Goal: Task Accomplishment & Management: Manage account settings

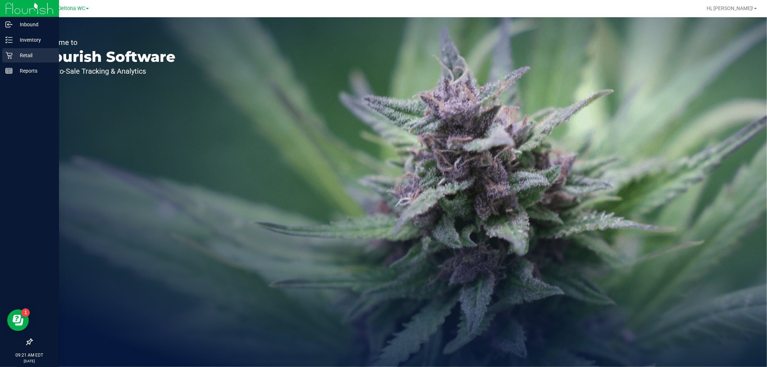
click at [16, 57] on p "Retail" at bounding box center [34, 55] width 43 height 9
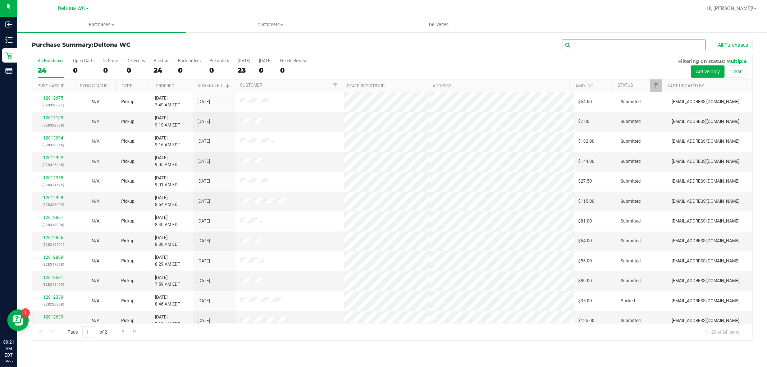
click at [599, 42] on input "text" at bounding box center [634, 45] width 144 height 11
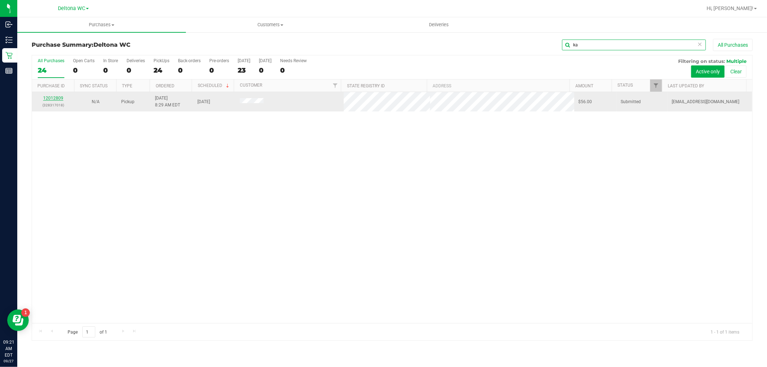
type input "ka"
click at [59, 99] on link "12012809" at bounding box center [53, 98] width 20 height 5
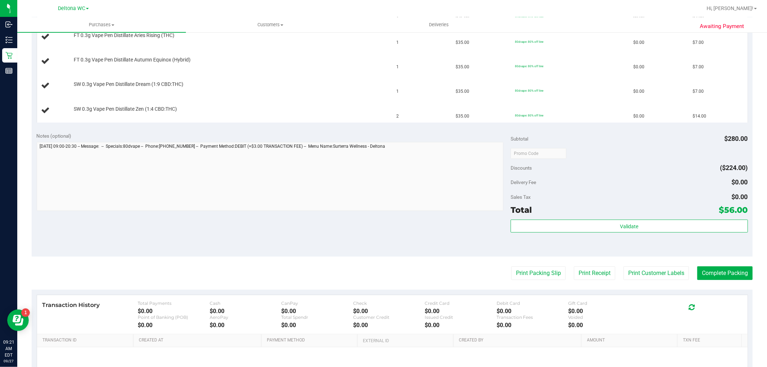
scroll to position [351, 0]
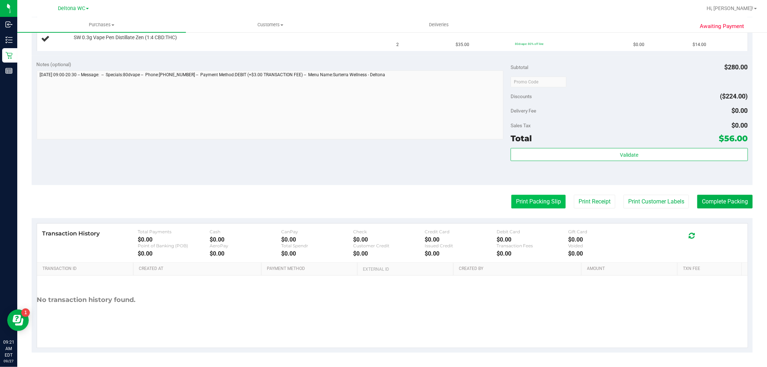
click at [544, 203] on button "Print Packing Slip" at bounding box center [538, 202] width 54 height 14
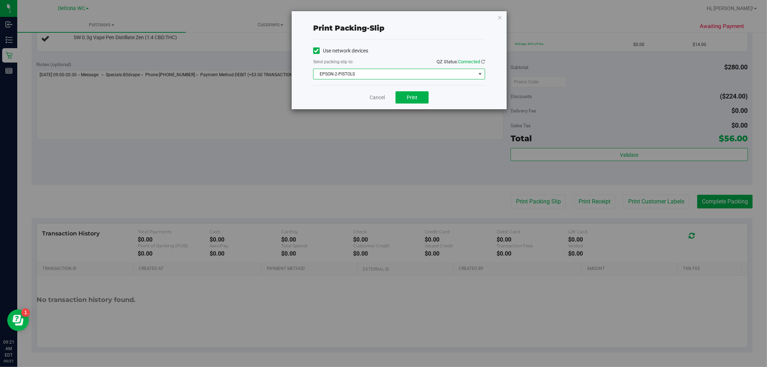
click at [409, 74] on span "EPSON-2-PISTOLS" at bounding box center [395, 74] width 162 height 10
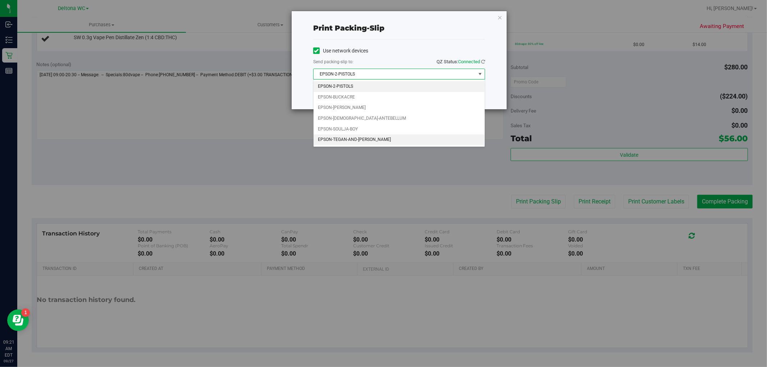
drag, startPoint x: 363, startPoint y: 139, endPoint x: 400, endPoint y: 113, distance: 44.7
click at [364, 137] on li "EPSON-TEGAN-AND-[PERSON_NAME]" at bounding box center [399, 139] width 171 height 11
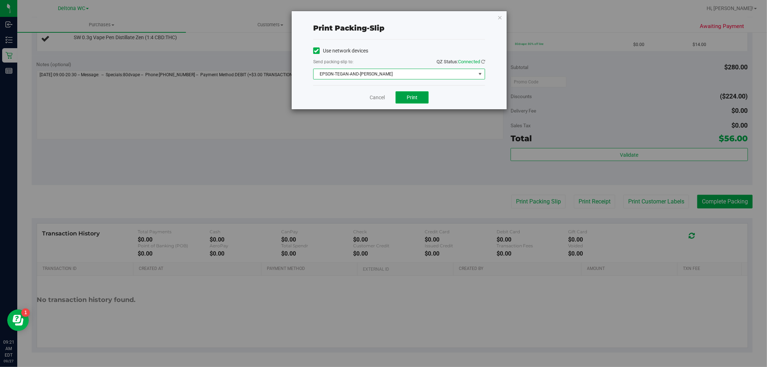
click at [421, 100] on button "Print" at bounding box center [412, 97] width 33 height 12
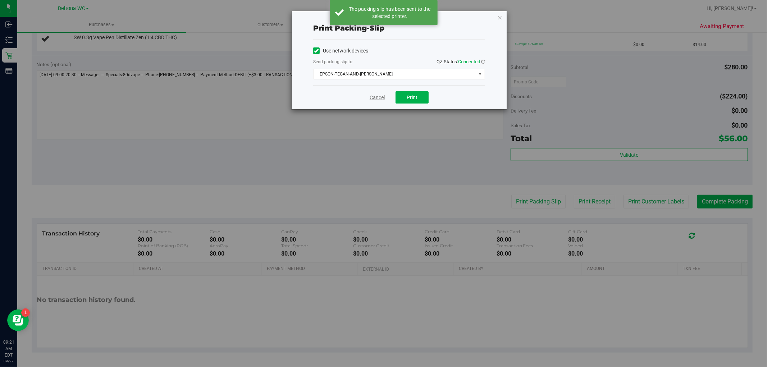
click at [375, 101] on link "Cancel" at bounding box center [377, 98] width 15 height 8
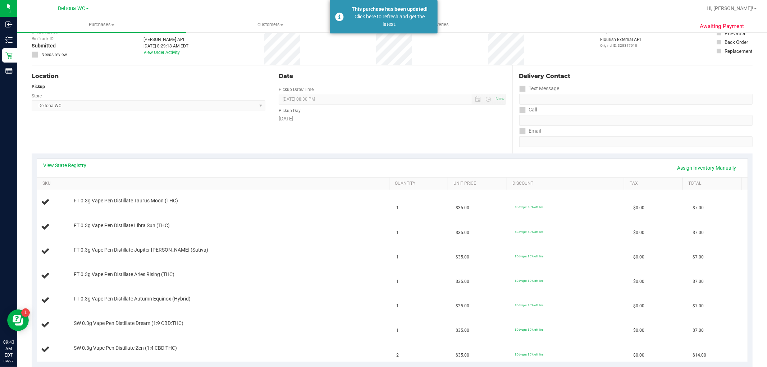
scroll to position [0, 0]
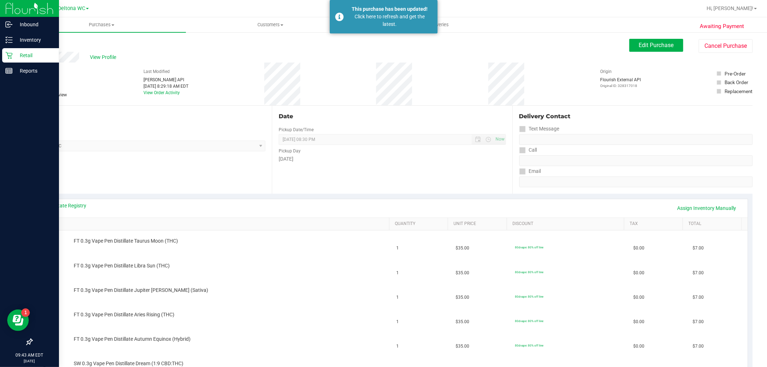
click at [10, 56] on icon at bounding box center [8, 55] width 7 height 7
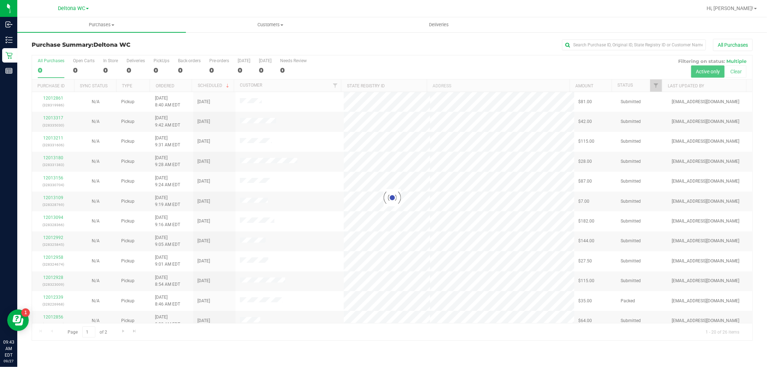
click at [653, 89] on div at bounding box center [392, 197] width 720 height 285
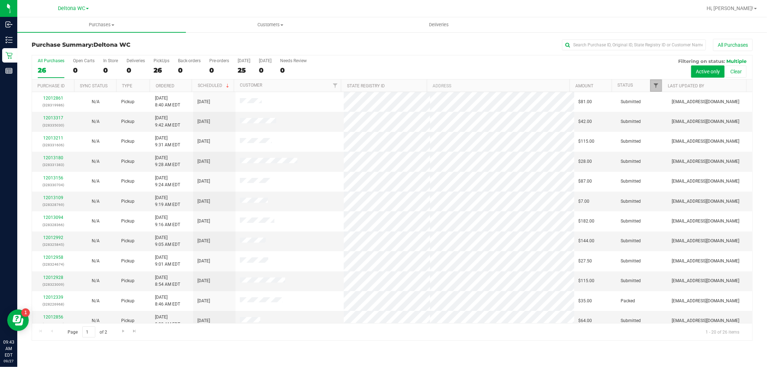
click at [656, 85] on span "Filter" at bounding box center [656, 86] width 6 height 6
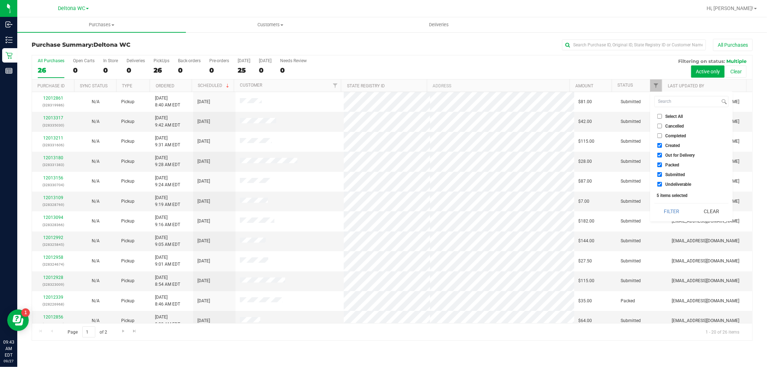
click at [670, 118] on label "Select All" at bounding box center [670, 116] width 26 height 5
click at [662, 118] on input "Select All" at bounding box center [659, 116] width 5 height 5
checkbox input "true"
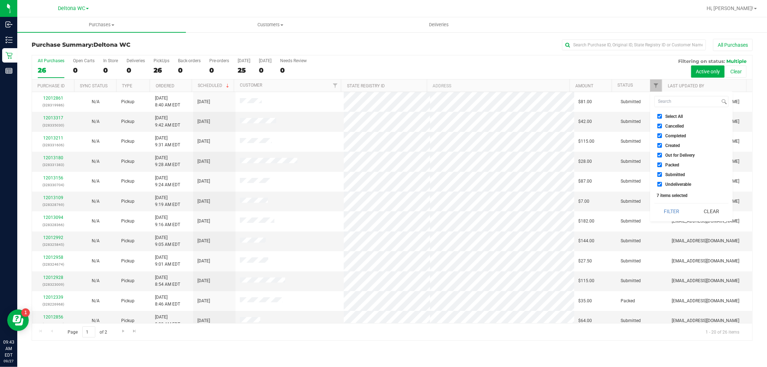
click at [670, 116] on span "Select All" at bounding box center [674, 116] width 18 height 4
click at [662, 116] on input "Select All" at bounding box center [659, 116] width 5 height 5
checkbox input "false"
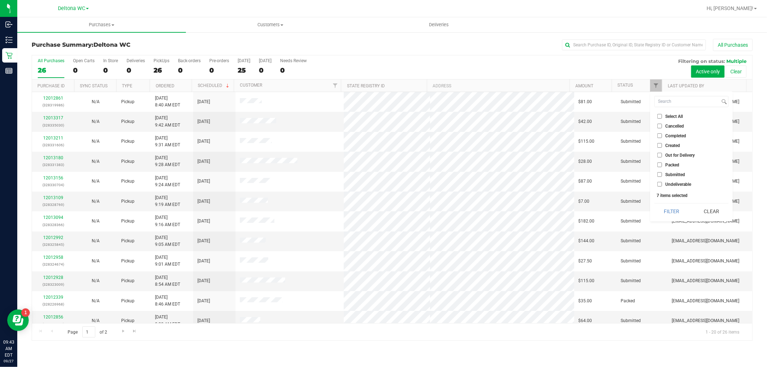
checkbox input "false"
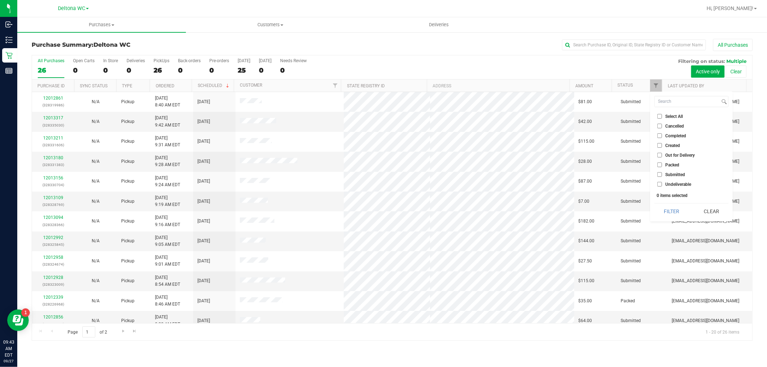
click at [668, 174] on span "Submitted" at bounding box center [675, 175] width 20 height 4
click at [662, 174] on input "Submitted" at bounding box center [659, 174] width 5 height 5
checkbox input "true"
click at [675, 211] on button "Filter" at bounding box center [671, 212] width 35 height 16
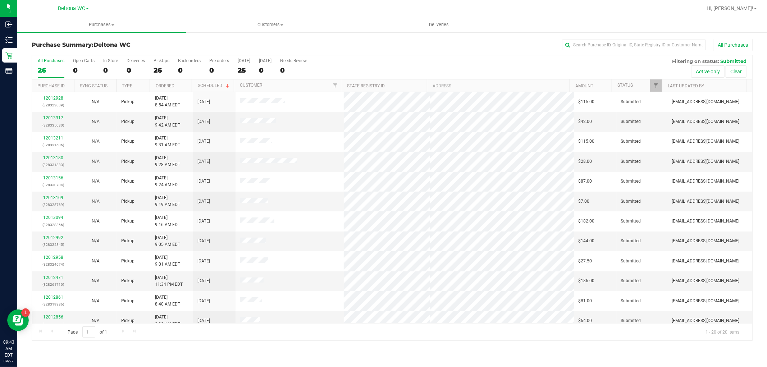
click at [181, 83] on th "Ordered" at bounding box center [171, 85] width 42 height 13
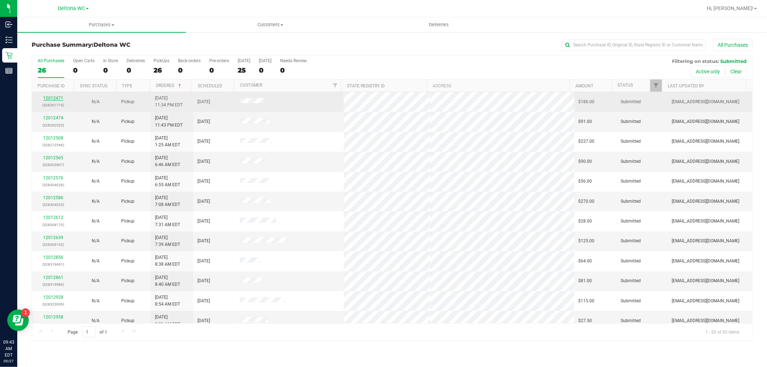
click at [53, 99] on link "12012471" at bounding box center [53, 98] width 20 height 5
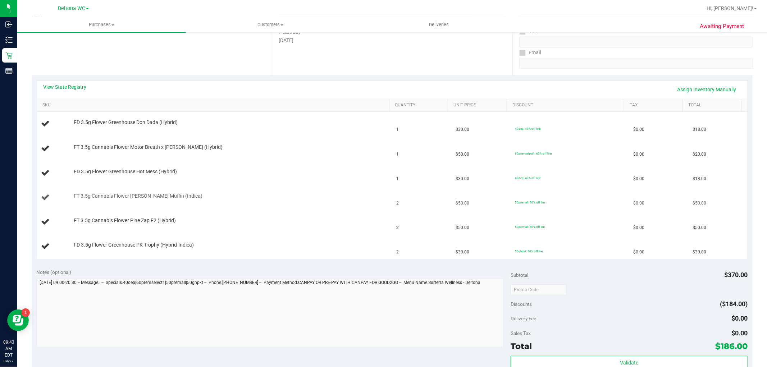
scroll to position [120, 0]
click at [80, 88] on link "View State Registry" at bounding box center [65, 85] width 43 height 7
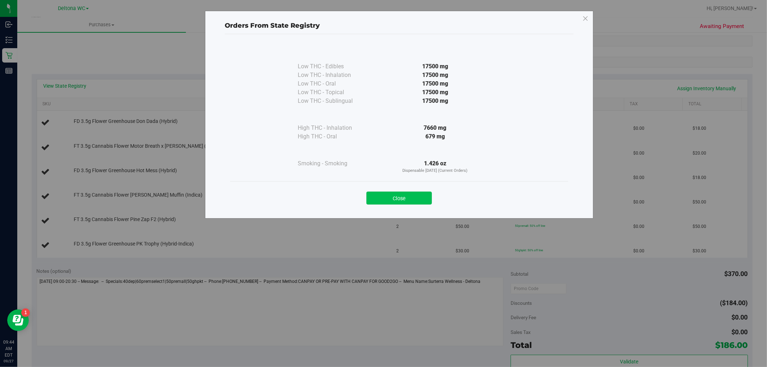
click at [374, 201] on button "Close" at bounding box center [398, 198] width 65 height 13
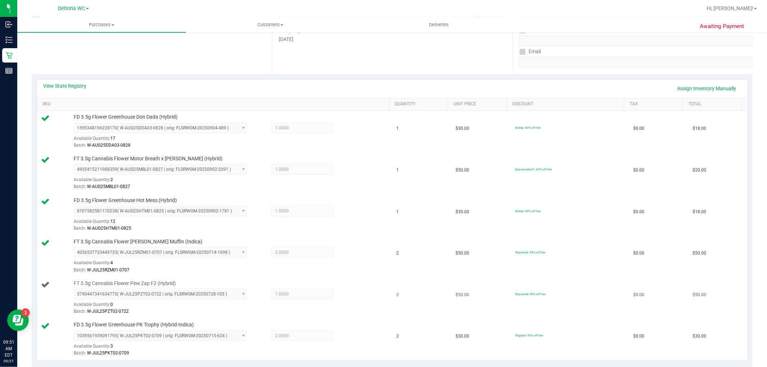
click at [127, 286] on span "FT 3.5g Cannabis Flower Pine Zap F2 (Hybrid)" at bounding box center [125, 283] width 102 height 7
click at [127, 285] on span "FT 3.5g Cannabis Flower Pine Zap F2 (Hybrid)" at bounding box center [125, 283] width 102 height 7
copy div "FT 3.5g Cannabis Flower Pine Zap F2 (Hybrid)"
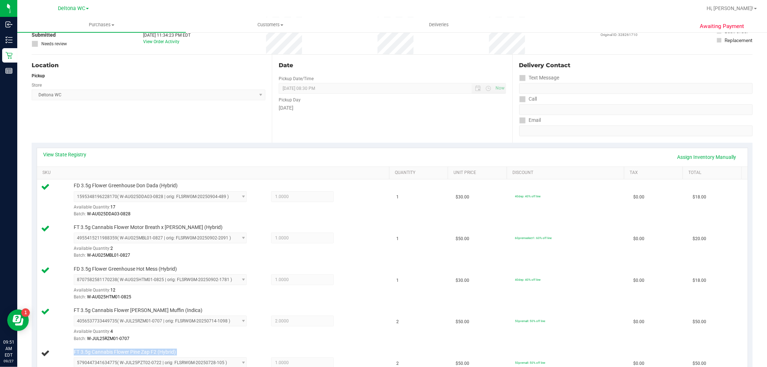
scroll to position [0, 0]
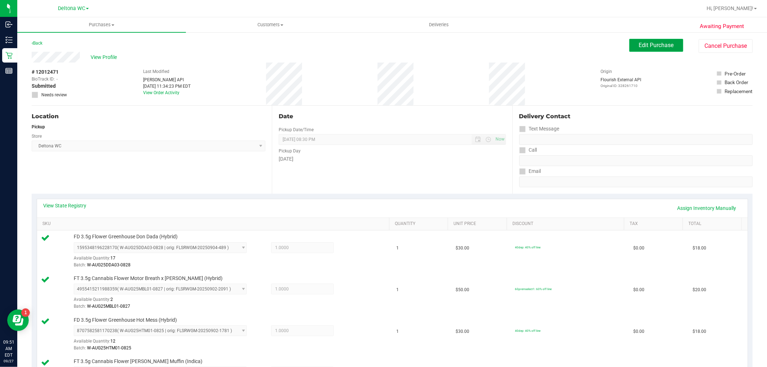
click at [655, 46] on span "Edit Purchase" at bounding box center [656, 45] width 35 height 7
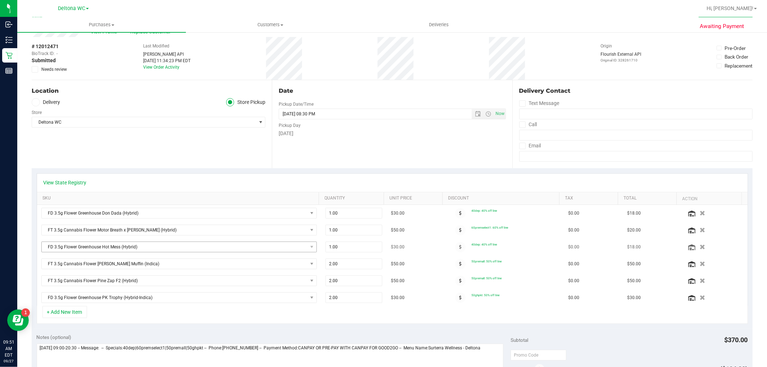
scroll to position [40, 0]
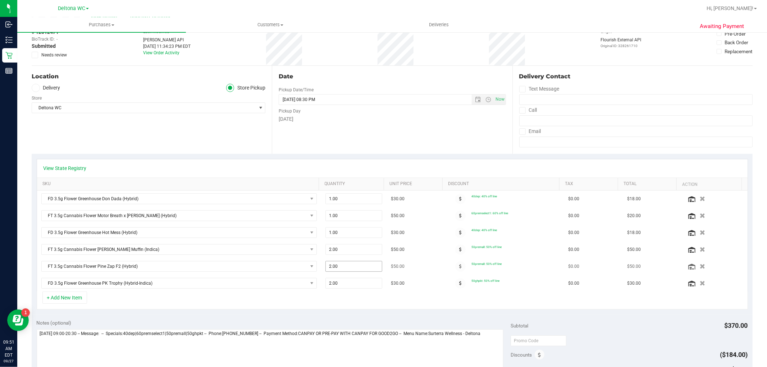
click at [352, 263] on span "2.00 2" at bounding box center [353, 266] width 57 height 11
type input "1"
type input "1.00"
click at [364, 303] on div "+ Add New Item" at bounding box center [392, 301] width 711 height 18
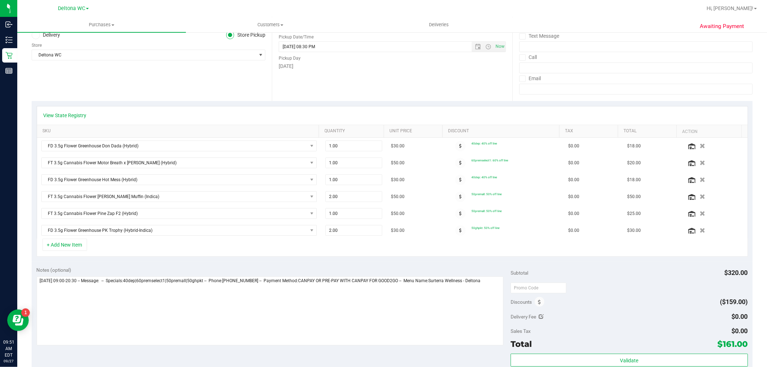
scroll to position [200, 0]
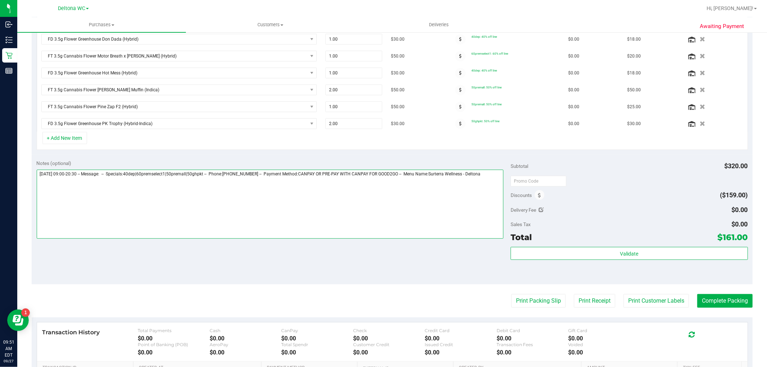
click at [37, 174] on textarea at bounding box center [270, 204] width 467 height 69
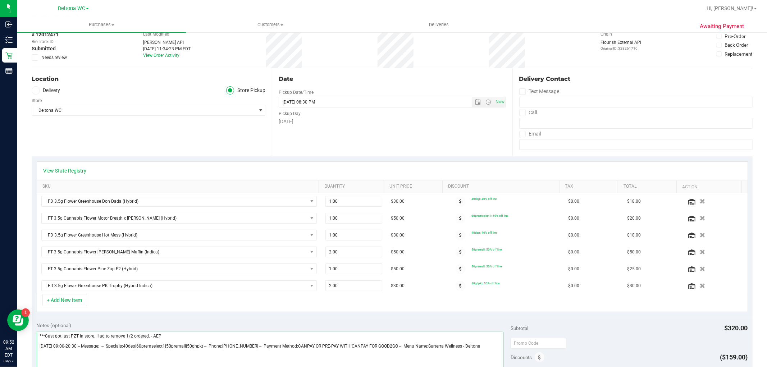
scroll to position [0, 0]
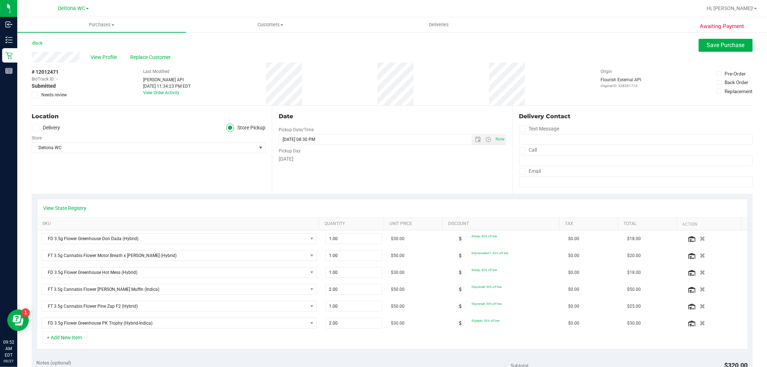
type textarea "***Cust got last PZT in store. Had to remove 1/2 ordered. - AEP Saturday 09/27/…"
click at [56, 94] on span "Needs review" at bounding box center [54, 95] width 26 height 6
click at [0, 0] on input "Needs review" at bounding box center [0, 0] width 0 height 0
click at [59, 93] on span "Needs review" at bounding box center [54, 95] width 26 height 6
click at [0, 0] on input "Needs review" at bounding box center [0, 0] width 0 height 0
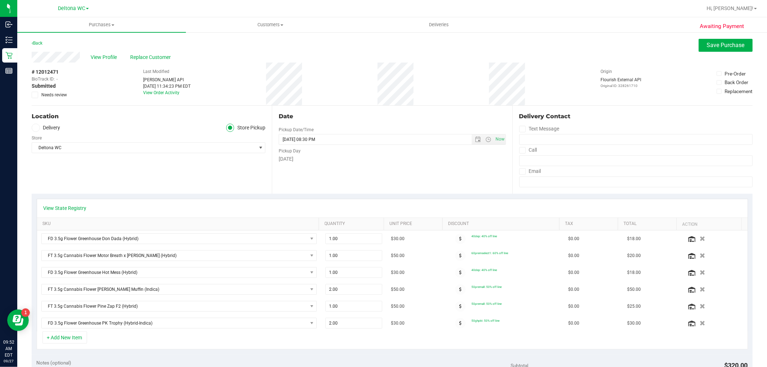
click at [59, 93] on span "Needs review" at bounding box center [54, 95] width 26 height 6
click at [0, 0] on input "Needs review" at bounding box center [0, 0] width 0 height 0
click at [60, 93] on span "Needs review" at bounding box center [54, 95] width 26 height 6
click at [0, 0] on input "Needs review" at bounding box center [0, 0] width 0 height 0
click at [718, 45] on span "Save Purchase" at bounding box center [726, 45] width 38 height 7
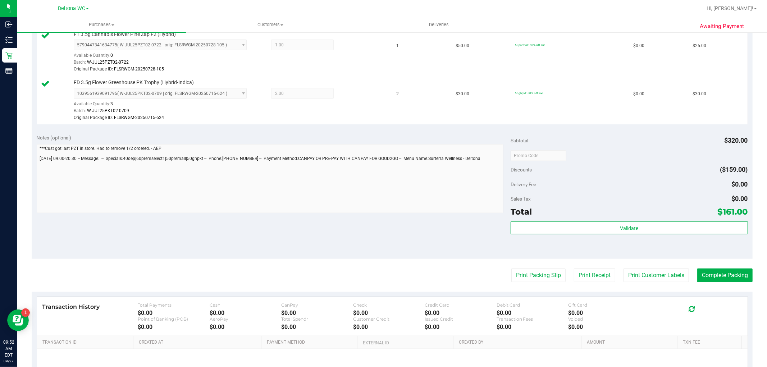
scroll to position [439, 0]
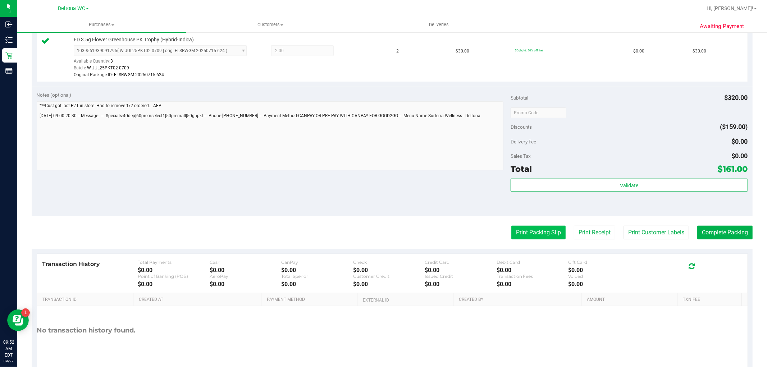
click at [544, 232] on button "Print Packing Slip" at bounding box center [538, 233] width 54 height 14
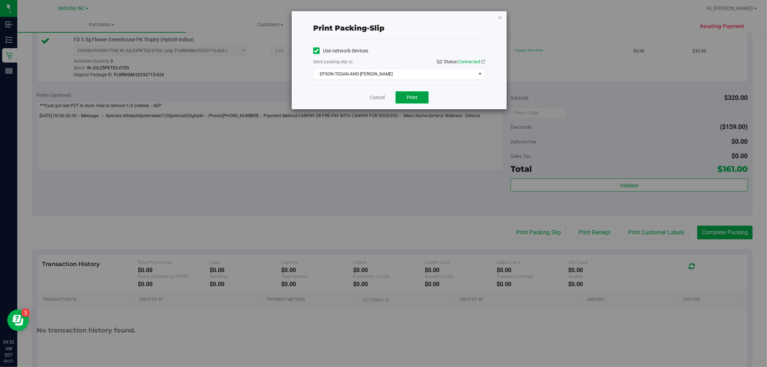
drag, startPoint x: 425, startPoint y: 96, endPoint x: 429, endPoint y: 95, distance: 4.4
click at [425, 96] on button "Print" at bounding box center [412, 97] width 33 height 12
click at [375, 98] on link "Cancel" at bounding box center [377, 98] width 15 height 8
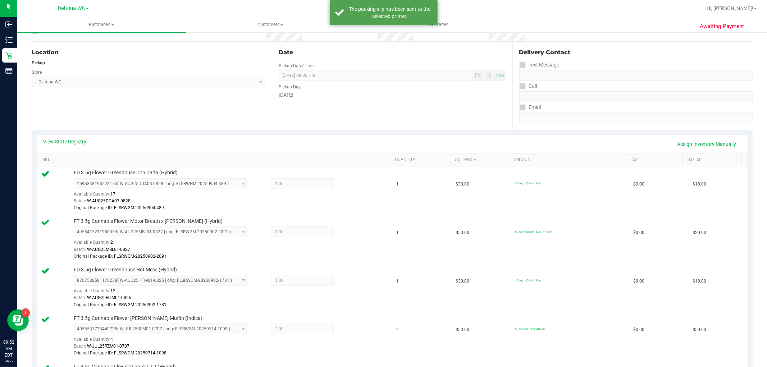
scroll to position [0, 0]
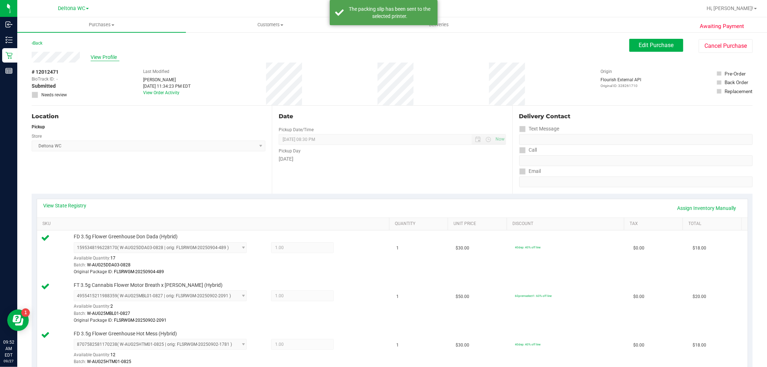
click at [98, 58] on span "View Profile" at bounding box center [105, 58] width 29 height 8
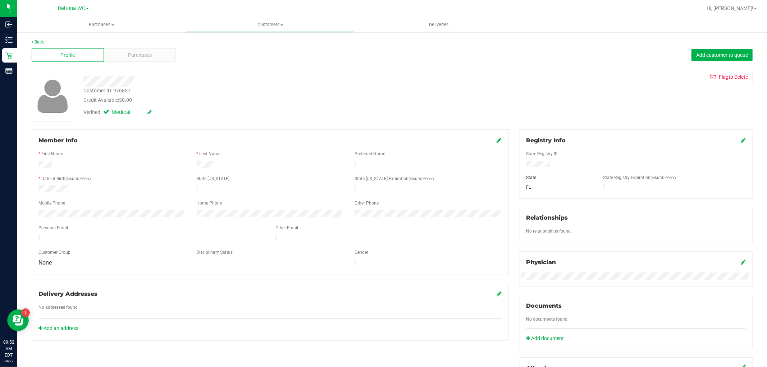
click at [124, 90] on div "Customer ID: 976857" at bounding box center [106, 91] width 47 height 8
copy div "976857"
click at [38, 41] on link "Back" at bounding box center [38, 42] width 12 height 5
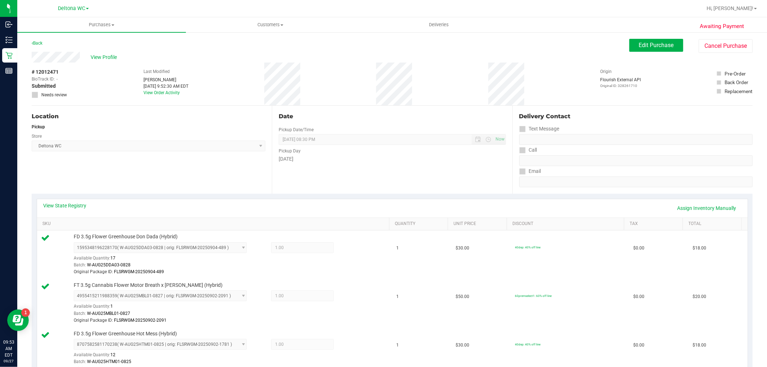
click at [53, 69] on span "# 12012471" at bounding box center [45, 72] width 27 height 8
copy span "12012471"
click at [40, 42] on link "Back" at bounding box center [37, 43] width 11 height 5
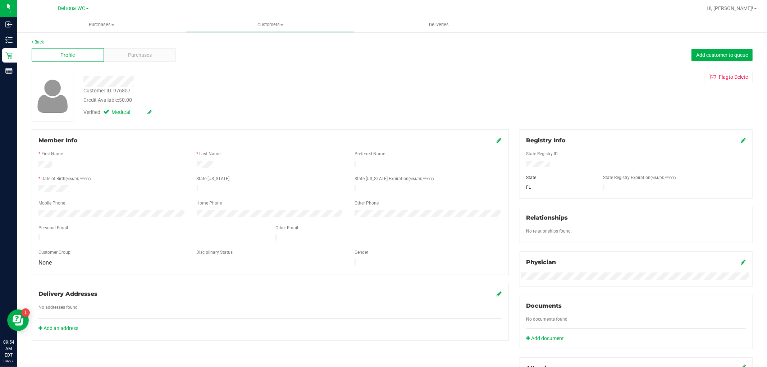
click at [271, 97] on div "Credit Available: $0.00" at bounding box center [260, 100] width 355 height 8
click at [37, 42] on link "Back" at bounding box center [38, 42] width 12 height 5
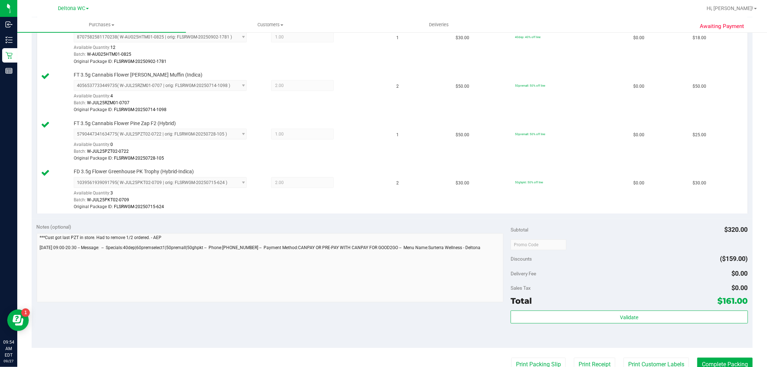
scroll to position [400, 0]
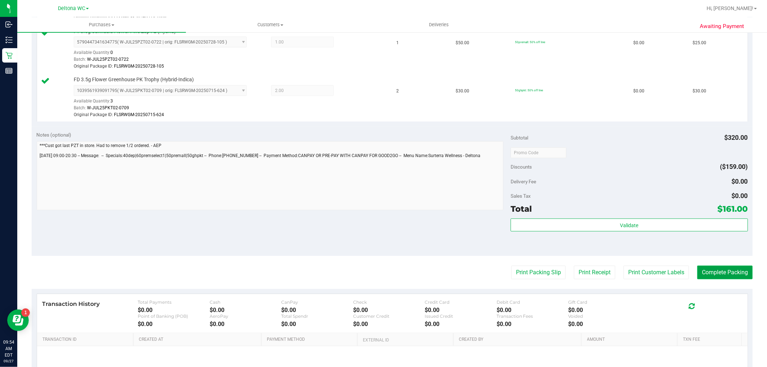
click at [719, 272] on button "Complete Packing" at bounding box center [724, 273] width 55 height 14
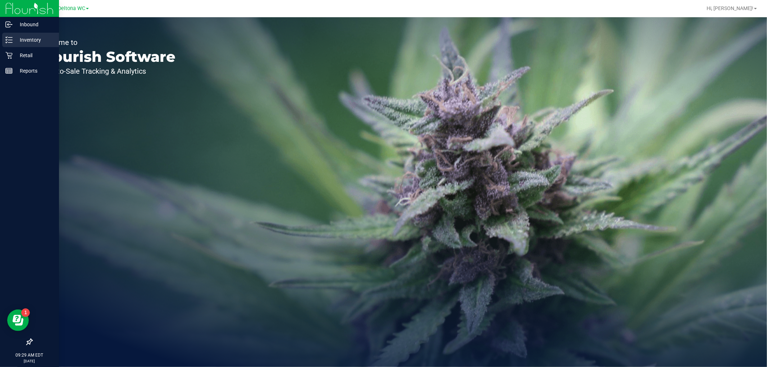
click at [15, 36] on p "Inventory" at bounding box center [34, 40] width 43 height 9
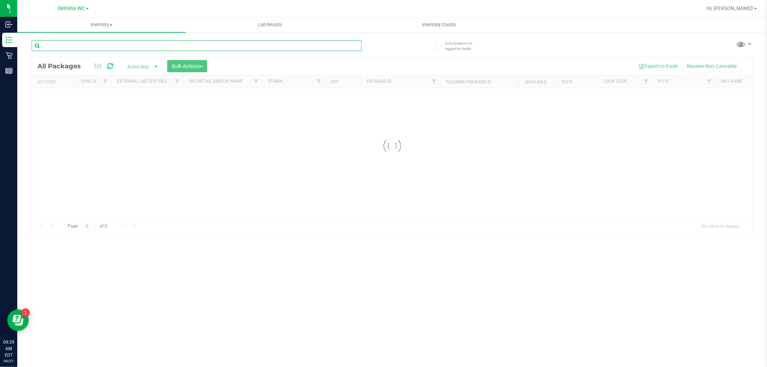
click at [116, 42] on input "text" at bounding box center [197, 45] width 330 height 11
paste input "FT 0.5g Pre-Roll Wimauma Melons (Sativa) 5ct"
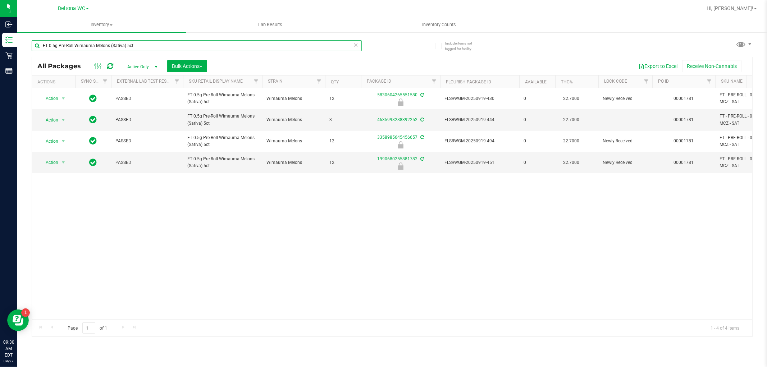
type input "FT 0.5g Pre-Roll Wimauma Melons (Sativa) 5ct"
drag, startPoint x: 205, startPoint y: 47, endPoint x: 319, endPoint y: 55, distance: 113.9
click at [319, 55] on div "FT 0.5g Pre-Roll Wimauma Melons (Sativa) 5ct" at bounding box center [197, 48] width 330 height 17
drag, startPoint x: 53, startPoint y: 100, endPoint x: 60, endPoint y: 114, distance: 15.9
click at [53, 100] on span "Action" at bounding box center [48, 98] width 19 height 10
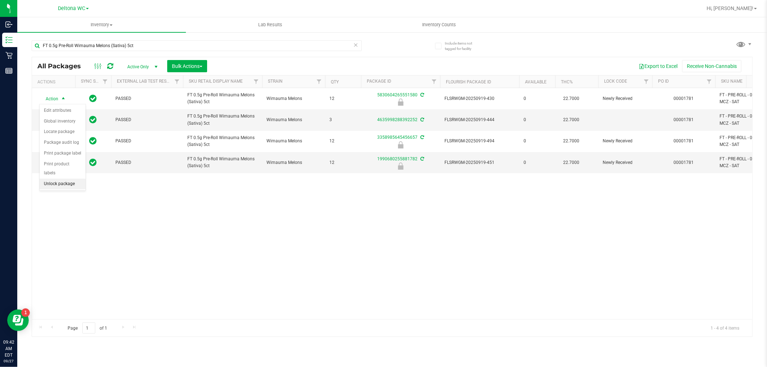
click at [64, 188] on li "Unlock package" at bounding box center [63, 184] width 46 height 11
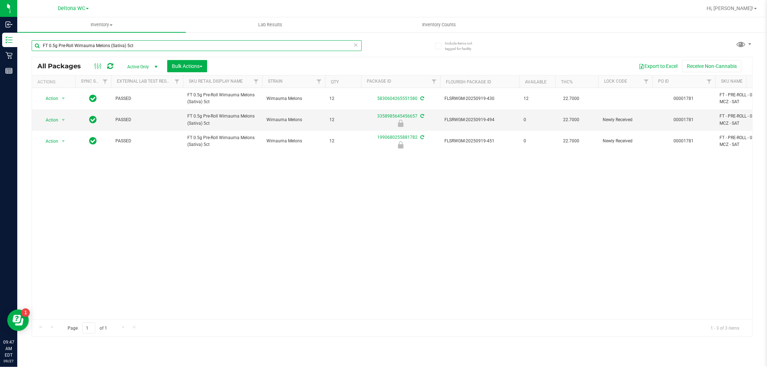
drag, startPoint x: 160, startPoint y: 45, endPoint x: 33, endPoint y: 45, distance: 126.6
click at [33, 45] on input "FT 0.5g Pre-Roll Wimauma Melons (Sativa) 5ct" at bounding box center [197, 45] width 330 height 11
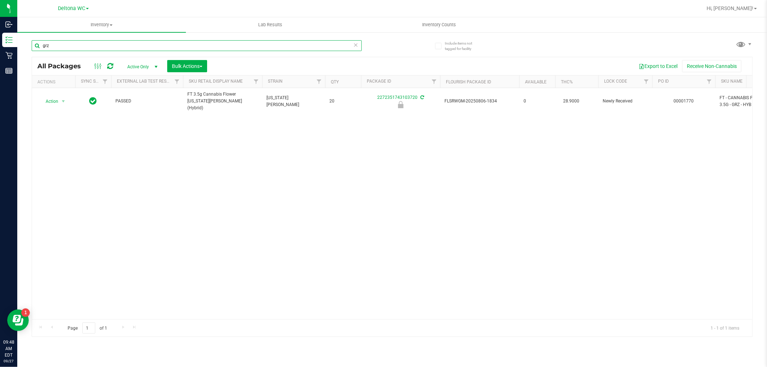
drag, startPoint x: 56, startPoint y: 47, endPoint x: 26, endPoint y: 46, distance: 30.6
click at [26, 46] on div "Include items not tagged for facility grz All Packages Active Only Active Only …" at bounding box center [392, 141] width 750 height 219
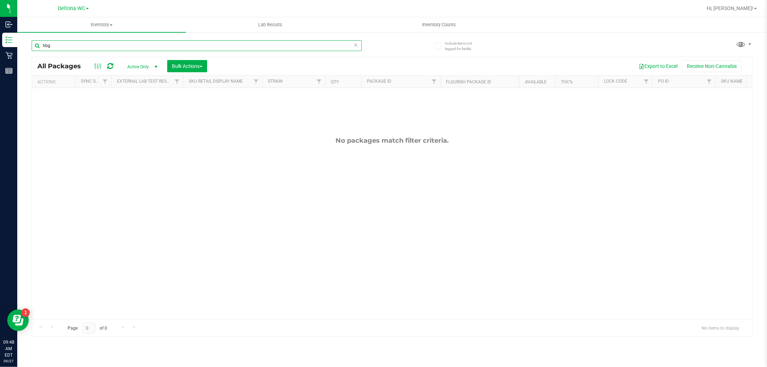
drag, startPoint x: 57, startPoint y: 47, endPoint x: 23, endPoint y: 45, distance: 33.5
click at [23, 45] on div "Include items not tagged for facility hbg All Packages Active Only Active Only …" at bounding box center [392, 141] width 750 height 219
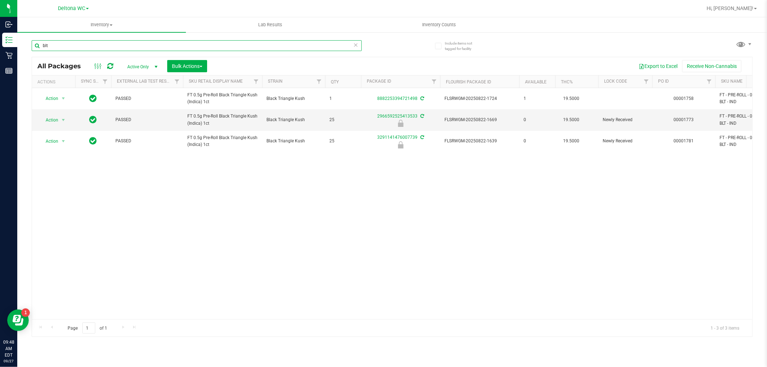
drag, startPoint x: 60, startPoint y: 44, endPoint x: 26, endPoint y: 48, distance: 35.2
click at [26, 48] on div "Include items not tagged for facility blt All Packages Active Only Active Only …" at bounding box center [392, 141] width 750 height 219
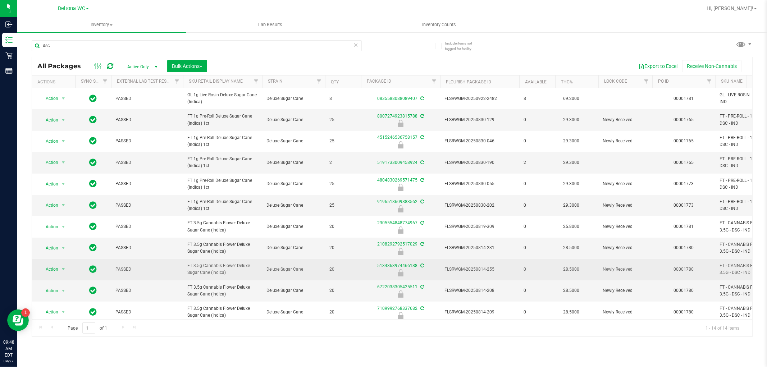
click at [210, 265] on span "FT 3.5g Cannabis Flower Deluxe Sugar Cane (Indica)" at bounding box center [222, 270] width 70 height 14
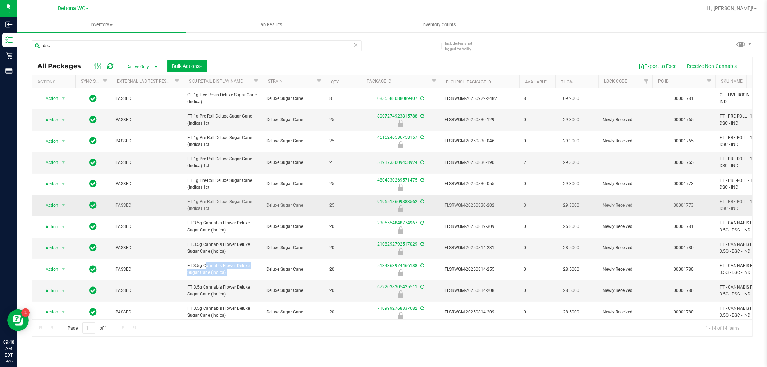
copy tr "FT 3.5g Cannabis Flower Deluxe Sugar Cane (Indica)"
click at [138, 48] on input "dsc" at bounding box center [197, 45] width 330 height 11
paste input "FT 3.5g Cannabis Flower Deluxe Sugar Cane (Indica)"
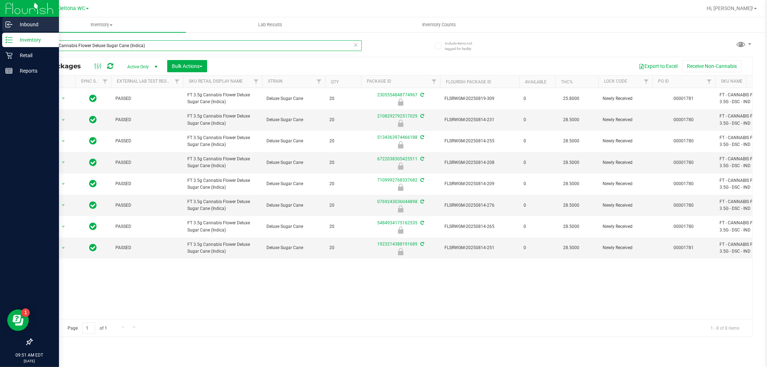
drag, startPoint x: 156, startPoint y: 46, endPoint x: 7, endPoint y: 30, distance: 150.1
click at [7, 30] on div "Inbound Inventory Retail Reports 09:51 AM EDT 09/27/2025 09/27 Deltona WC Hi, A…" at bounding box center [383, 183] width 767 height 367
paste input "Pine Zap F2 (Hybrid"
type input "FT 3.5g Cannabis Flower Pine Zap F2 (Hybrid)"
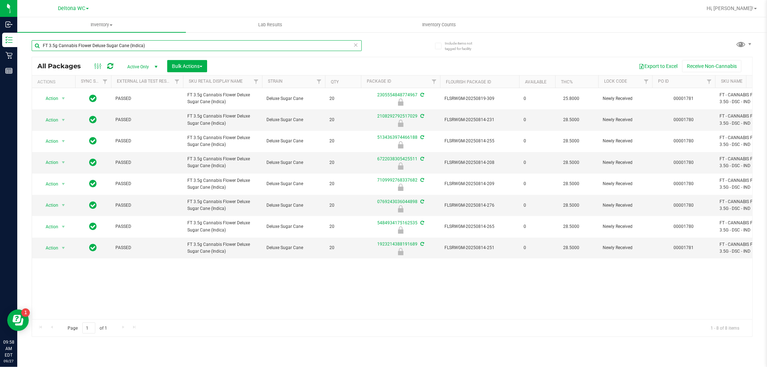
drag, startPoint x: 169, startPoint y: 46, endPoint x: 22, endPoint y: 52, distance: 146.8
click at [22, 52] on div "Include items not tagged for facility FT 3.5g Cannabis Flower Deluxe Sugar Cane…" at bounding box center [392, 141] width 750 height 219
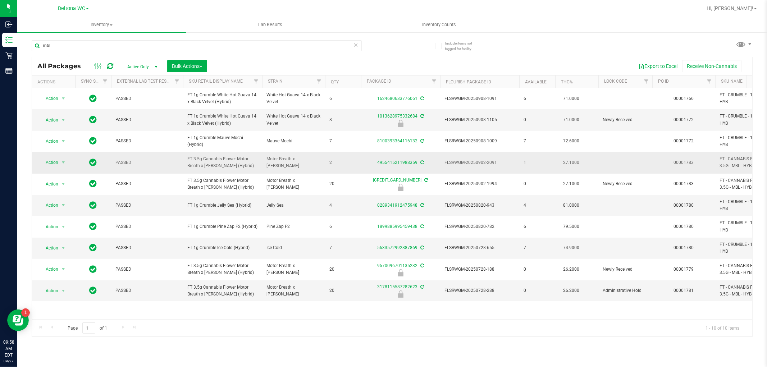
click at [217, 166] on span "FT 3.5g Cannabis Flower Motor Breath x [PERSON_NAME] (Hybrid)" at bounding box center [222, 163] width 70 height 14
copy tr "FT 3.5g Cannabis Flower Motor Breath x [PERSON_NAME] (Hybrid)"
click at [64, 46] on input "mbl" at bounding box center [197, 45] width 330 height 11
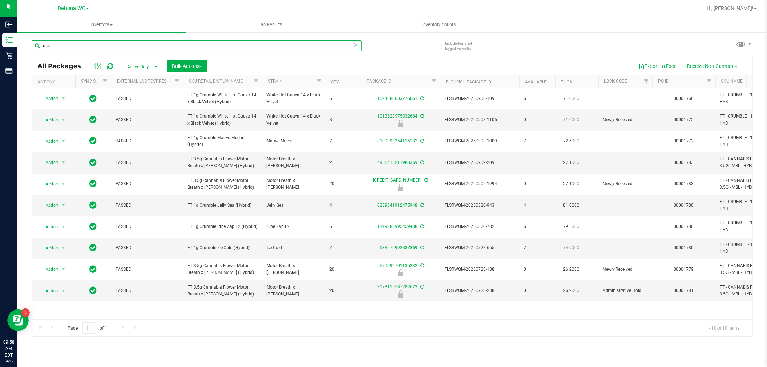
click at [64, 46] on input "mbl" at bounding box center [197, 45] width 330 height 11
paste input "FT 3.5g Cannabis Flower Motor Breath x [PERSON_NAME] (Hybrid)"
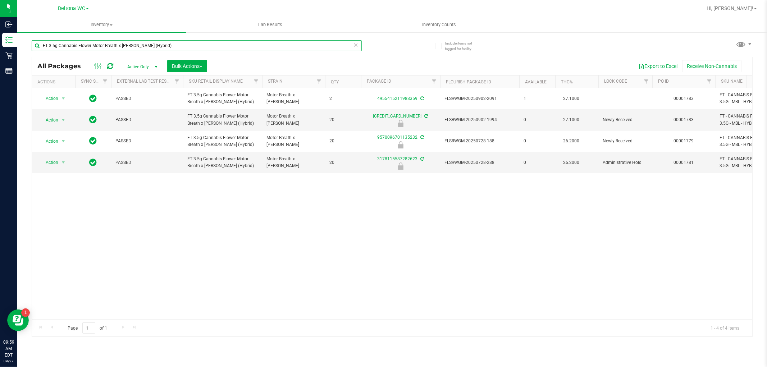
type input "FT 3.5g Cannabis Flower Motor Breath x [PERSON_NAME] (Hybrid)"
click at [342, 231] on div "Action Action Create package Edit attributes Global inventory Locate package Lo…" at bounding box center [392, 203] width 720 height 231
click at [56, 117] on span "Action" at bounding box center [48, 120] width 19 height 10
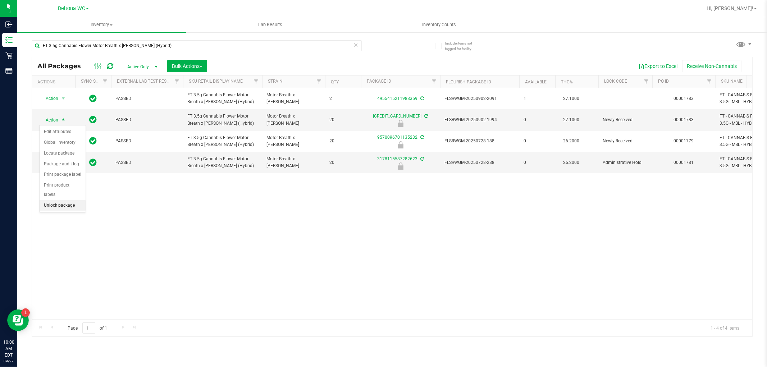
click at [62, 206] on li "Unlock package" at bounding box center [63, 205] width 46 height 11
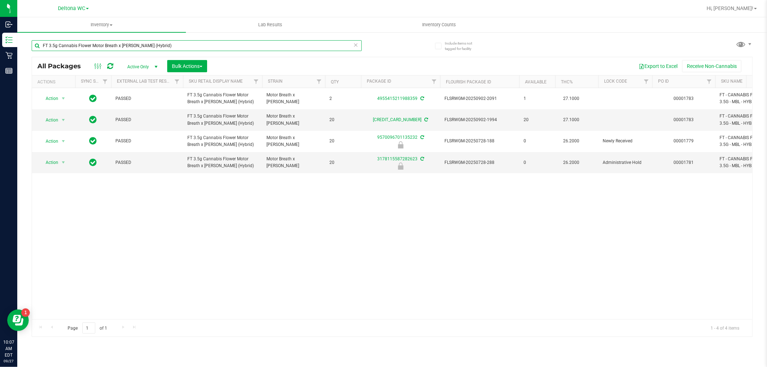
drag, startPoint x: 174, startPoint y: 46, endPoint x: 37, endPoint y: 51, distance: 137.1
click at [37, 51] on div "FT 3.5g Cannabis Flower Motor Breath x Mike Larry (Hybrid)" at bounding box center [197, 48] width 330 height 17
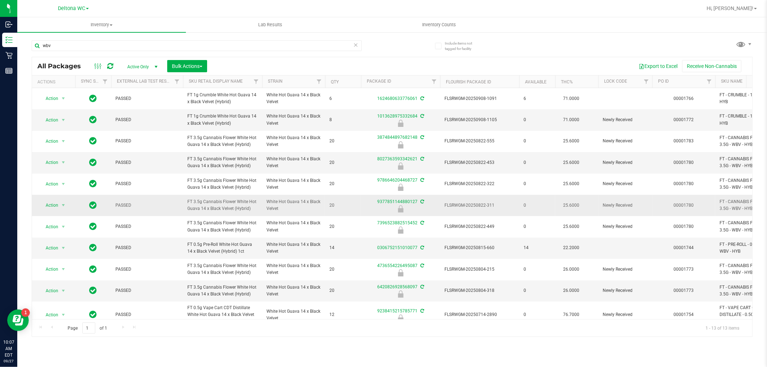
click at [227, 201] on span "FT 3.5g Cannabis Flower White Hot Guava 14 x Black Velvet (Hybrid)" at bounding box center [222, 206] width 70 height 14
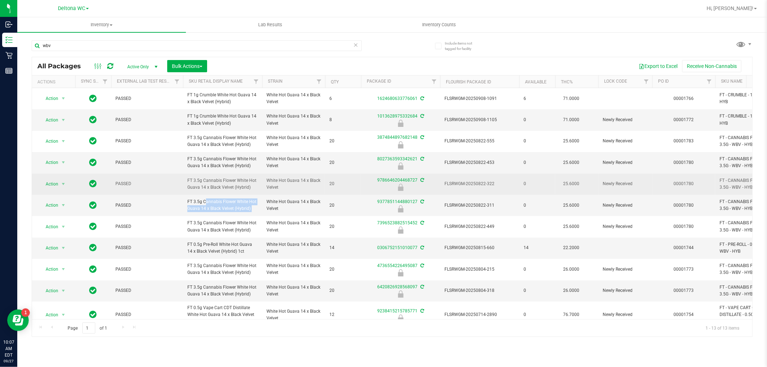
copy tr "FT 3.5g Cannabis Flower White Hot Guava 14 x Black Velvet (Hybrid)"
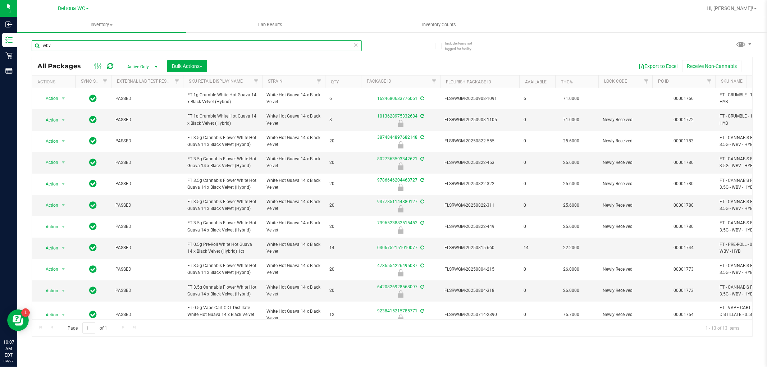
click at [130, 42] on input "wbv" at bounding box center [197, 45] width 330 height 11
click at [130, 41] on input "wbv" at bounding box center [197, 45] width 330 height 11
paste input "FT 3.5g Cannabis Flower White Hot Guava 14 x Black Velvet (Hybrid)"
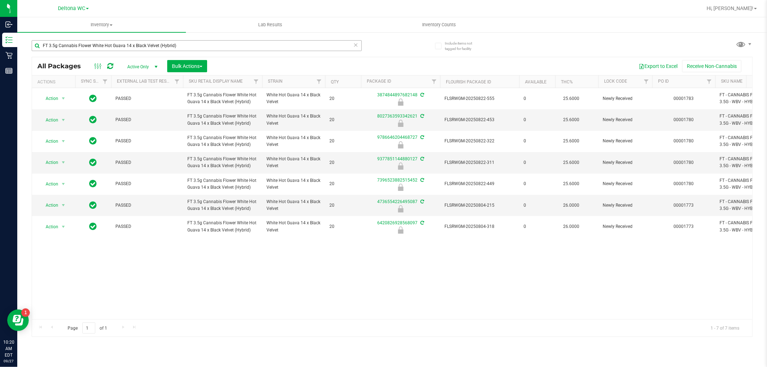
drag, startPoint x: 195, startPoint y: 39, endPoint x: 192, endPoint y: 42, distance: 4.6
click at [193, 40] on div "FT 3.5g Cannabis Flower White Hot Guava 14 x Black Velvet (Hybrid)" at bounding box center [212, 45] width 361 height 23
drag, startPoint x: 191, startPoint y: 46, endPoint x: 31, endPoint y: 43, distance: 160.1
click at [32, 43] on input "FT 3.5g Cannabis Flower White Hot Guava 14 x Black Velvet (Hybrid)" at bounding box center [197, 45] width 330 height 11
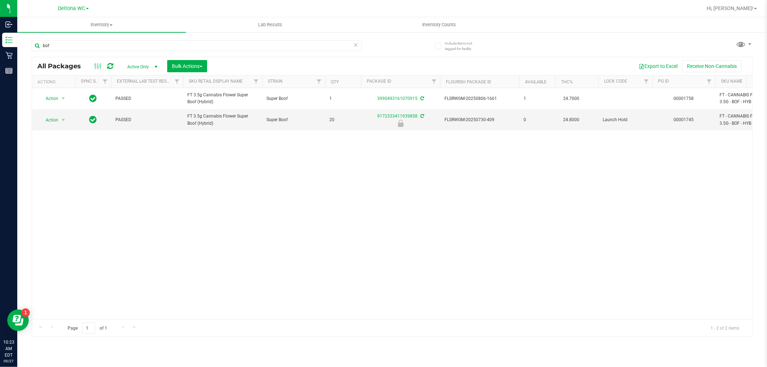
click at [382, 59] on div "All Packages Active Only Active Only Lab Samples Locked All External Internal B…" at bounding box center [392, 66] width 720 height 18
click at [82, 45] on input "bof" at bounding box center [197, 45] width 330 height 11
paste input "FT 1g Kief GMO x Riverbank Grape (Hybrid)"
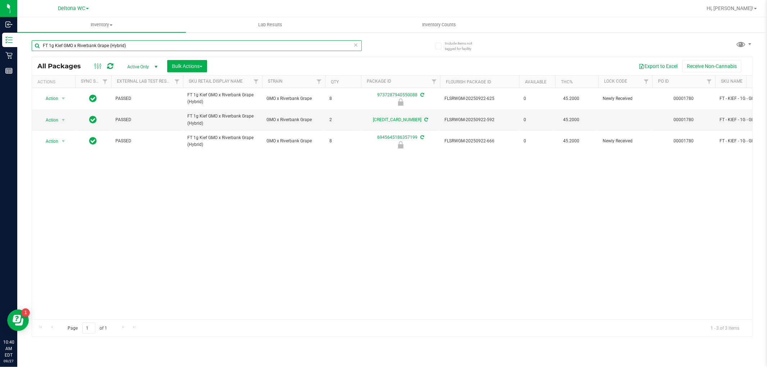
type input "FT 1g Kief GMO x Riverbank Grape (Hybrid)"
click at [306, 229] on div "Action Action Edit attributes Global inventory Locate package Package audit log…" at bounding box center [392, 203] width 720 height 231
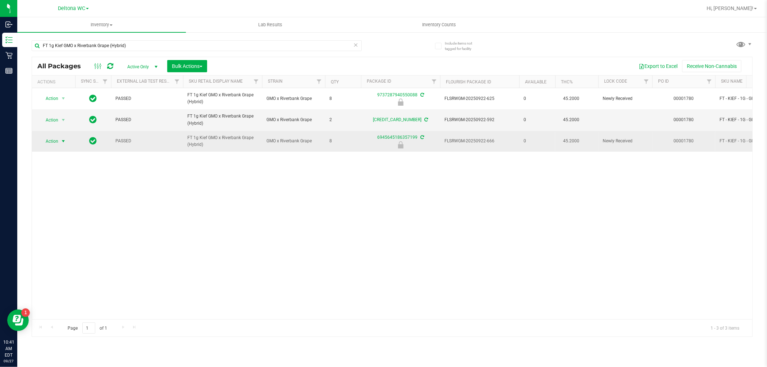
click at [51, 138] on span "Action" at bounding box center [48, 141] width 19 height 10
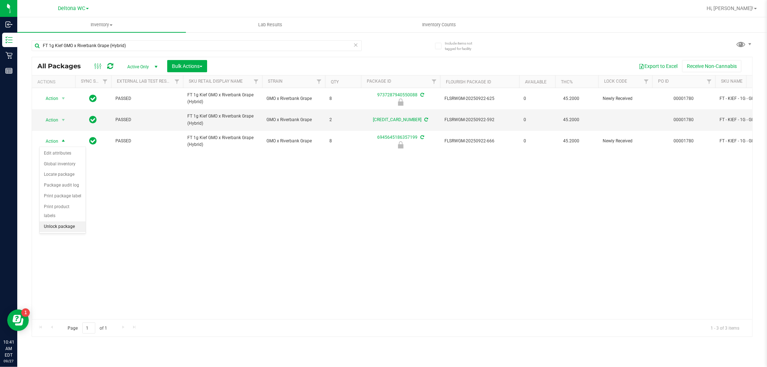
click at [60, 225] on li "Unlock package" at bounding box center [63, 227] width 46 height 11
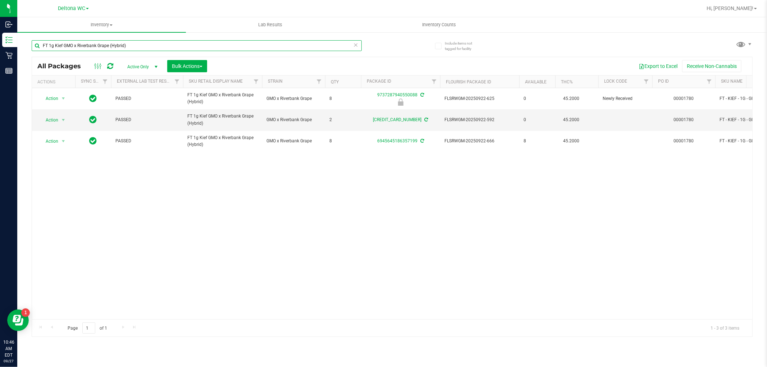
click at [102, 44] on input "FT 1g Kief GMO x Riverbank Grape (Hybrid)" at bounding box center [197, 45] width 330 height 11
paste input "0.5g Vape Cart CDT Distillate Cookie Popz"
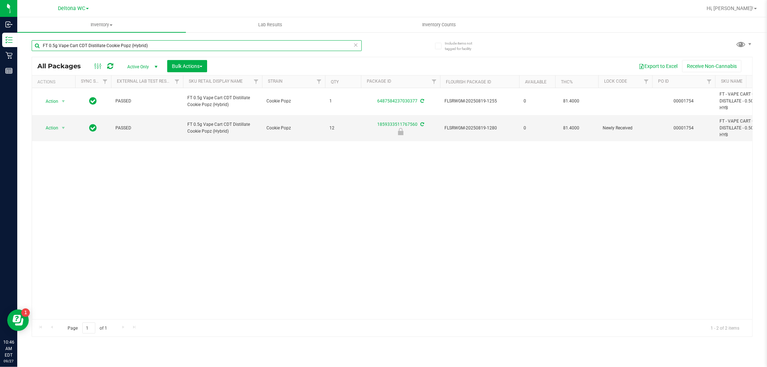
type input "FT 0.5g Vape Cart CDT Distillate Cookie Popz (Hybrid)"
click at [342, 189] on div "Action Action Create package Edit attributes Global inventory Locate package Lo…" at bounding box center [392, 203] width 720 height 231
click at [50, 128] on span "Action" at bounding box center [48, 128] width 19 height 10
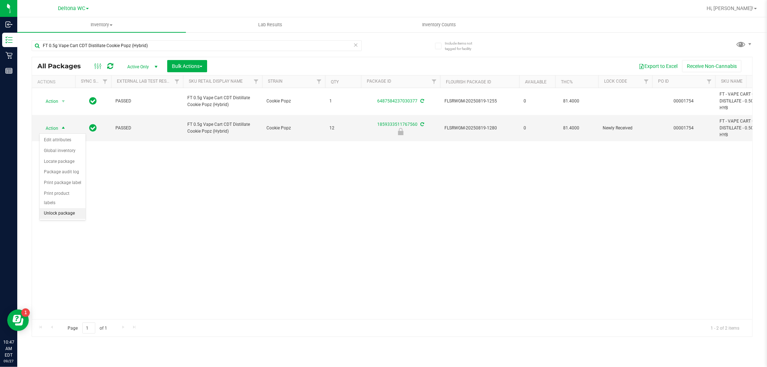
click at [78, 213] on li "Unlock package" at bounding box center [63, 213] width 46 height 11
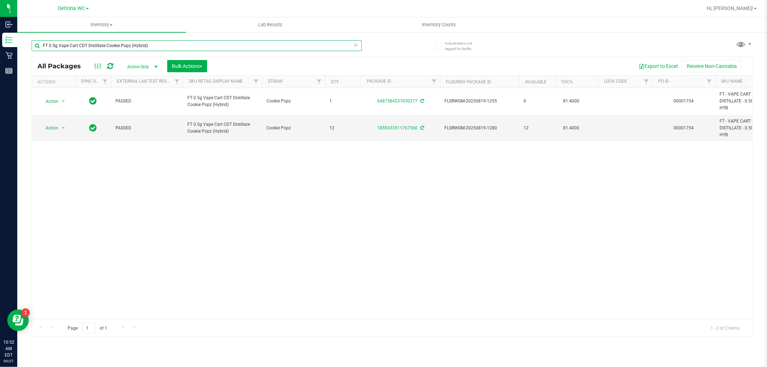
click at [109, 42] on input "FT 0.5g Vape Cart CDT Distillate Cookie Popz (Hybrid)" at bounding box center [197, 45] width 330 height 11
paste input "D 3.5g Flower Greenhouse PK Trophy (Hybrid-Indica"
type input "FD 3.5g Flower Greenhouse PK Trophy (Hybrid-Indica)"
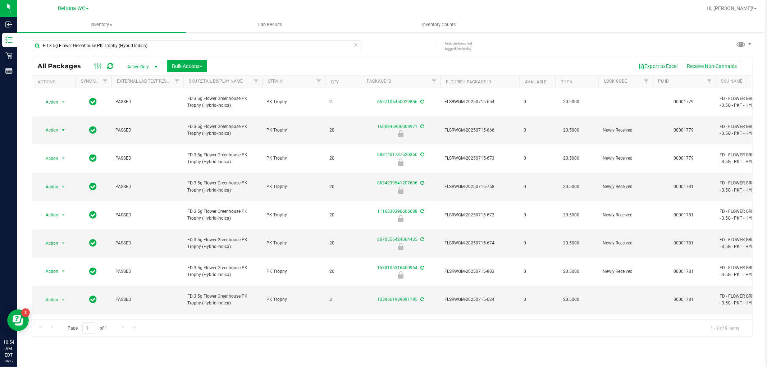
drag, startPoint x: 48, startPoint y: 121, endPoint x: 56, endPoint y: 127, distance: 10.4
click at [48, 125] on span "Action" at bounding box center [48, 130] width 19 height 10
click at [73, 204] on li "Unlock package" at bounding box center [63, 205] width 46 height 11
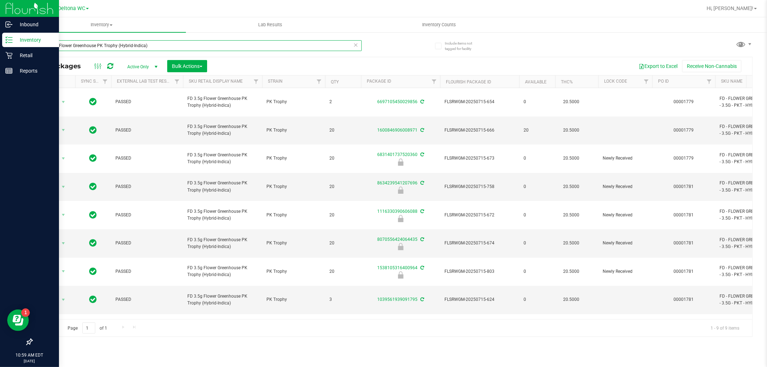
drag, startPoint x: 173, startPoint y: 44, endPoint x: 0, endPoint y: 45, distance: 173.0
click at [0, 44] on div "Inbound Inventory Retail Reports 10:59 AM EDT 09/27/2025 09/27 Deltona WC Hi, A…" at bounding box center [383, 183] width 767 height 367
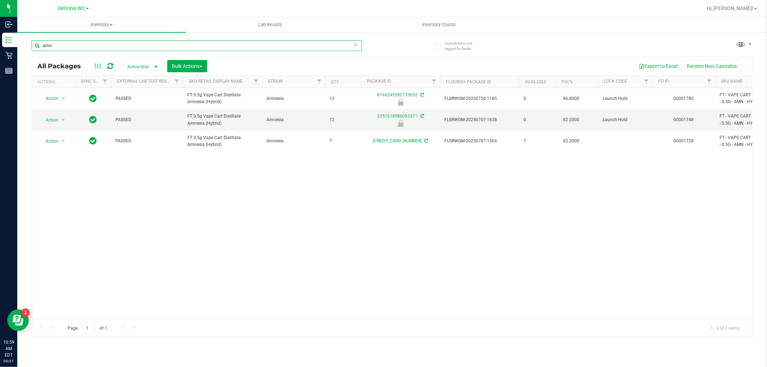
type input "amn"
click at [271, 198] on div "Action Action Edit attributes Global inventory Locate package Package audit log…" at bounding box center [392, 203] width 720 height 231
drag, startPoint x: 65, startPoint y: 45, endPoint x: 38, endPoint y: 59, distance: 30.1
click at [29, 51] on div "Include items not tagged for facility amn All Packages Active Only Active Only …" at bounding box center [392, 141] width 750 height 219
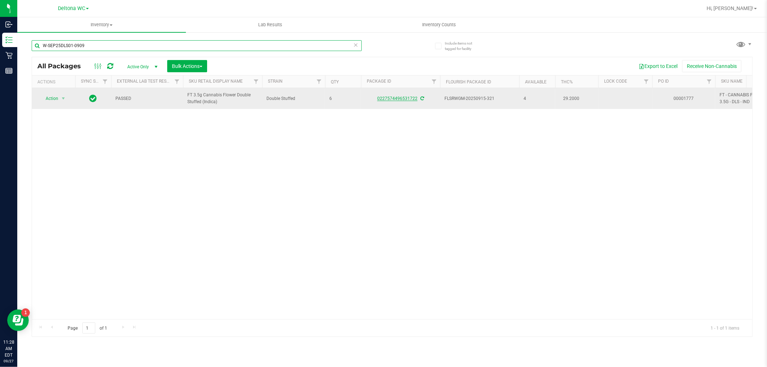
type input "W-SEP25DLS01-0909"
click at [397, 98] on link "0227574496531722" at bounding box center [397, 98] width 40 height 5
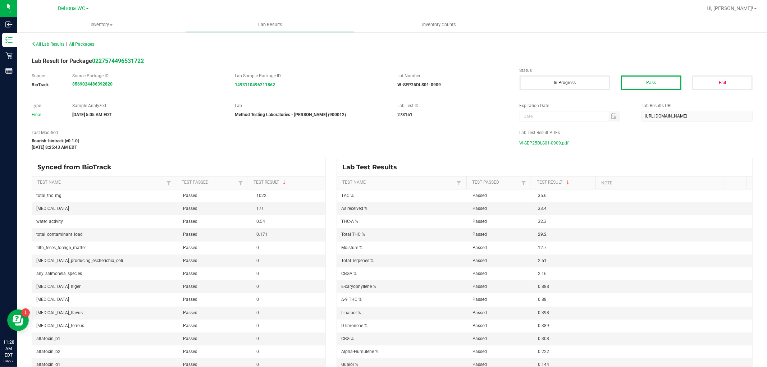
click at [549, 141] on span "W-SEP25DLS01-0909.pdf" at bounding box center [544, 143] width 49 height 11
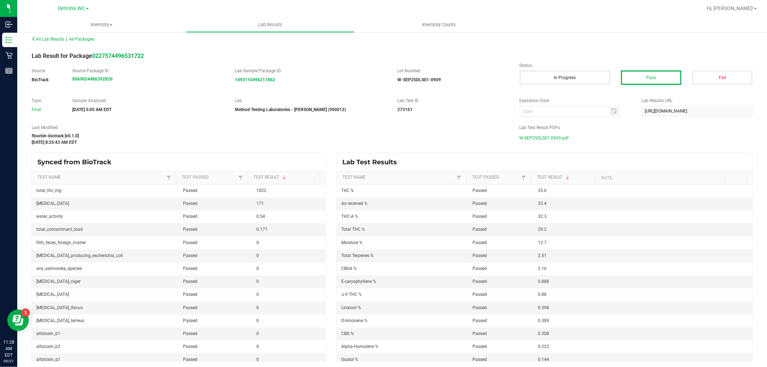
scroll to position [6, 0]
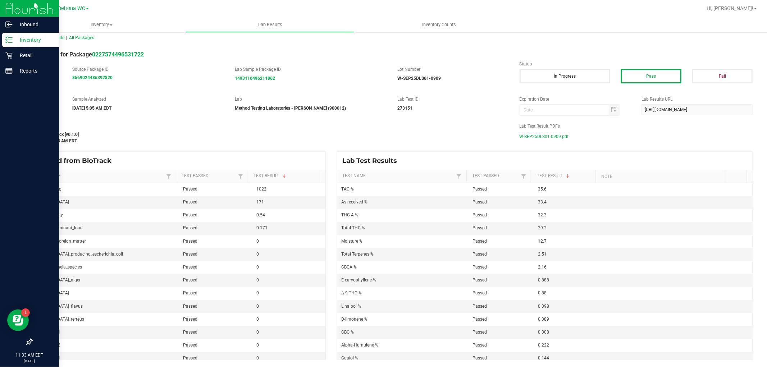
click at [38, 38] on p "Inventory" at bounding box center [34, 40] width 43 height 9
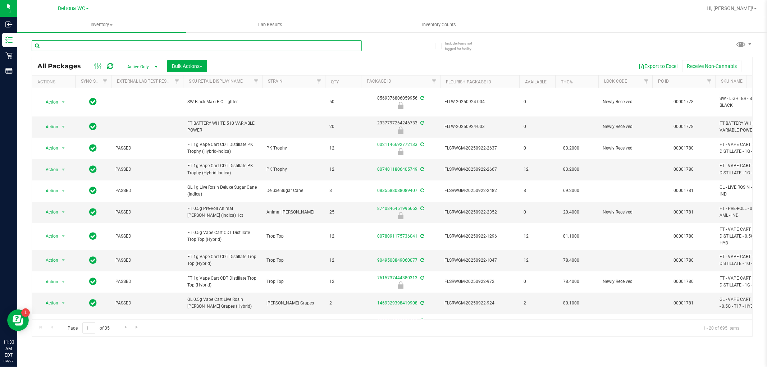
click at [105, 46] on input "text" at bounding box center [197, 45] width 330 height 11
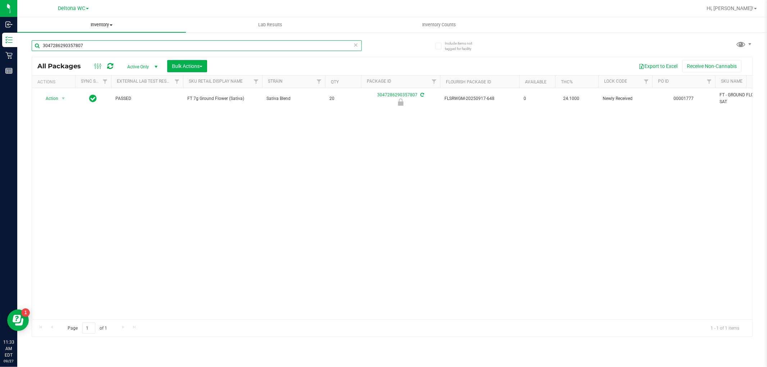
type input "3047286290357807"
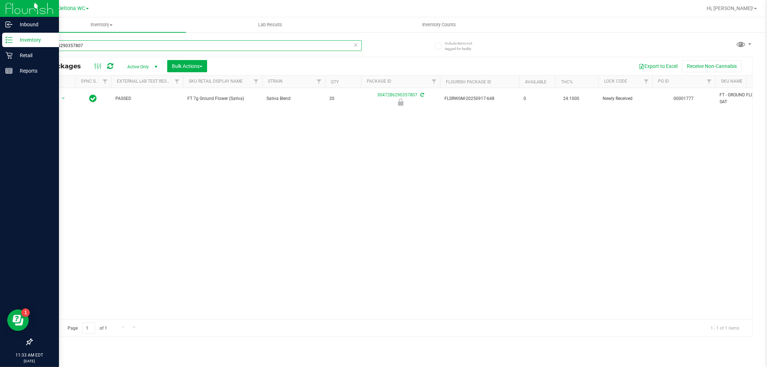
drag, startPoint x: 94, startPoint y: 45, endPoint x: 32, endPoint y: 133, distance: 107.8
click at [13, 89] on div "Inbound Inventory Retail Reports 11:33 AM EDT 09/27/2025 09/27 Deltona WC Hi, A…" at bounding box center [383, 183] width 767 height 367
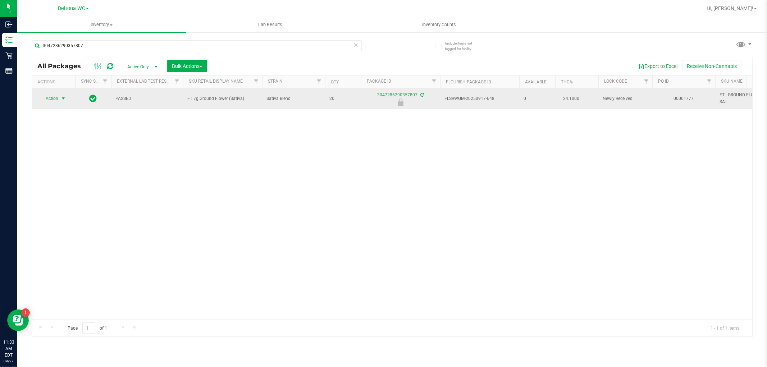
click at [53, 98] on span "Action" at bounding box center [48, 98] width 19 height 10
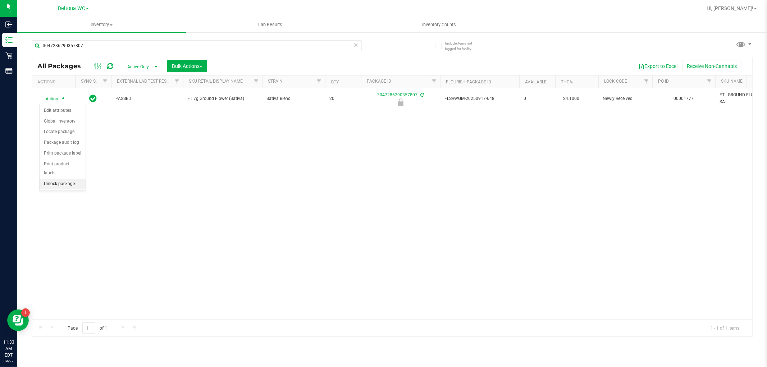
click at [61, 182] on li "Unlock package" at bounding box center [63, 184] width 46 height 11
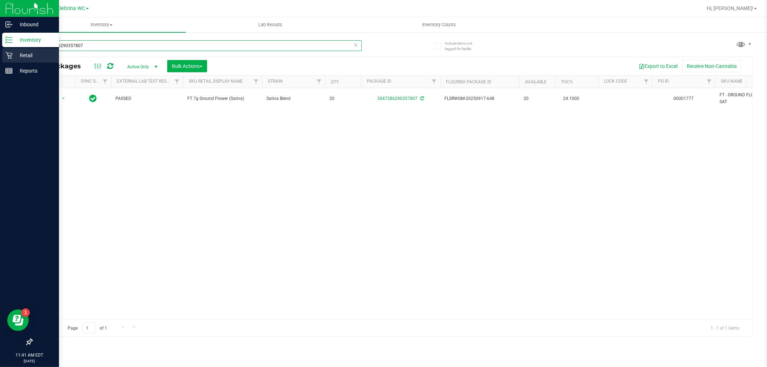
drag, startPoint x: 111, startPoint y: 45, endPoint x: 285, endPoint y: 141, distance: 198.5
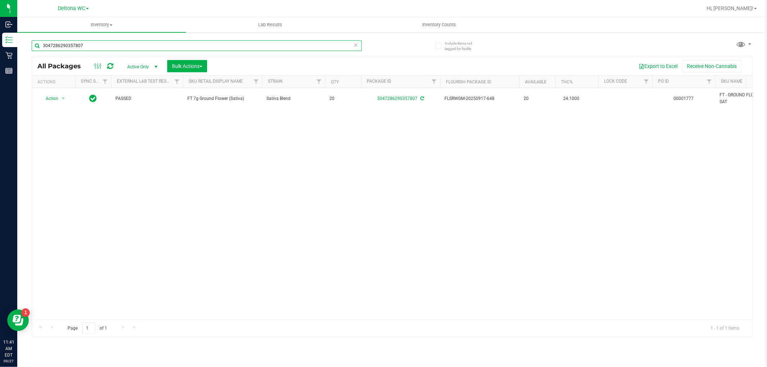
click at [12, 60] on div "Inbound Inventory Retail Reports 11:41 AM EDT 09/27/2025 09/27 Deltona WC Hi, A…" at bounding box center [383, 183] width 767 height 367
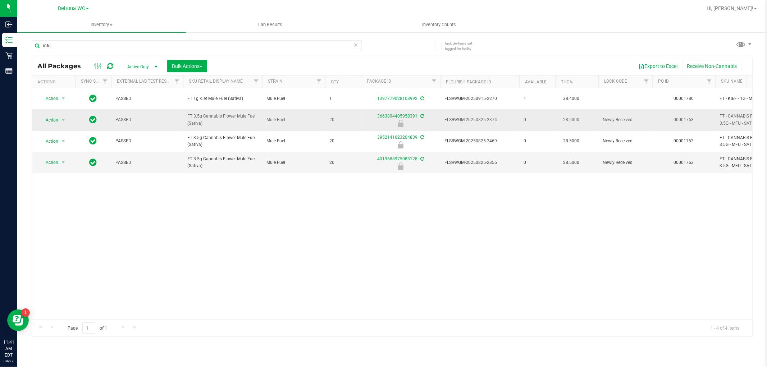
click at [216, 112] on td "FT 3.5g Cannabis Flower Mule Fuel (Sativa)" at bounding box center [222, 119] width 79 height 21
click at [216, 113] on td "FT 3.5g Cannabis Flower Mule Fuel (Sativa)" at bounding box center [222, 119] width 79 height 21
click at [218, 115] on span "FT 3.5g Cannabis Flower Mule Fuel (Sativa)" at bounding box center [222, 120] width 70 height 14
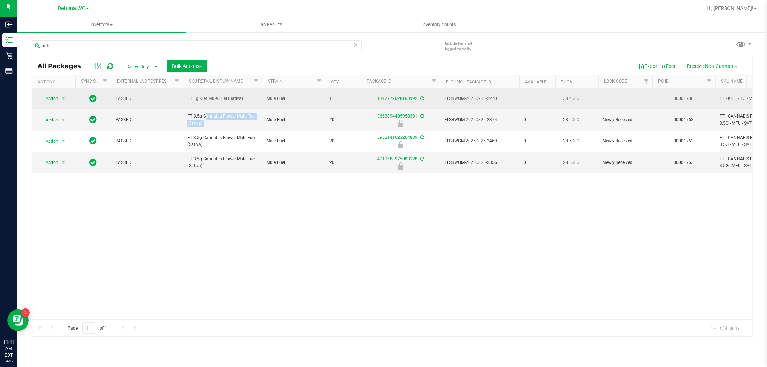
copy tr "FT 3.5g Cannabis Flower Mule Fuel (Sativa)"
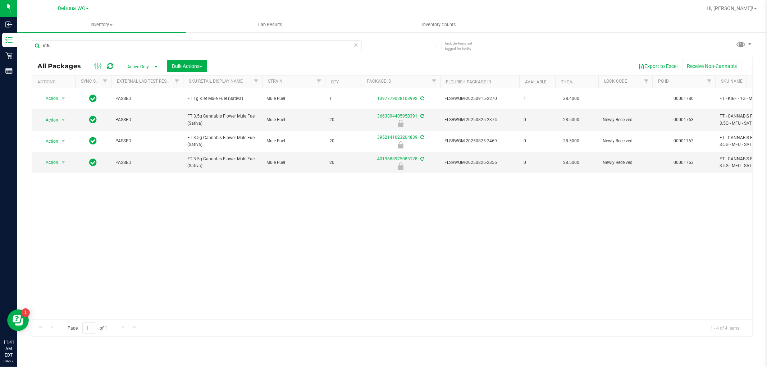
click at [105, 35] on div "mfu" at bounding box center [212, 45] width 361 height 23
click at [107, 46] on input "mfu" at bounding box center [197, 45] width 330 height 11
paste input "FT 3.5g Cannabis Flower Mule Fuel (Sativa)"
type input "FT 3.5g Cannabis Flower Mule Fuel (Sativa)"
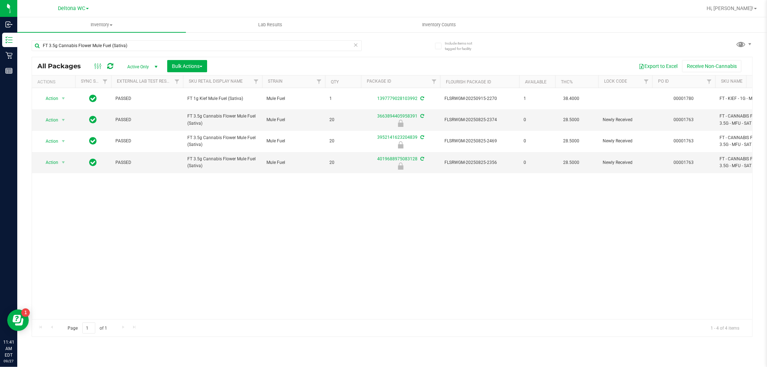
click at [406, 54] on div "FT 3.5g Cannabis Flower Mule Fuel (Sativa) All Packages Active Only Active Only…" at bounding box center [392, 185] width 721 height 304
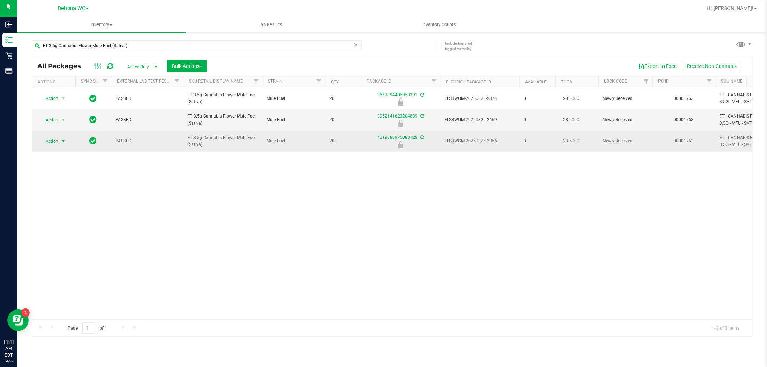
click at [61, 141] on span "select" at bounding box center [63, 141] width 6 height 6
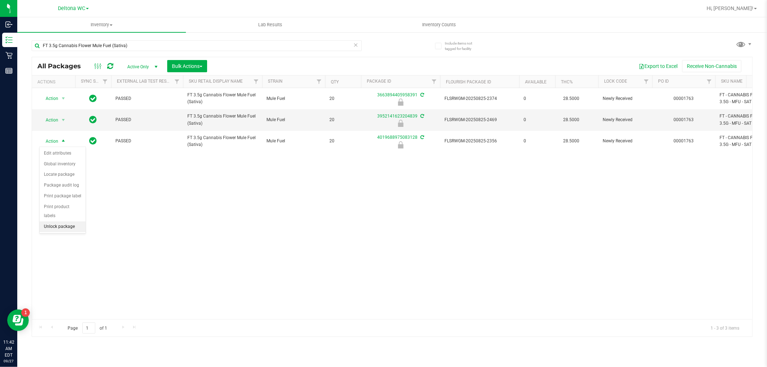
click at [64, 224] on li "Unlock package" at bounding box center [63, 227] width 46 height 11
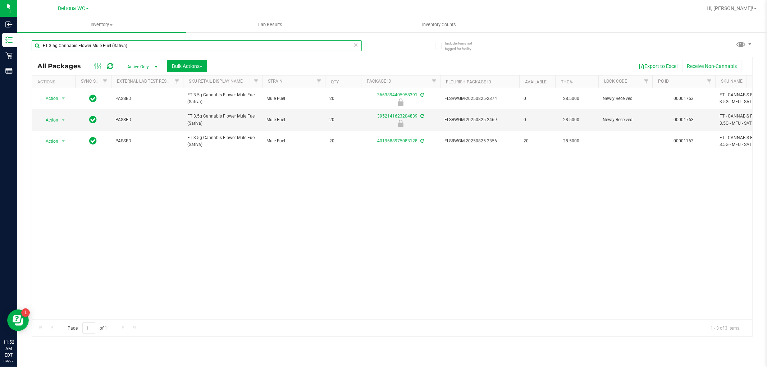
click at [61, 42] on input "FT 3.5g Cannabis Flower Mule Fuel (Sativa)" at bounding box center [197, 45] width 330 height 11
paste input "D 3.5g Flower Greenhouse Lemon Zest (Hybrid"
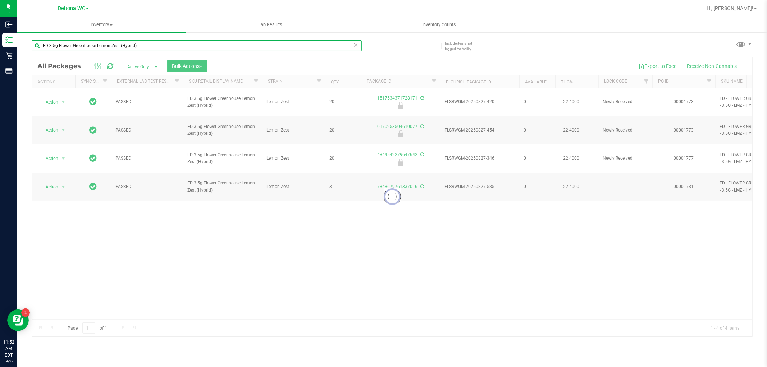
type input "FD 3.5g Flower Greenhouse Lemon Zest (Hybrid)"
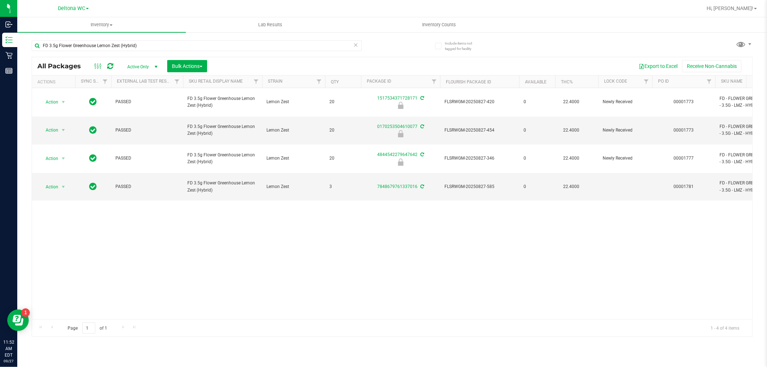
click at [361, 221] on div "Action Action Edit attributes Global inventory Locate package Package audit log…" at bounding box center [392, 203] width 720 height 231
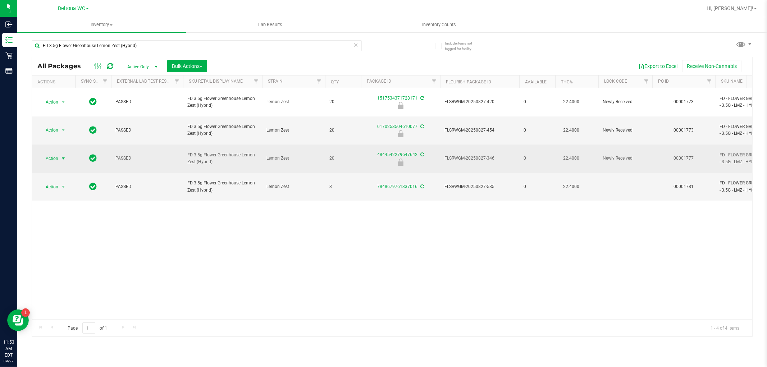
click at [59, 154] on span "select" at bounding box center [63, 159] width 9 height 10
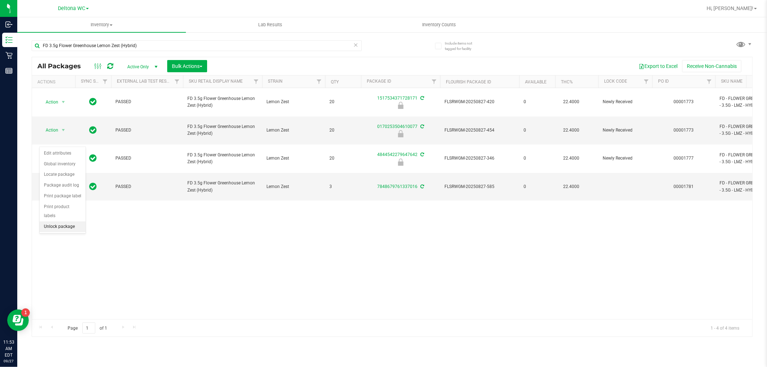
click at [62, 229] on li "Unlock package" at bounding box center [63, 227] width 46 height 11
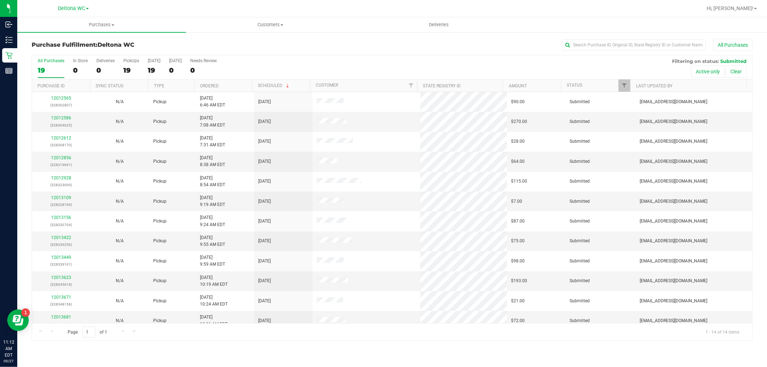
click at [307, 56] on div "All Purchases 19 In Store 0 Deliveries 0 PickUps 19 Today 19 Tomorrow 0 Needs R…" at bounding box center [392, 58] width 720 height 6
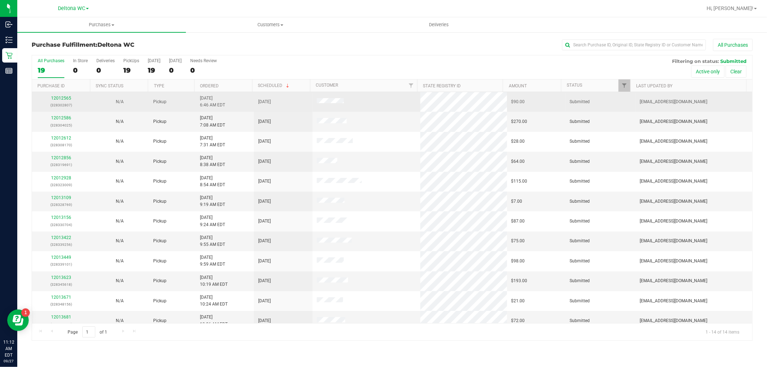
click at [59, 101] on div "12012565 (328302807)" at bounding box center [61, 102] width 50 height 14
click at [64, 95] on div "12012565 (328302807)" at bounding box center [61, 102] width 50 height 14
click at [65, 97] on link "12012565" at bounding box center [61, 98] width 20 height 5
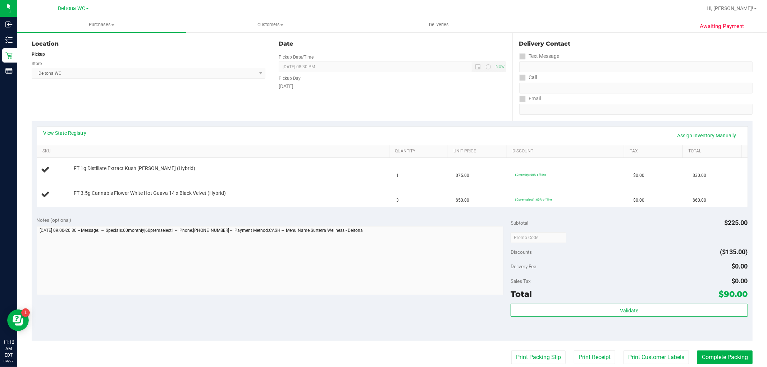
scroll to position [40, 0]
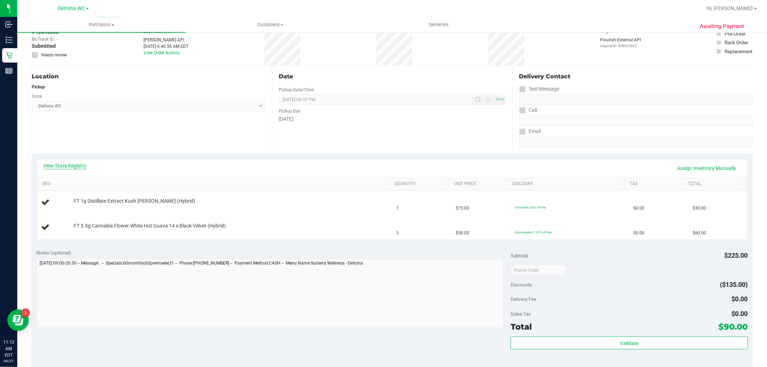
click at [59, 165] on link "View State Registry" at bounding box center [65, 165] width 43 height 7
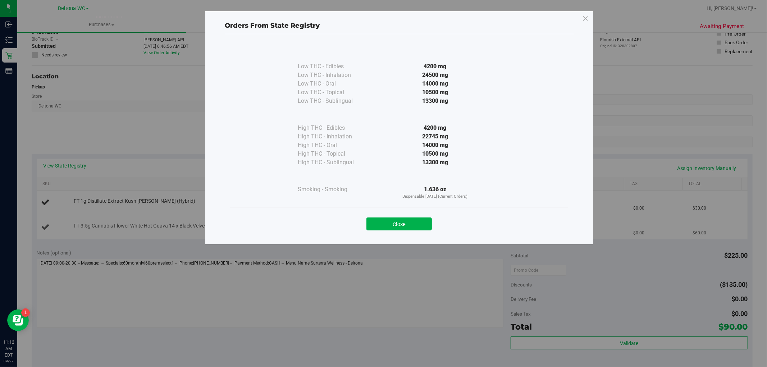
click at [408, 222] on button "Close" at bounding box center [398, 224] width 65 height 13
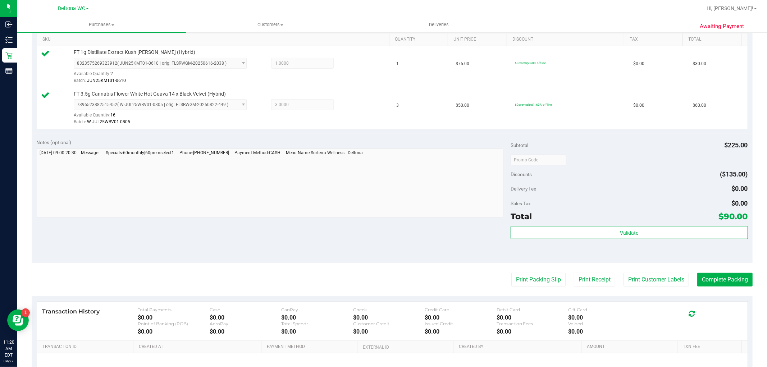
scroll to position [263, 0]
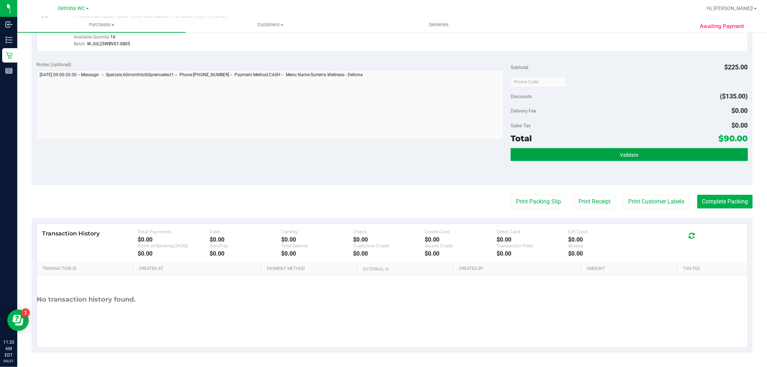
click at [605, 150] on button "Validate" at bounding box center [629, 154] width 237 height 13
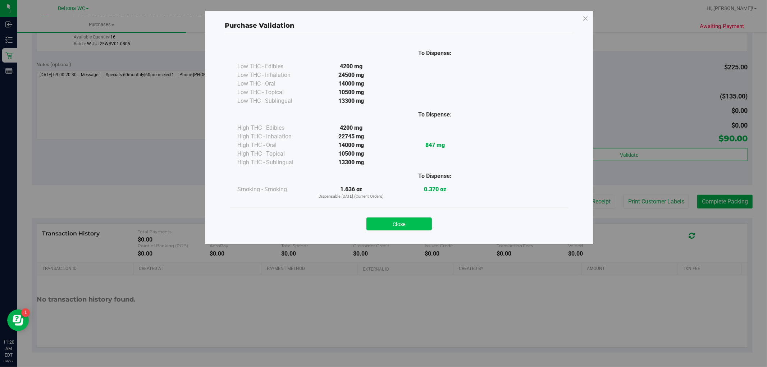
click at [390, 229] on div "Close" at bounding box center [399, 221] width 338 height 29
click at [401, 225] on button "Close" at bounding box center [398, 224] width 65 height 13
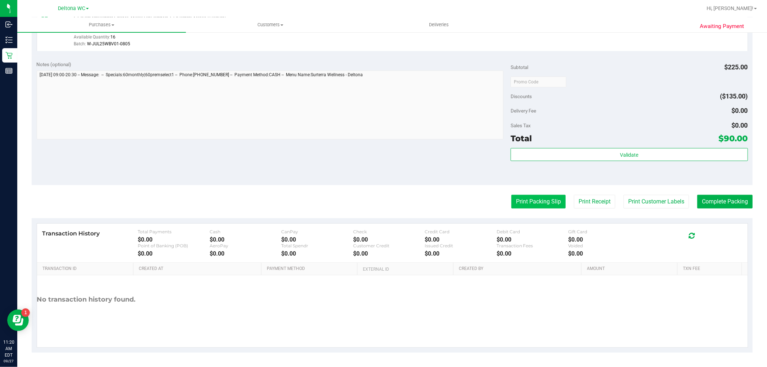
click at [526, 203] on button "Print Packing Slip" at bounding box center [538, 202] width 54 height 14
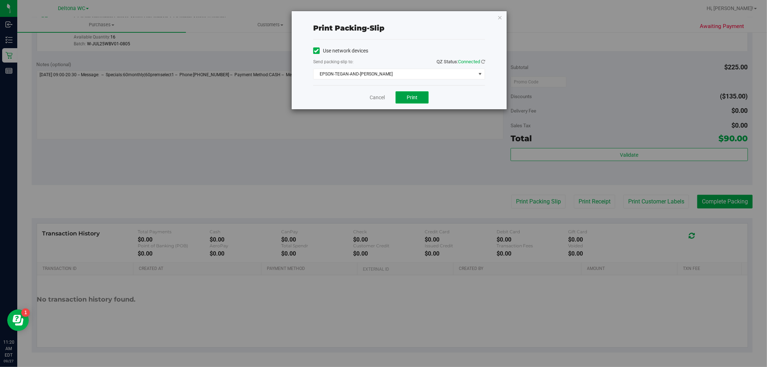
click at [405, 96] on button "Print" at bounding box center [412, 97] width 33 height 12
click at [500, 13] on icon "button" at bounding box center [499, 17] width 5 height 9
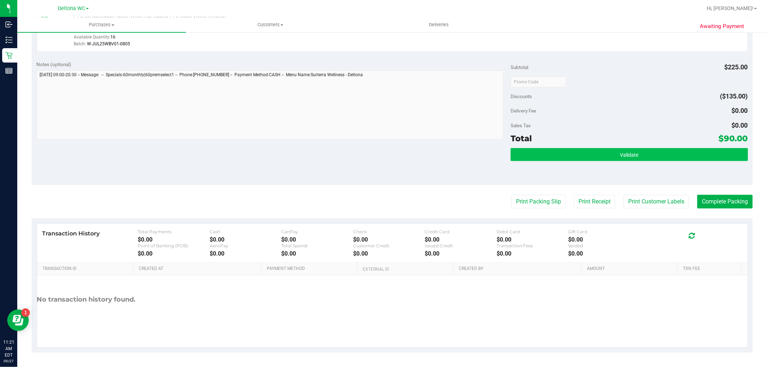
click at [575, 152] on button "Validate" at bounding box center [629, 154] width 237 height 13
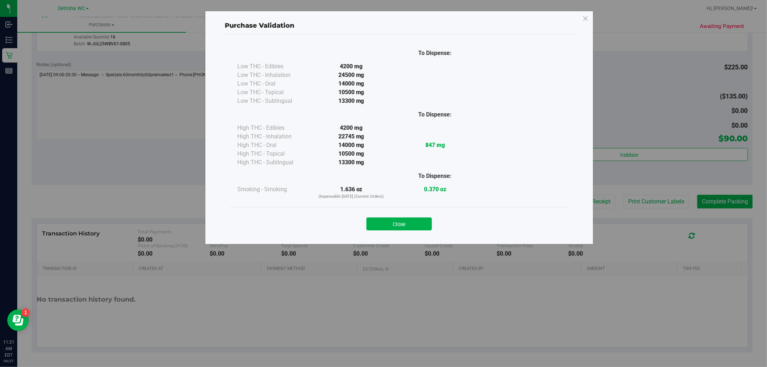
click at [412, 240] on div "Purchase Validation To Dispense: Low THC - Edibles 4200 mg" at bounding box center [399, 128] width 388 height 234
click at [402, 227] on button "Close" at bounding box center [398, 224] width 65 height 13
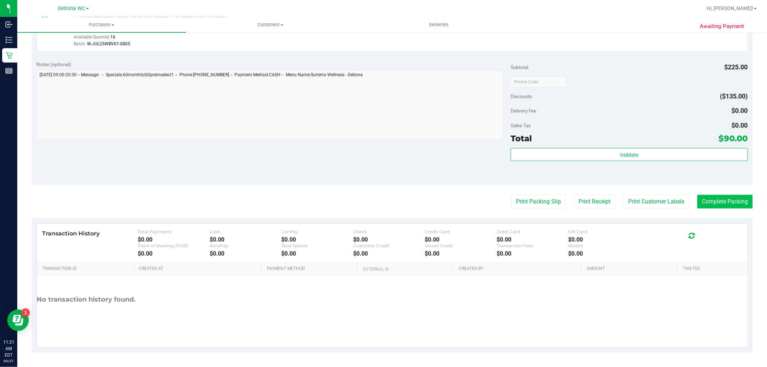
click at [713, 199] on button "Complete Packing" at bounding box center [724, 202] width 55 height 14
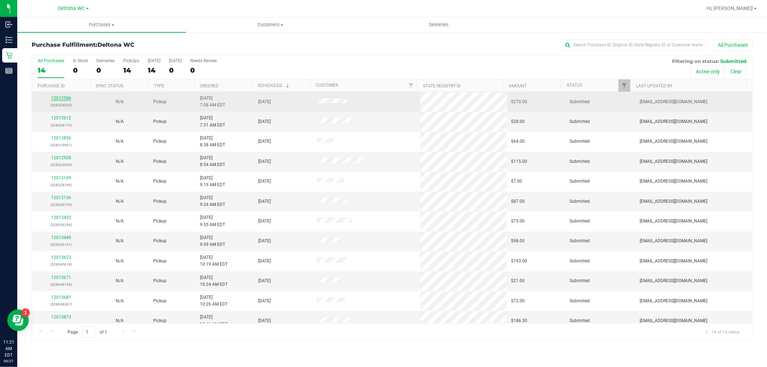
click at [64, 99] on link "12012586" at bounding box center [61, 98] width 20 height 5
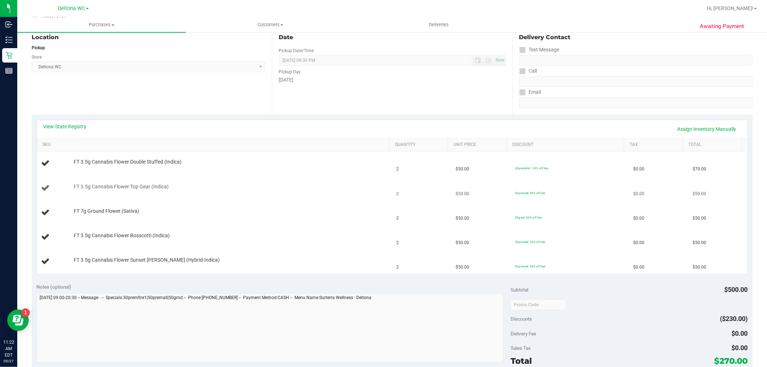
scroll to position [80, 0]
click at [81, 124] on link "View State Registry" at bounding box center [65, 125] width 43 height 7
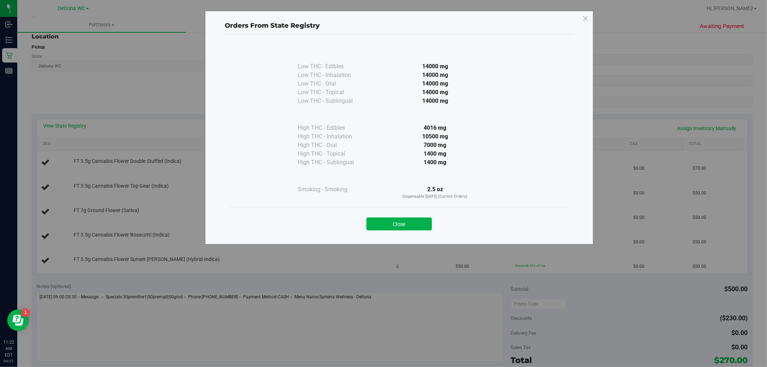
click at [388, 231] on div "Close" at bounding box center [399, 221] width 338 height 29
click at [389, 228] on button "Close" at bounding box center [398, 224] width 65 height 13
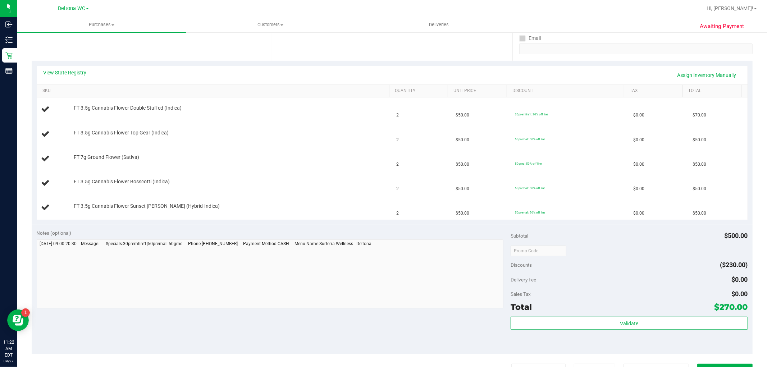
scroll to position [240, 0]
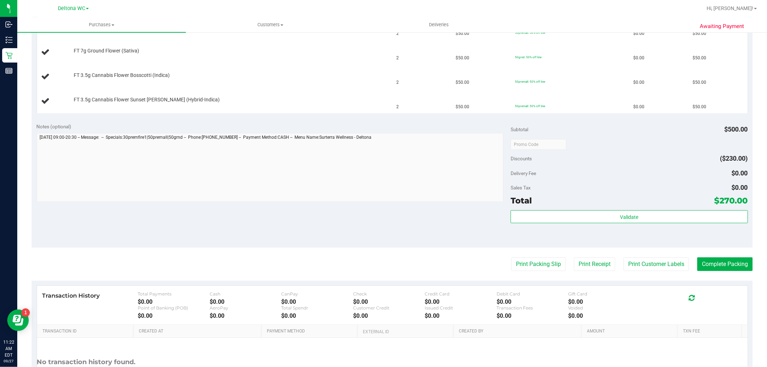
click at [527, 272] on purchase-details "Back Edit Purchase Cancel Purchase View Profile # 12012586 BioTrack ID: - Submi…" at bounding box center [392, 107] width 721 height 616
click at [537, 265] on button "Print Packing Slip" at bounding box center [538, 264] width 54 height 14
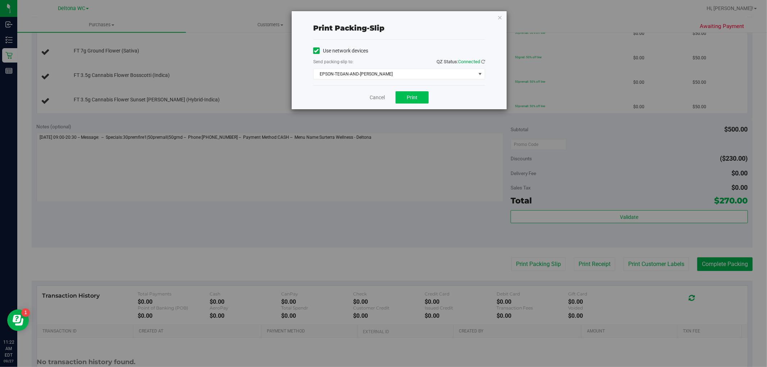
click at [419, 103] on div "Cancel Print" at bounding box center [399, 97] width 172 height 24
drag, startPoint x: 423, startPoint y: 96, endPoint x: 430, endPoint y: 92, distance: 8.7
click at [423, 97] on button "Print" at bounding box center [412, 97] width 33 height 12
click at [498, 19] on icon "button" at bounding box center [499, 17] width 5 height 9
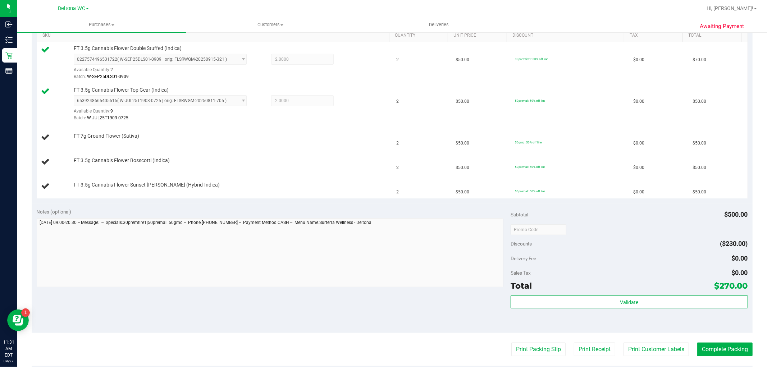
scroll to position [187, 0]
click at [288, 198] on td "FT 3.5g Cannabis Flower Sunset [PERSON_NAME] (Hybrid-Indica)" at bounding box center [214, 187] width 355 height 24
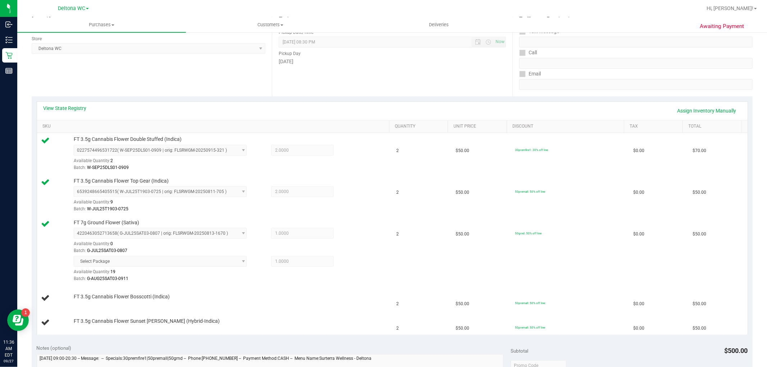
scroll to position [0, 0]
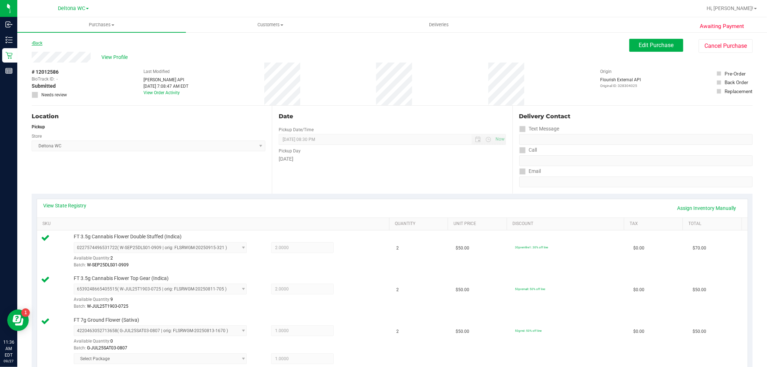
click at [40, 41] on link "Back" at bounding box center [37, 43] width 11 height 5
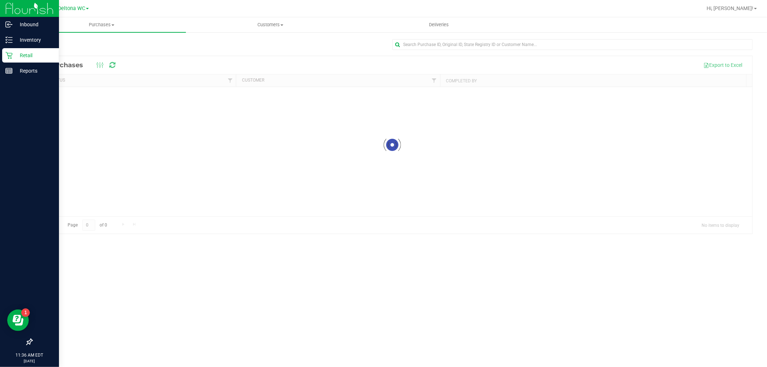
click at [11, 54] on icon at bounding box center [8, 55] width 7 height 7
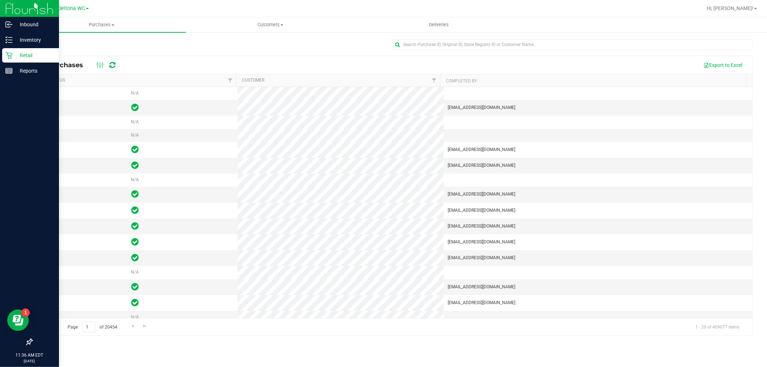
click at [10, 55] on icon at bounding box center [8, 55] width 7 height 7
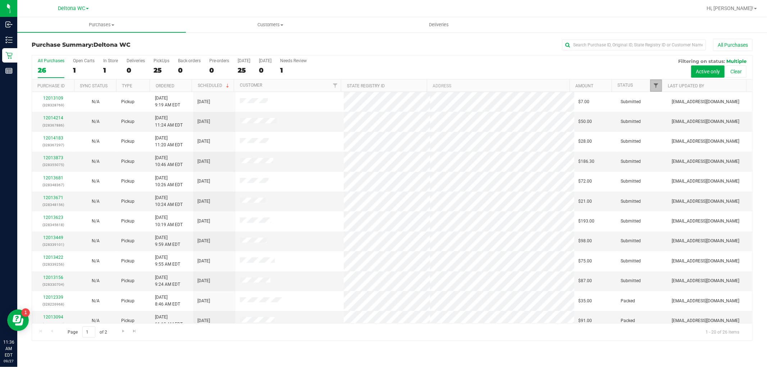
click at [656, 85] on span "Filter" at bounding box center [656, 86] width 6 height 6
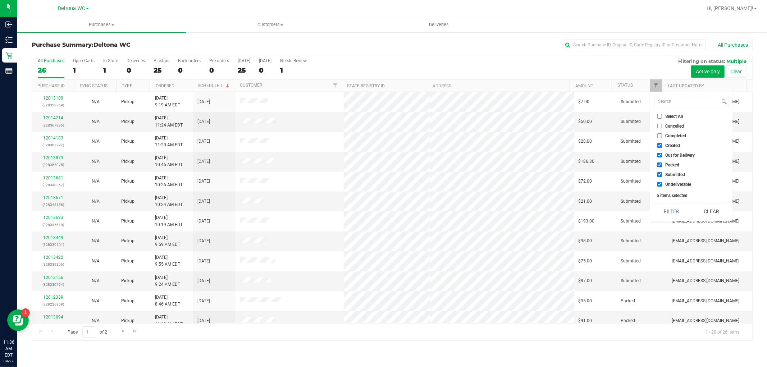
click at [667, 117] on span "Select All" at bounding box center [674, 116] width 18 height 4
click at [662, 117] on input "Select All" at bounding box center [659, 116] width 5 height 5
checkbox input "true"
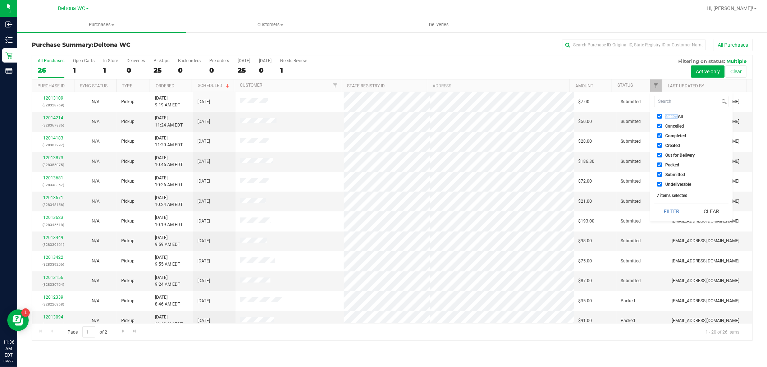
click at [667, 117] on span "Select All" at bounding box center [674, 116] width 18 height 4
click at [662, 117] on input "Select All" at bounding box center [659, 116] width 5 height 5
checkbox input "false"
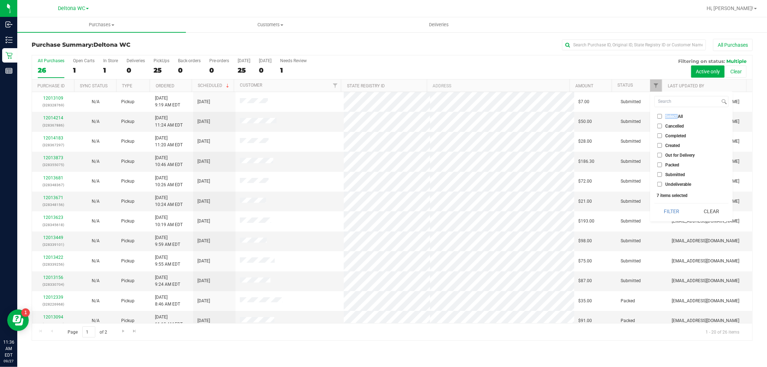
checkbox input "false"
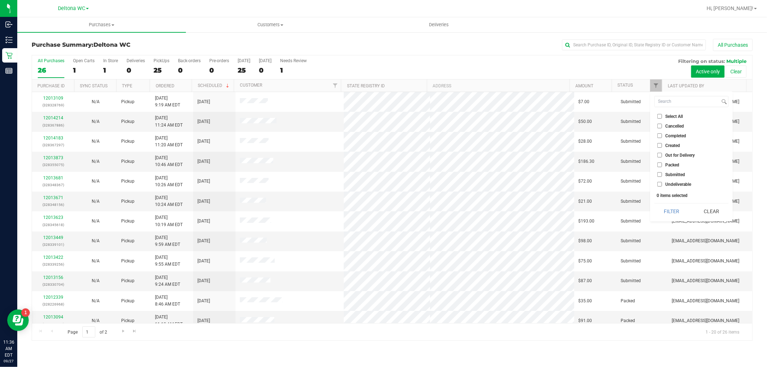
click at [670, 174] on span "Submitted" at bounding box center [675, 175] width 20 height 4
click at [662, 174] on input "Submitted" at bounding box center [659, 174] width 5 height 5
checkbox input "true"
click at [674, 213] on button "Filter" at bounding box center [671, 212] width 35 height 16
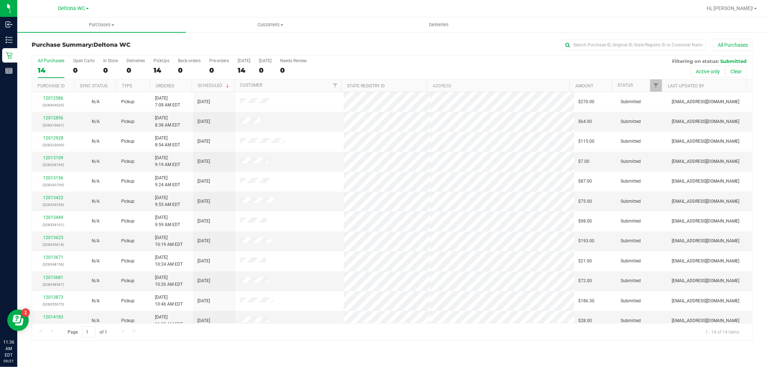
click at [180, 86] on th "Ordered" at bounding box center [171, 85] width 42 height 13
click at [60, 118] on link "12012856" at bounding box center [53, 117] width 20 height 5
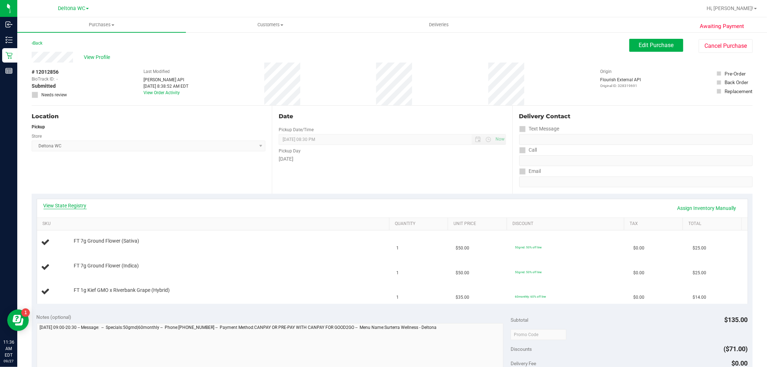
click at [74, 203] on link "View State Registry" at bounding box center [65, 205] width 43 height 7
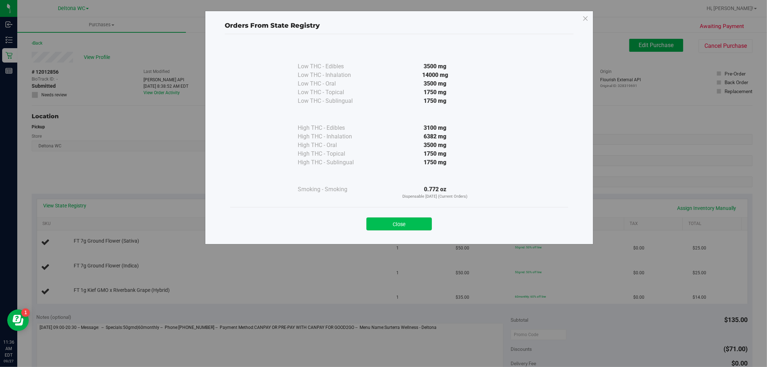
click at [409, 223] on button "Close" at bounding box center [398, 224] width 65 height 13
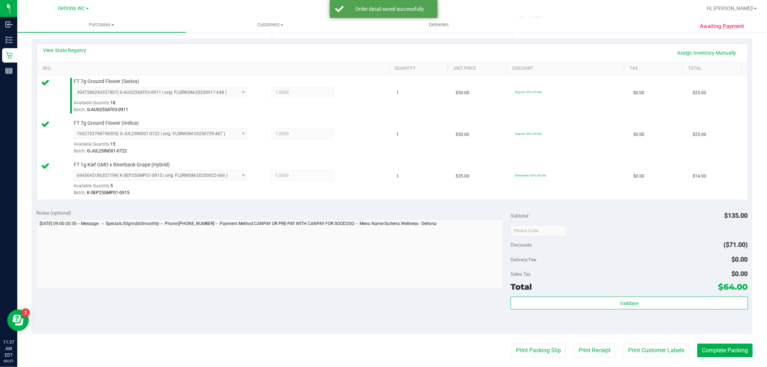
scroll to position [305, 0]
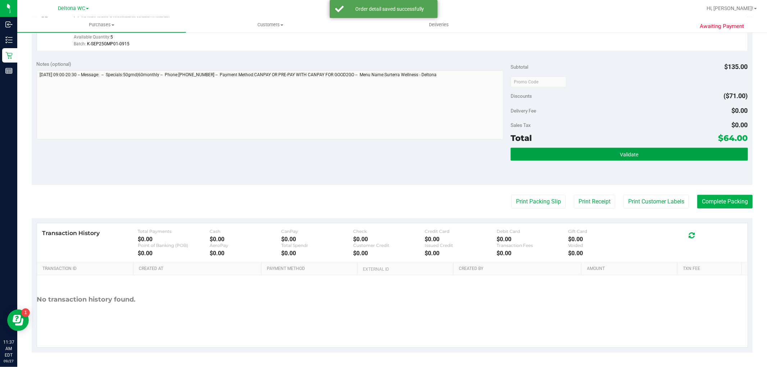
click at [537, 157] on button "Validate" at bounding box center [629, 154] width 237 height 13
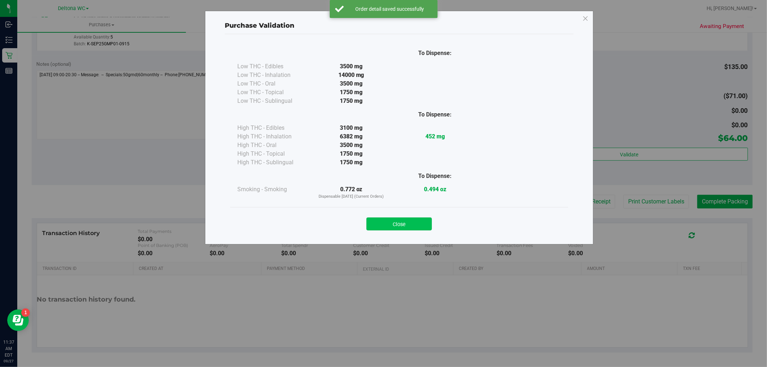
click at [419, 225] on button "Close" at bounding box center [398, 224] width 65 height 13
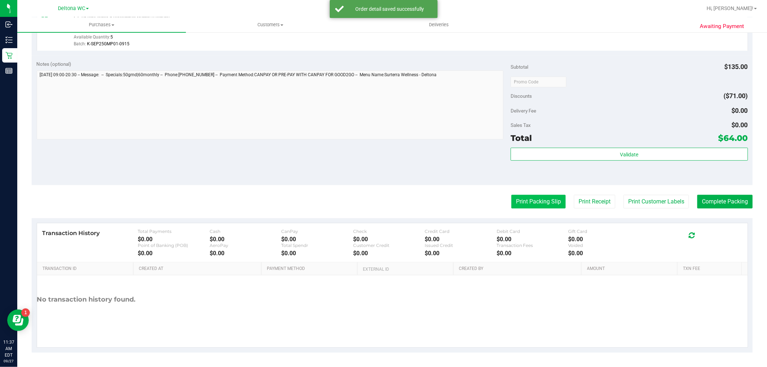
click at [535, 197] on button "Print Packing Slip" at bounding box center [538, 202] width 54 height 14
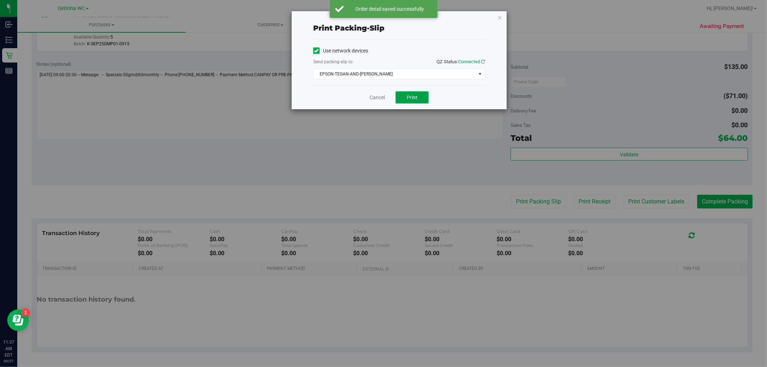
click at [415, 96] on span "Print" at bounding box center [412, 98] width 11 height 6
click at [373, 99] on link "Cancel" at bounding box center [377, 98] width 15 height 8
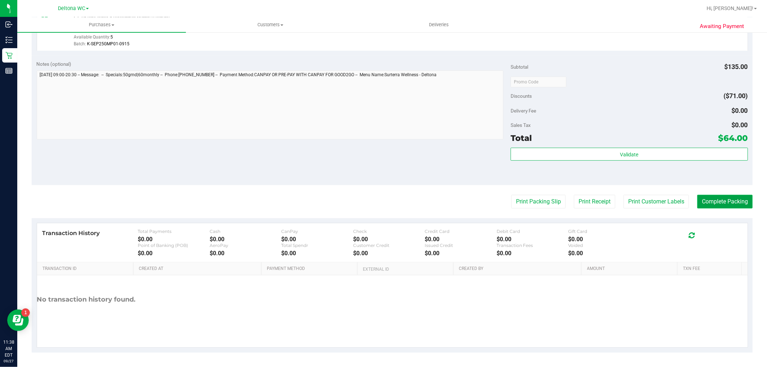
click at [708, 205] on button "Complete Packing" at bounding box center [724, 202] width 55 height 14
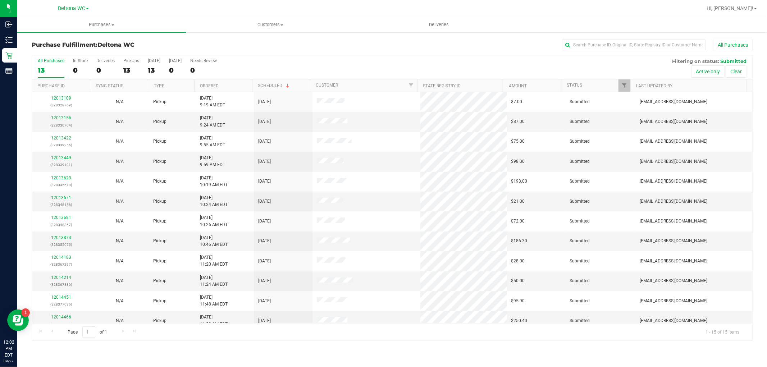
click at [227, 87] on th "Ordered" at bounding box center [223, 85] width 58 height 13
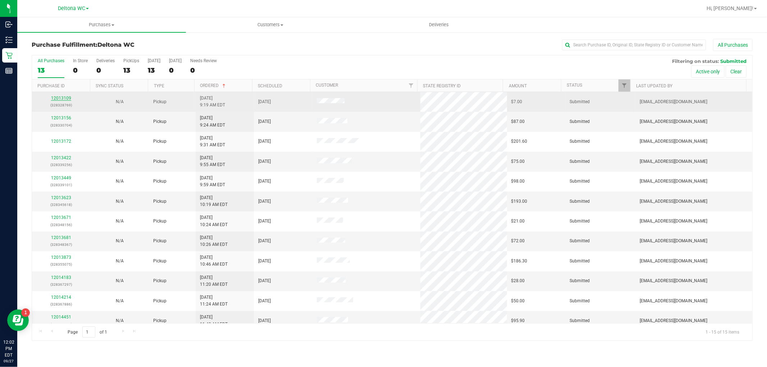
click at [61, 96] on link "12013109" at bounding box center [61, 98] width 20 height 5
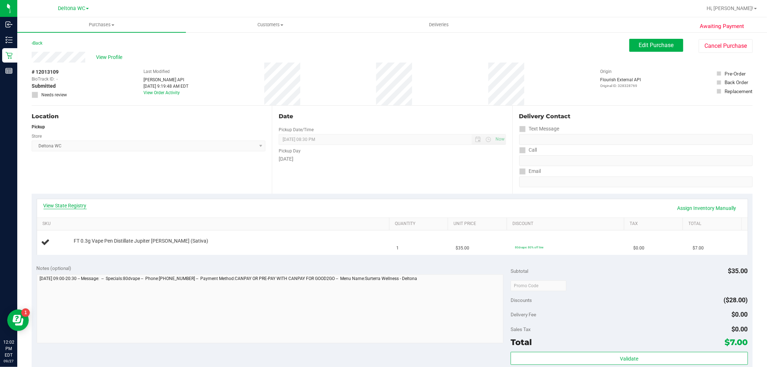
click at [78, 209] on link "View State Registry" at bounding box center [65, 205] width 43 height 7
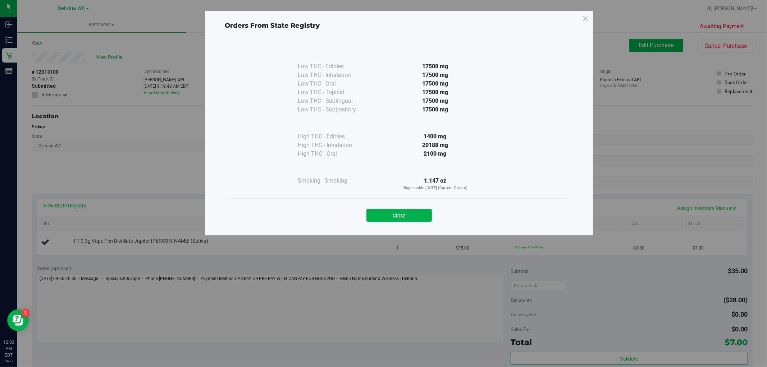
click at [415, 210] on button "Close" at bounding box center [398, 215] width 65 height 13
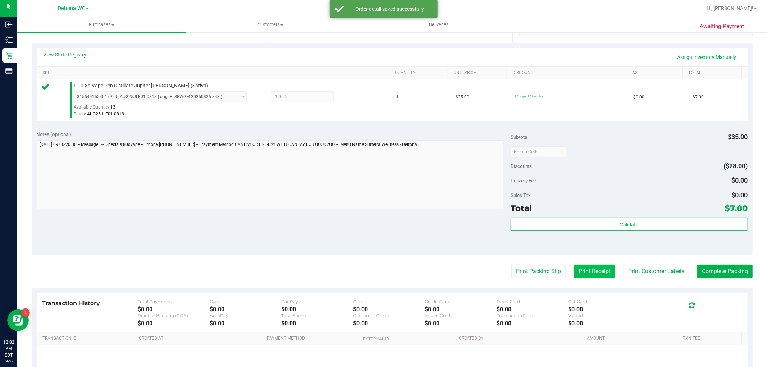
scroll to position [221, 0]
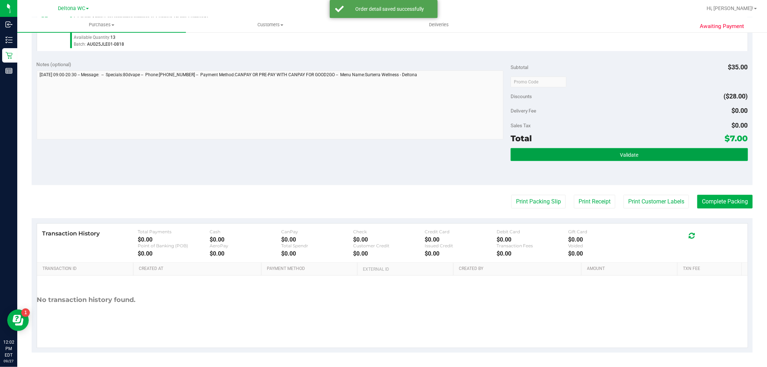
click at [616, 160] on button "Validate" at bounding box center [629, 154] width 237 height 13
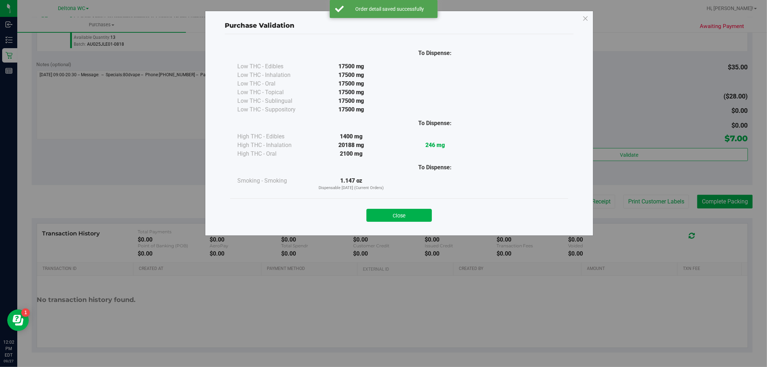
click at [409, 213] on button "Close" at bounding box center [398, 215] width 65 height 13
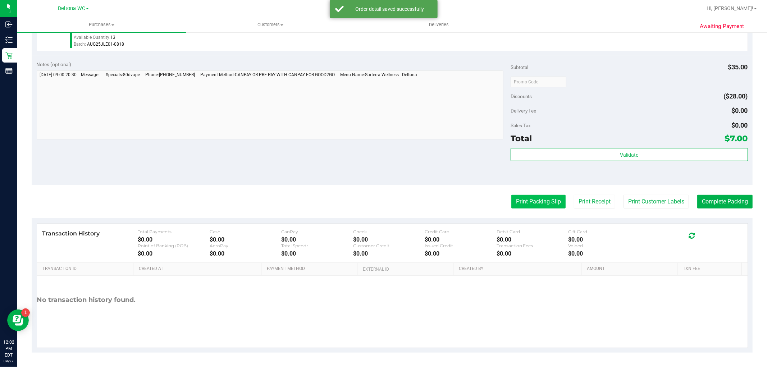
click at [524, 197] on button "Print Packing Slip" at bounding box center [538, 202] width 54 height 14
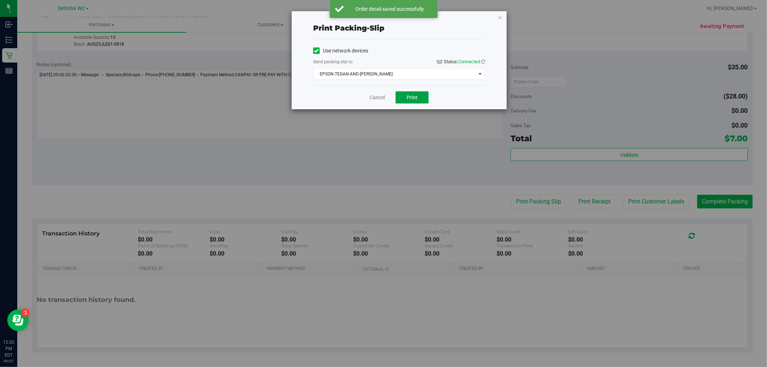
click at [411, 102] on button "Print" at bounding box center [412, 97] width 33 height 12
drag, startPoint x: 380, startPoint y: 95, endPoint x: 460, endPoint y: 110, distance: 81.3
click at [380, 95] on link "Cancel" at bounding box center [377, 98] width 15 height 8
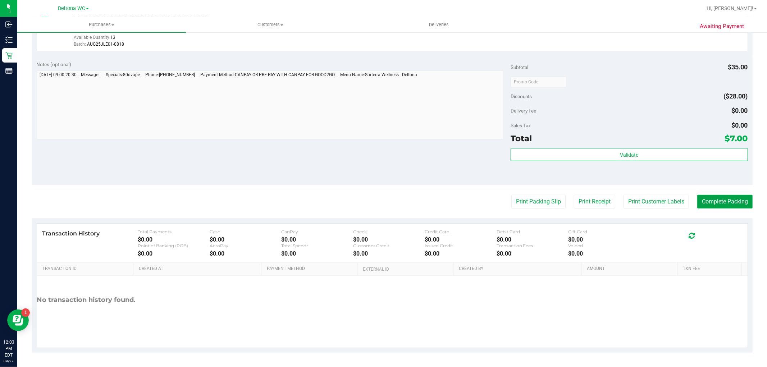
click at [714, 198] on button "Complete Packing" at bounding box center [724, 202] width 55 height 14
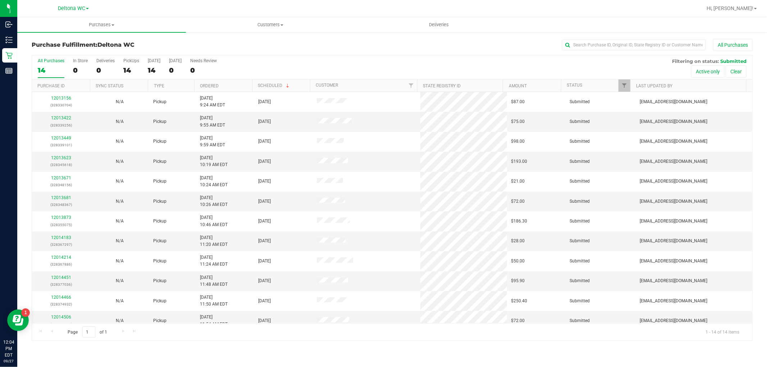
click at [241, 85] on th "Ordered" at bounding box center [223, 85] width 58 height 13
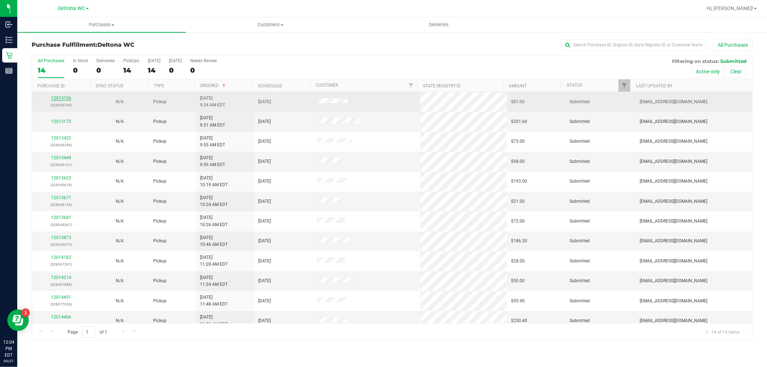
click at [55, 99] on link "12013156" at bounding box center [61, 98] width 20 height 5
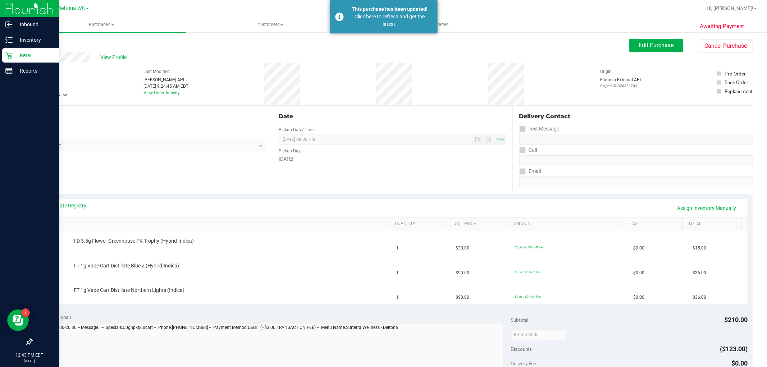
click at [23, 53] on p "Retail" at bounding box center [34, 55] width 43 height 9
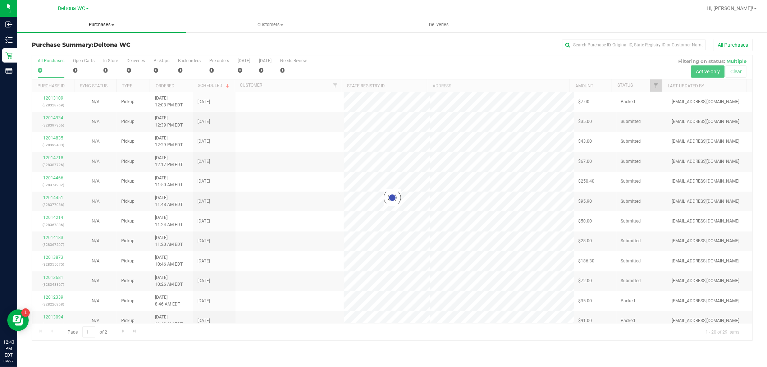
drag, startPoint x: 102, startPoint y: 26, endPoint x: 99, endPoint y: 31, distance: 6.3
click at [102, 25] on span "Purchases" at bounding box center [101, 25] width 169 height 6
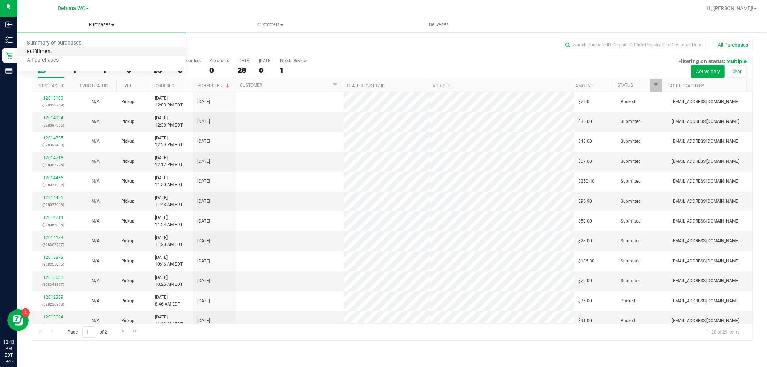
click at [43, 54] on span "Fulfillment" at bounding box center [39, 52] width 45 height 6
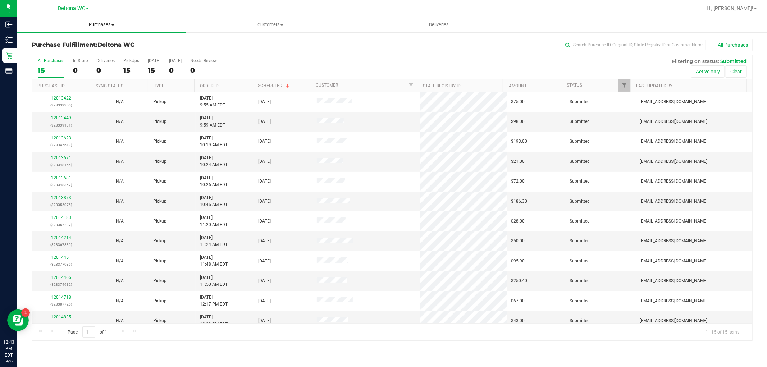
click at [94, 26] on span "Purchases" at bounding box center [101, 25] width 169 height 6
click at [60, 53] on li "Fulfillment" at bounding box center [101, 52] width 169 height 9
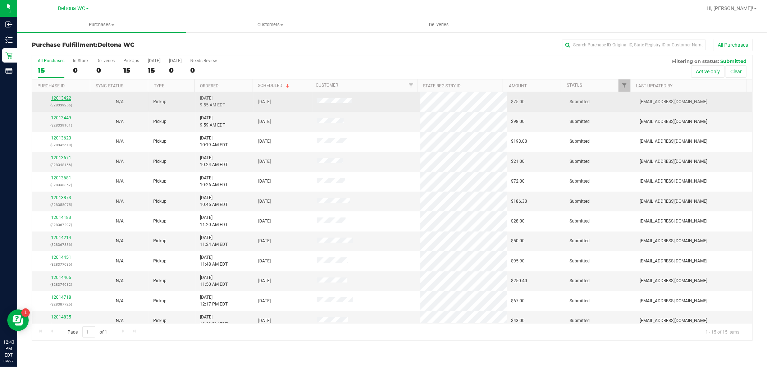
click at [63, 99] on link "12013422" at bounding box center [61, 98] width 20 height 5
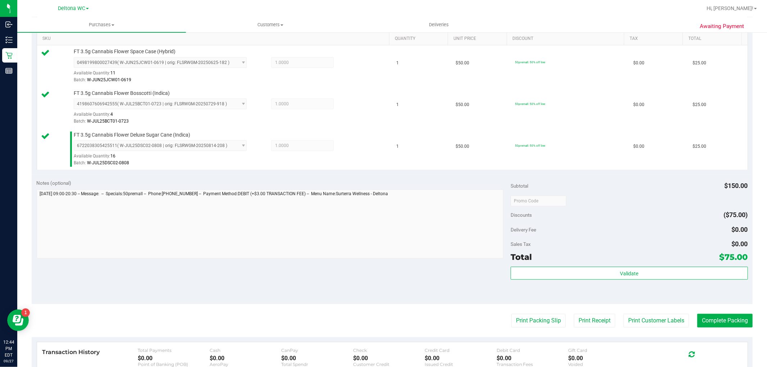
scroll to position [200, 0]
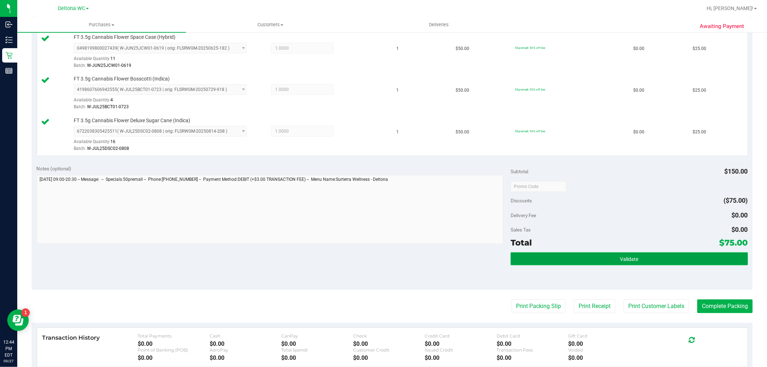
click at [606, 259] on button "Validate" at bounding box center [629, 258] width 237 height 13
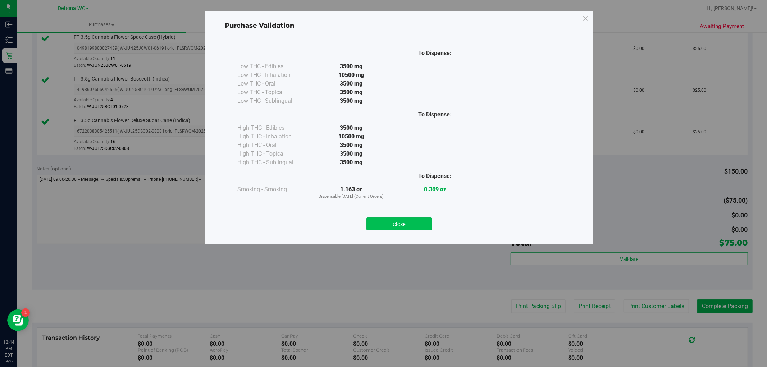
click at [425, 227] on button "Close" at bounding box center [398, 224] width 65 height 13
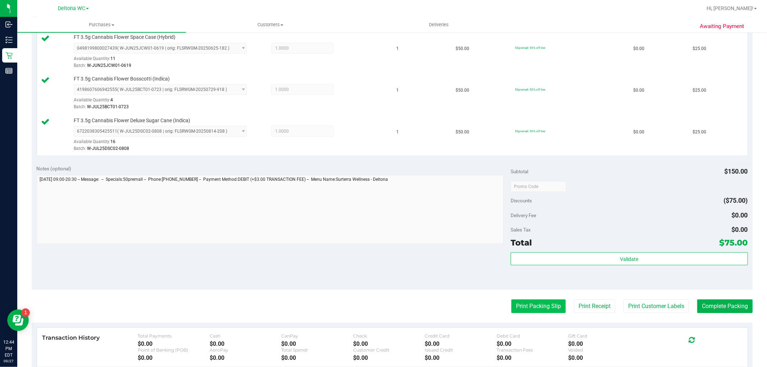
click at [519, 305] on button "Print Packing Slip" at bounding box center [538, 307] width 54 height 14
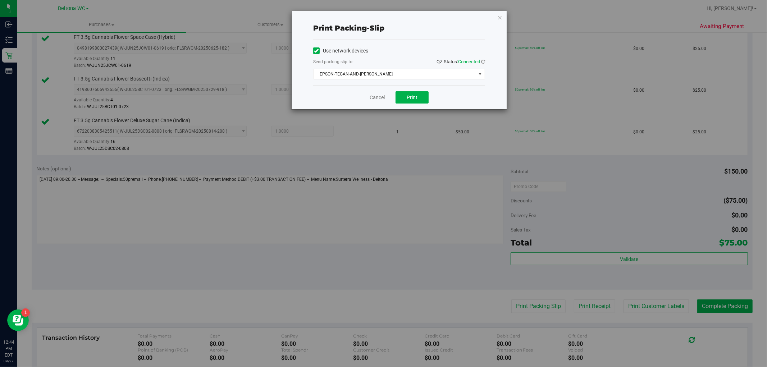
click at [415, 109] on div "Cancel Print" at bounding box center [399, 97] width 172 height 24
click at [416, 104] on div "Cancel Print" at bounding box center [399, 97] width 172 height 24
drag, startPoint x: 416, startPoint y: 96, endPoint x: 420, endPoint y: 97, distance: 4.0
click at [416, 96] on span "Print" at bounding box center [412, 98] width 11 height 6
click at [499, 17] on icon "button" at bounding box center [499, 17] width 5 height 9
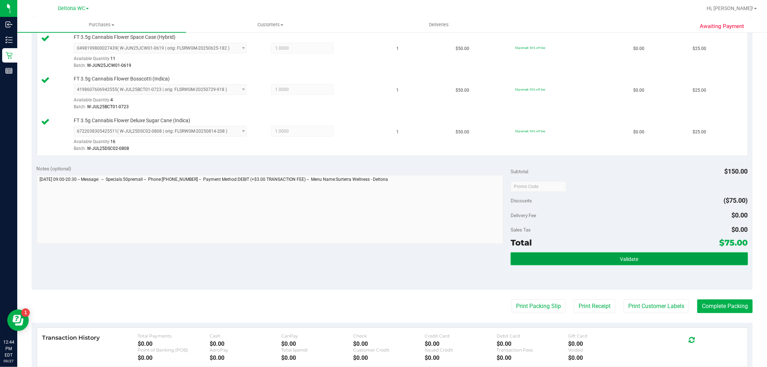
click at [619, 254] on button "Validate" at bounding box center [629, 258] width 237 height 13
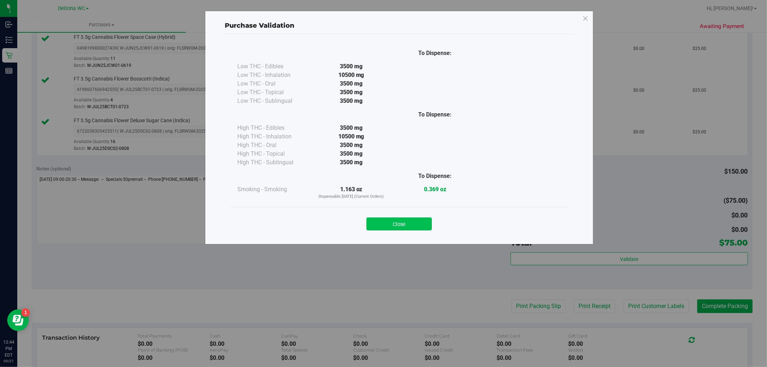
click at [407, 219] on button "Close" at bounding box center [398, 224] width 65 height 13
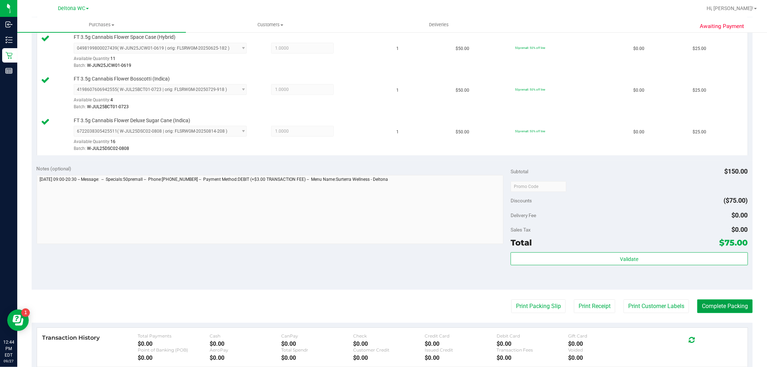
click at [719, 311] on button "Complete Packing" at bounding box center [724, 307] width 55 height 14
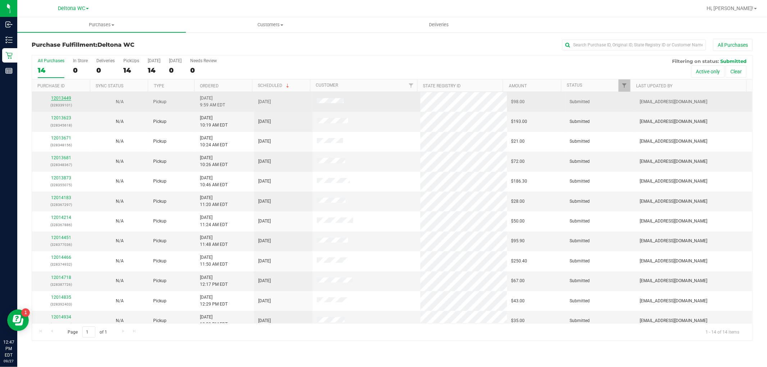
click at [53, 100] on link "12013449" at bounding box center [61, 98] width 20 height 5
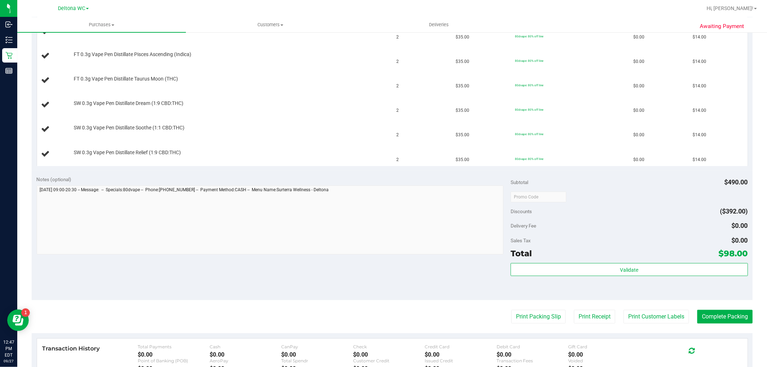
scroll to position [319, 0]
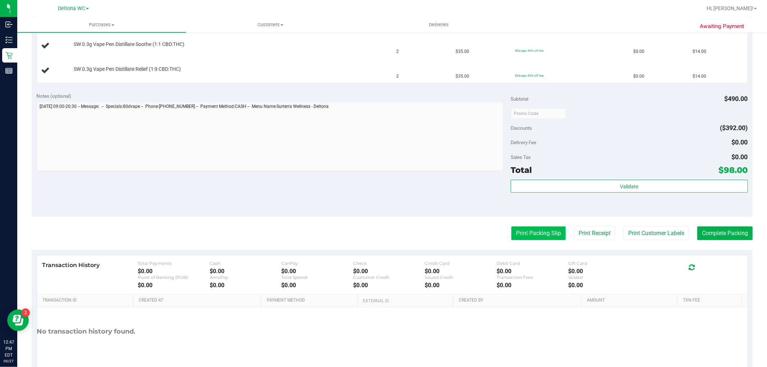
click at [523, 235] on button "Print Packing Slip" at bounding box center [538, 234] width 54 height 14
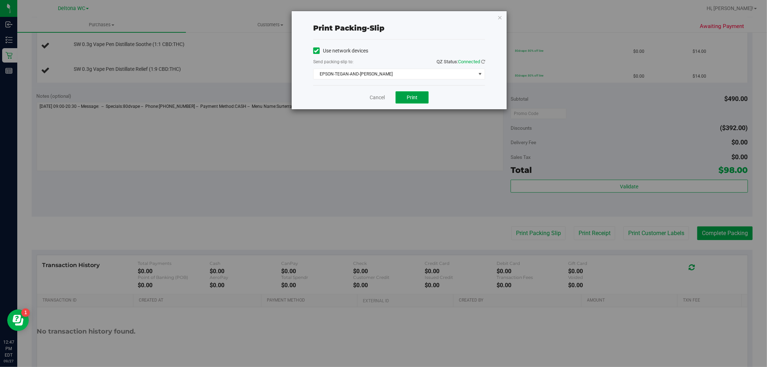
click at [420, 97] on button "Print" at bounding box center [412, 97] width 33 height 12
click at [502, 20] on div "Print packing-slip Use network devices Send packing-slip to: QZ Status: Connect…" at bounding box center [399, 60] width 215 height 98
click at [504, 16] on div "Print packing-slip Use network devices Send packing-slip to: QZ Status: Connect…" at bounding box center [399, 60] width 215 height 98
drag, startPoint x: 500, startPoint y: 17, endPoint x: 493, endPoint y: 27, distance: 11.9
click at [500, 17] on icon "button" at bounding box center [499, 17] width 5 height 9
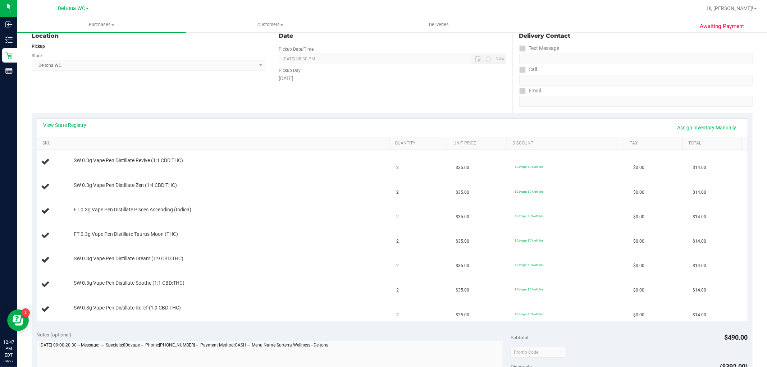
scroll to position [80, 0]
click at [74, 131] on div "View State Registry Assign Inventory Manually" at bounding box center [393, 128] width 698 height 12
click at [77, 126] on link "View State Registry" at bounding box center [65, 125] width 43 height 7
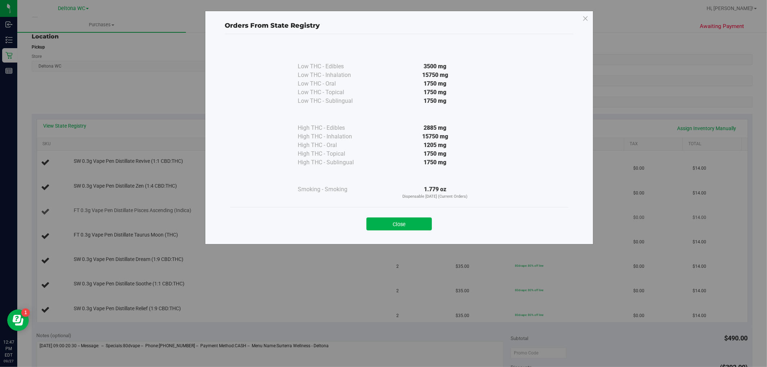
click at [422, 224] on button "Close" at bounding box center [398, 224] width 65 height 13
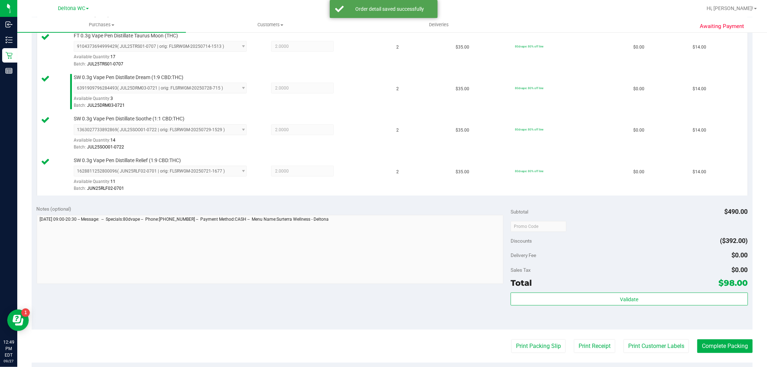
scroll to position [360, 0]
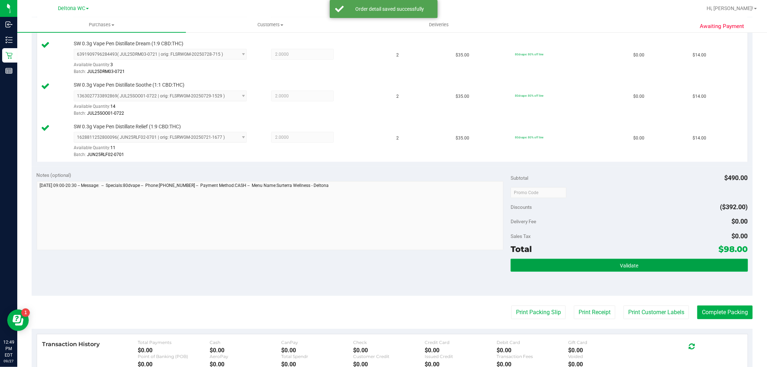
click at [578, 263] on button "Validate" at bounding box center [629, 265] width 237 height 13
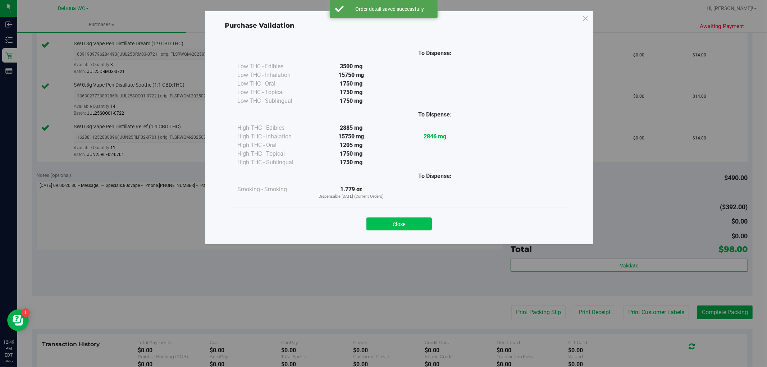
click at [415, 224] on button "Close" at bounding box center [398, 224] width 65 height 13
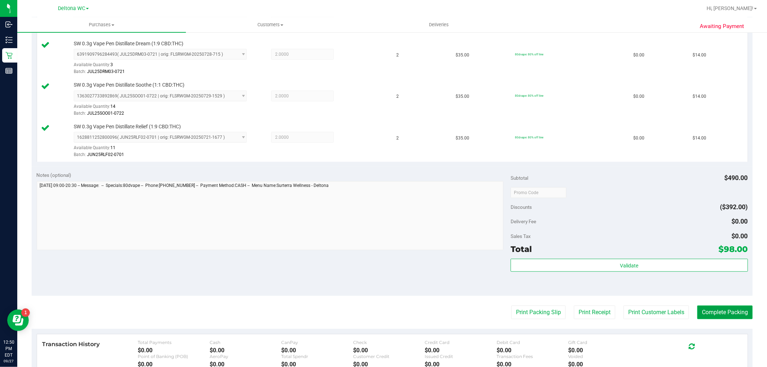
click at [732, 310] on button "Complete Packing" at bounding box center [724, 313] width 55 height 14
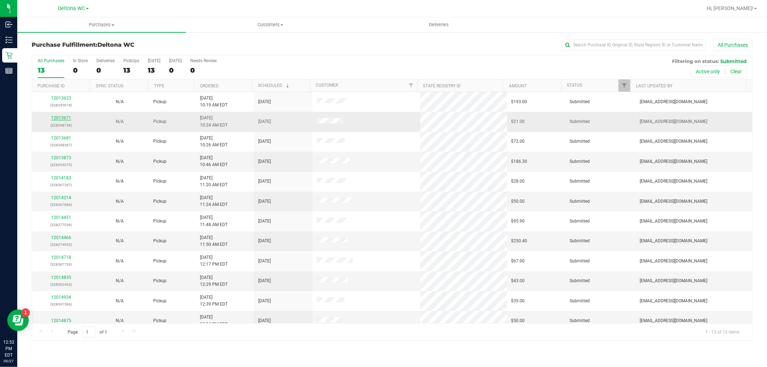
click at [62, 117] on link "12013671" at bounding box center [61, 117] width 20 height 5
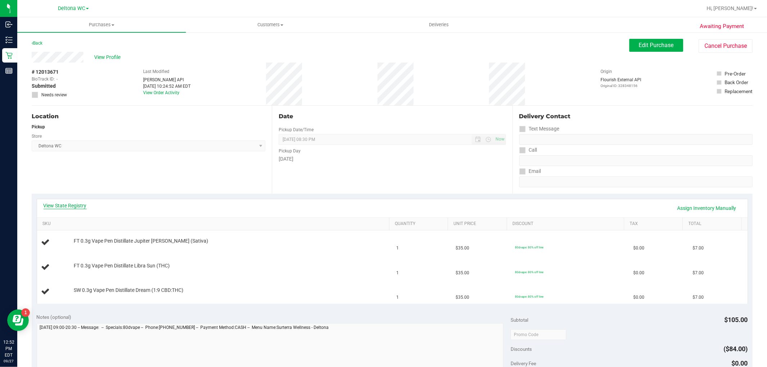
click at [76, 206] on link "View State Registry" at bounding box center [65, 205] width 43 height 7
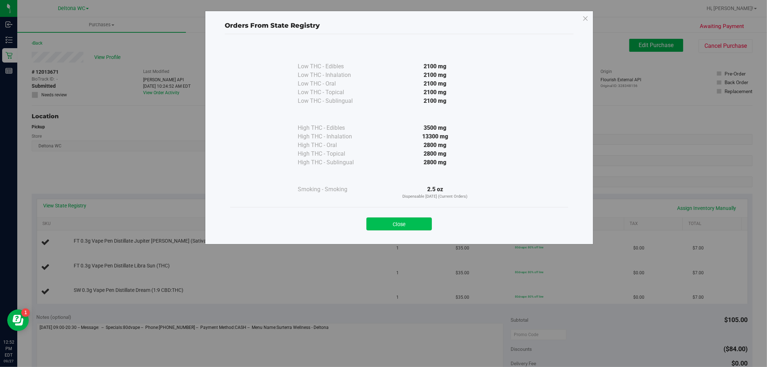
click at [403, 220] on button "Close" at bounding box center [398, 224] width 65 height 13
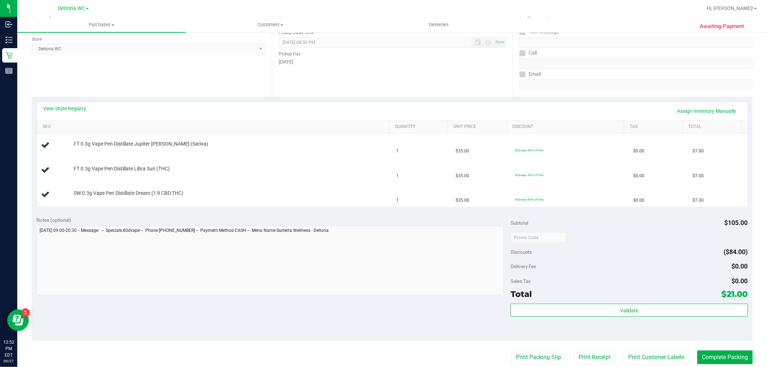
scroll to position [120, 0]
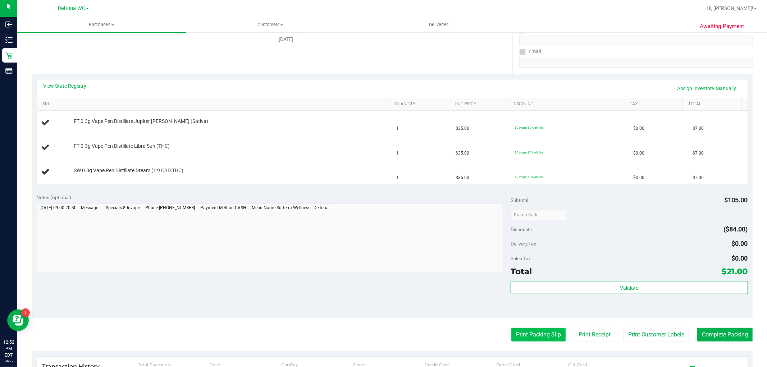
click at [532, 341] on button "Print Packing Slip" at bounding box center [538, 335] width 54 height 14
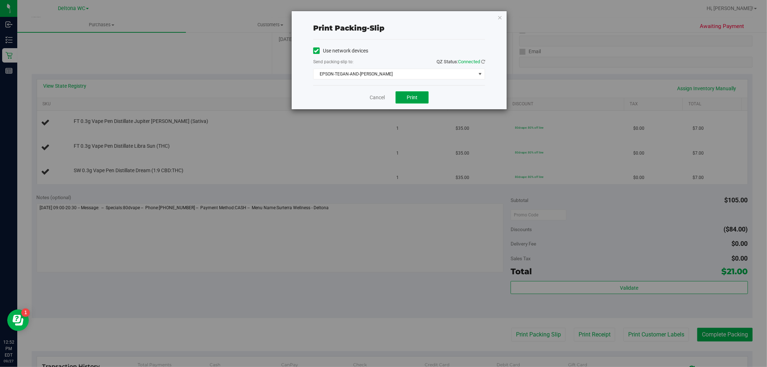
click at [421, 100] on button "Print" at bounding box center [412, 97] width 33 height 12
click at [500, 17] on icon "button" at bounding box center [499, 17] width 5 height 9
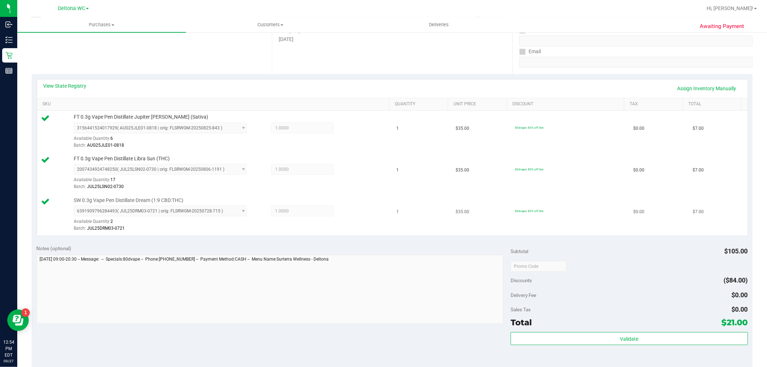
scroll to position [160, 0]
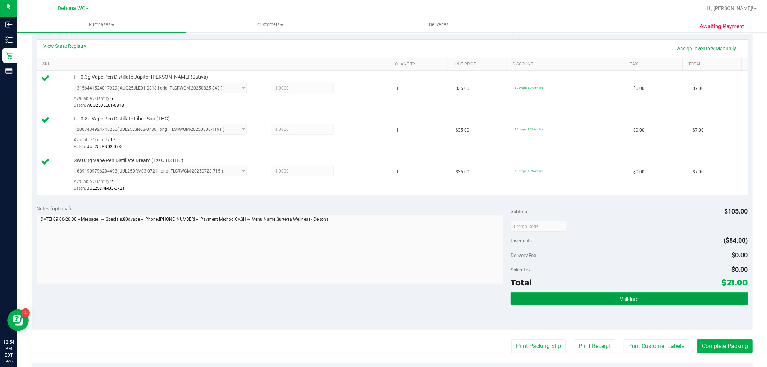
click at [610, 303] on button "Validate" at bounding box center [629, 298] width 237 height 13
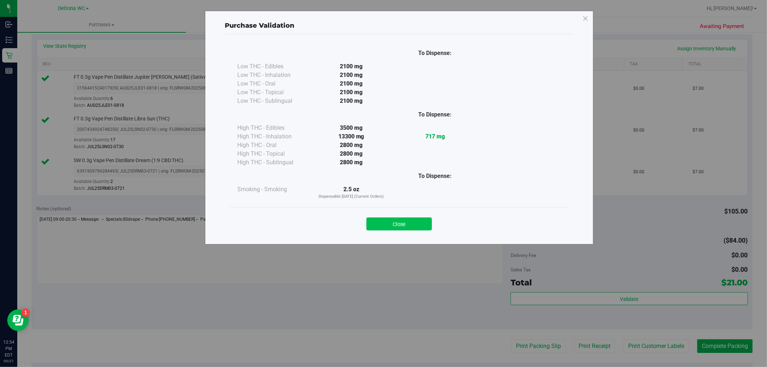
click at [419, 221] on button "Close" at bounding box center [398, 224] width 65 height 13
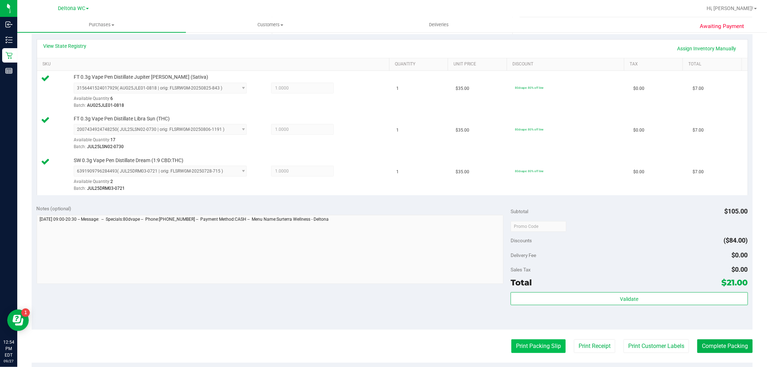
click at [519, 344] on button "Print Packing Slip" at bounding box center [538, 346] width 54 height 14
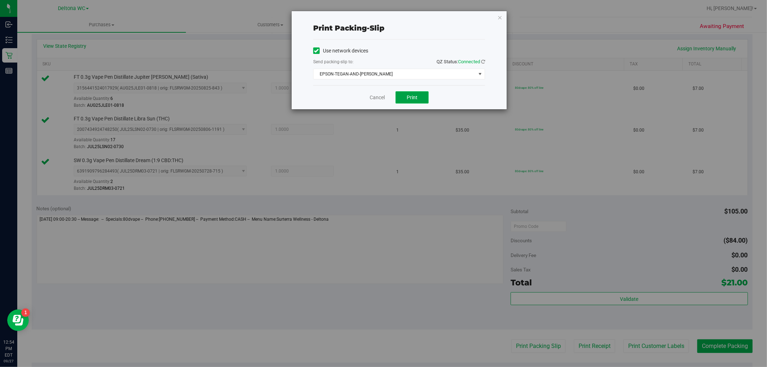
click at [419, 97] on button "Print" at bounding box center [412, 97] width 33 height 12
click at [498, 17] on icon "button" at bounding box center [499, 17] width 5 height 9
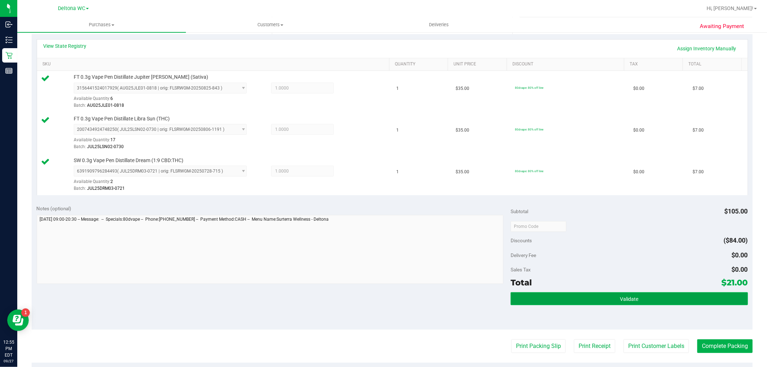
click at [621, 301] on span "Validate" at bounding box center [629, 299] width 18 height 6
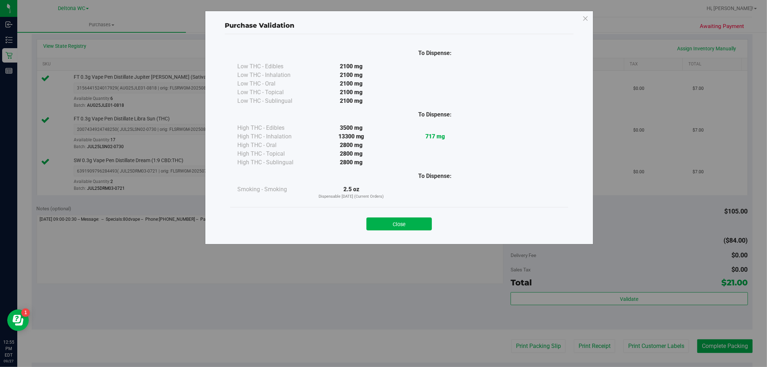
drag, startPoint x: 412, startPoint y: 221, endPoint x: 412, endPoint y: 225, distance: 3.6
click at [412, 221] on button "Close" at bounding box center [398, 224] width 65 height 13
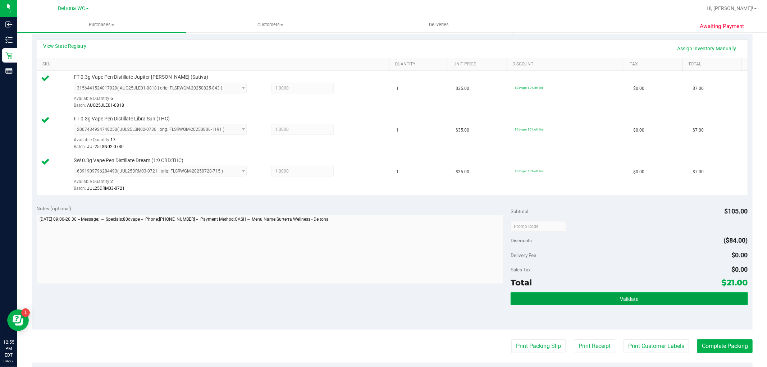
drag, startPoint x: 628, startPoint y: 295, endPoint x: 640, endPoint y: 298, distance: 12.6
click at [631, 295] on button "Validate" at bounding box center [629, 298] width 237 height 13
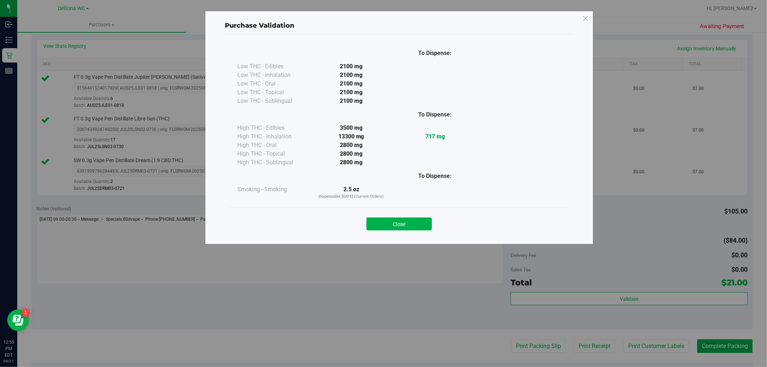
click at [743, 344] on div "Purchase Validation To Dispense: Low THC - Edibles 2100 mg" at bounding box center [386, 183] width 772 height 367
click at [389, 224] on button "Close" at bounding box center [398, 224] width 65 height 13
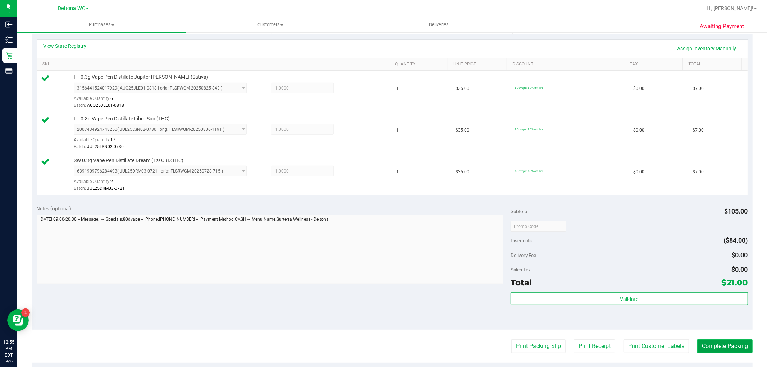
click at [714, 343] on button "Complete Packing" at bounding box center [724, 346] width 55 height 14
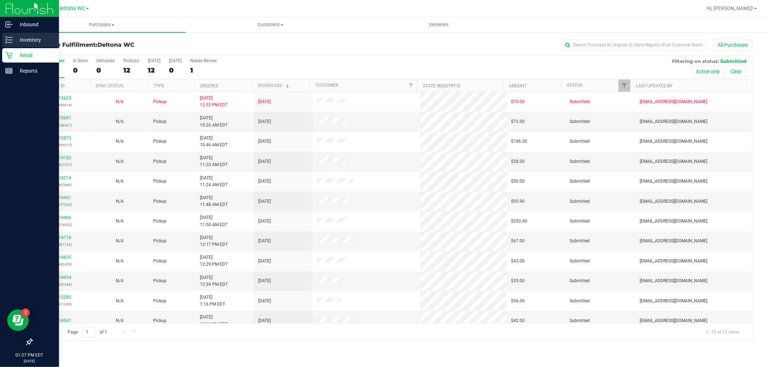
click at [19, 44] on div "Inventory" at bounding box center [30, 40] width 57 height 14
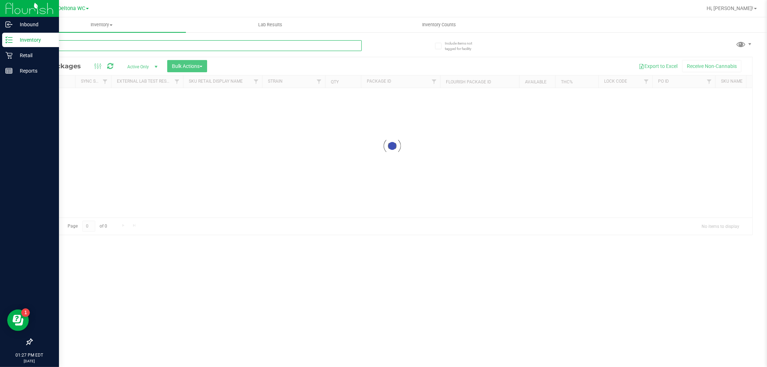
click at [96, 44] on input "text" at bounding box center [197, 45] width 330 height 11
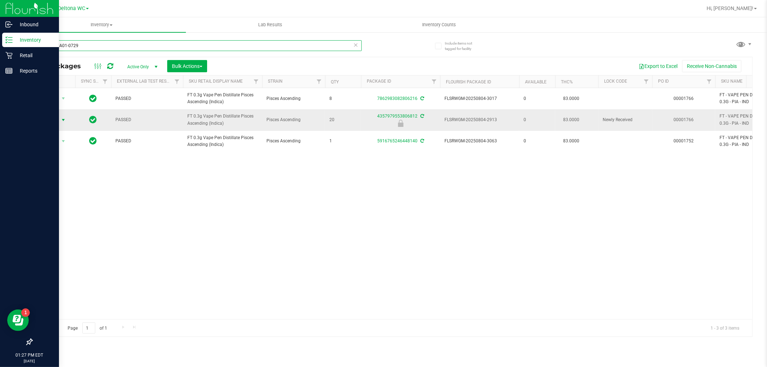
type input "JUL25PIA01-0729"
click at [53, 115] on span "Action" at bounding box center [48, 120] width 19 height 10
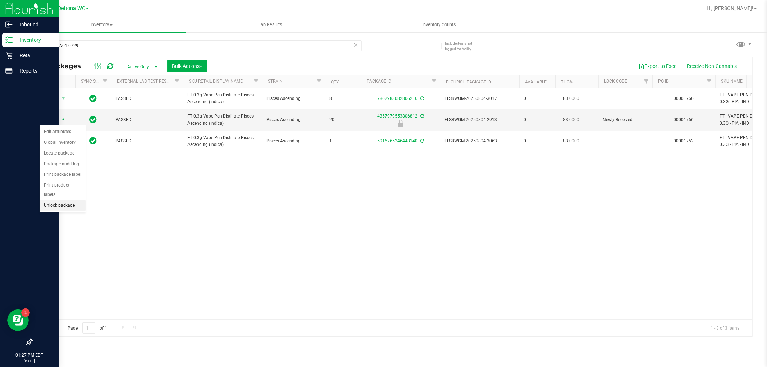
click at [64, 207] on li "Unlock package" at bounding box center [63, 205] width 46 height 11
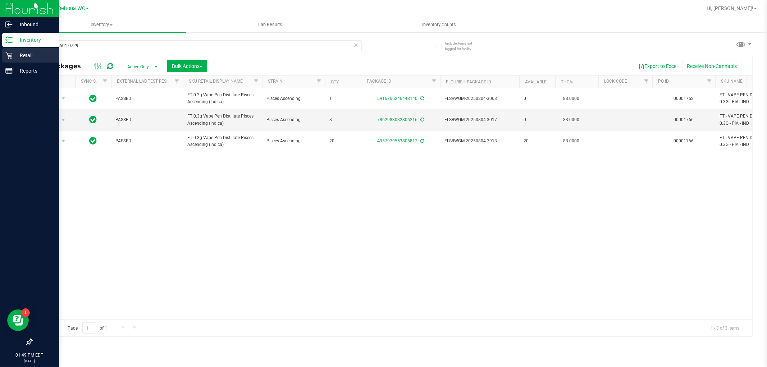
click at [19, 55] on p "Retail" at bounding box center [34, 55] width 43 height 9
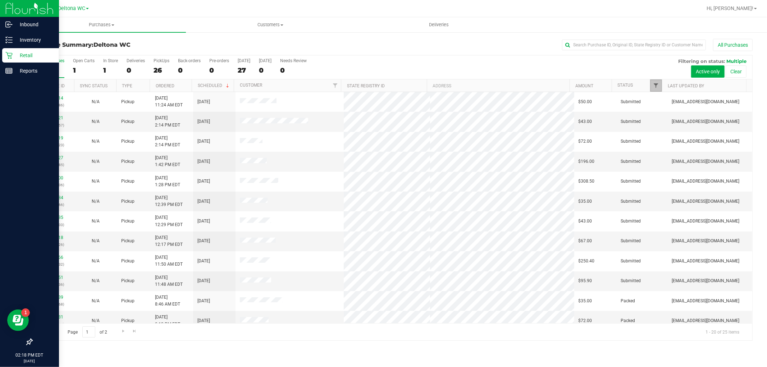
click at [655, 85] on span "Filter" at bounding box center [656, 86] width 6 height 6
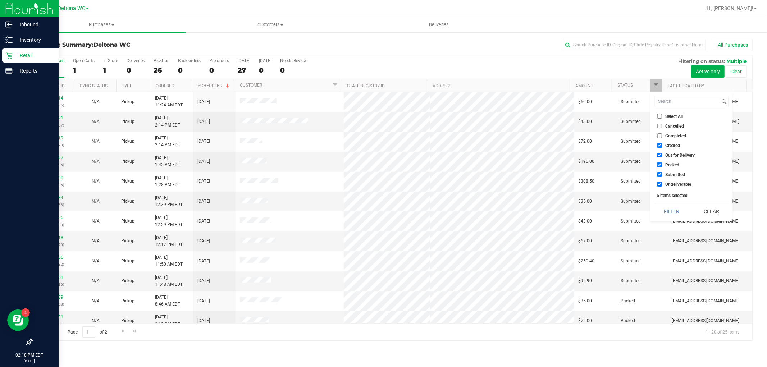
click at [675, 116] on span "Select All" at bounding box center [674, 116] width 18 height 4
click at [662, 116] on input "Select All" at bounding box center [659, 116] width 5 height 5
checkbox input "true"
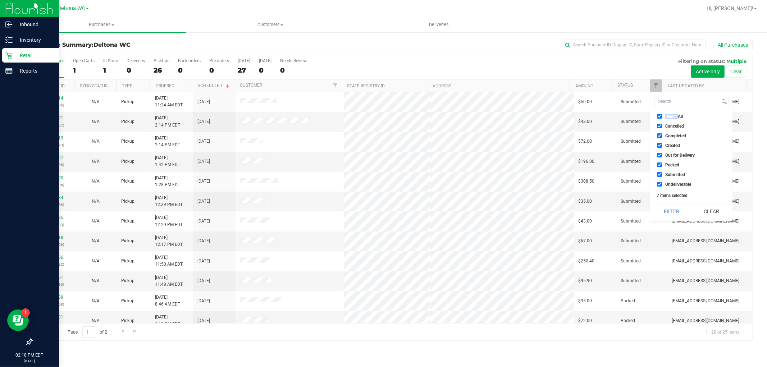
click at [675, 116] on span "Select All" at bounding box center [674, 116] width 18 height 4
click at [662, 116] on input "Select All" at bounding box center [659, 116] width 5 height 5
checkbox input "false"
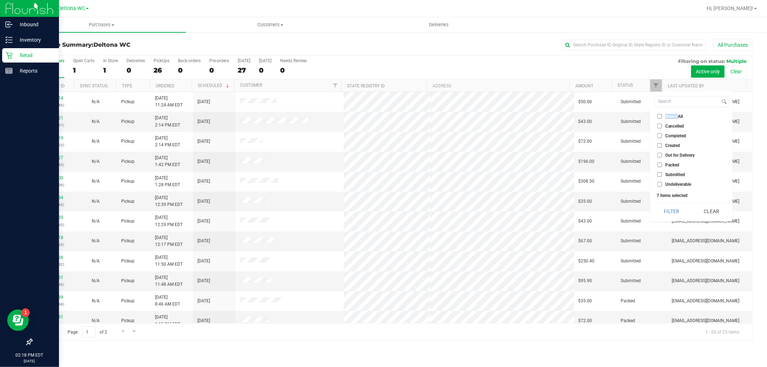
checkbox input "false"
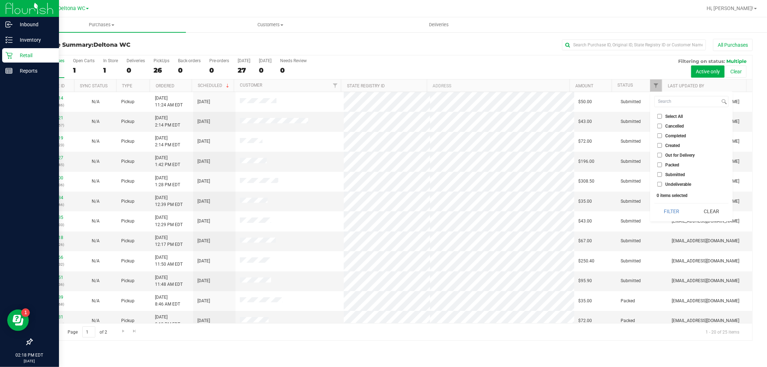
click at [668, 175] on span "Submitted" at bounding box center [675, 175] width 20 height 4
click at [662, 175] on input "Submitted" at bounding box center [659, 174] width 5 height 5
checkbox input "true"
drag, startPoint x: 670, startPoint y: 209, endPoint x: 674, endPoint y: 208, distance: 4.1
click at [671, 209] on button "Filter" at bounding box center [671, 212] width 35 height 16
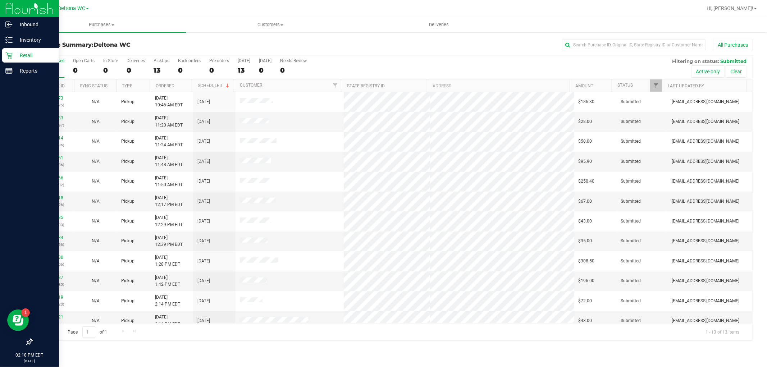
click at [183, 88] on th "Ordered" at bounding box center [171, 85] width 42 height 13
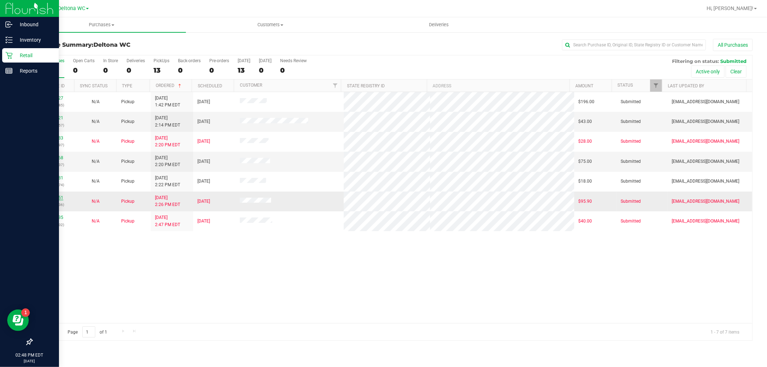
click at [58, 198] on link "12014451" at bounding box center [53, 197] width 20 height 5
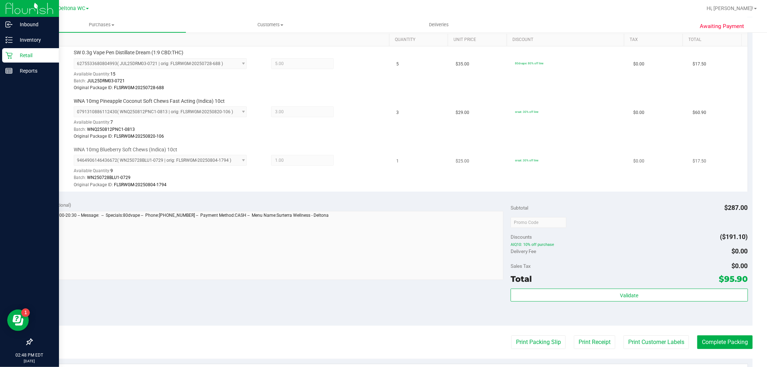
scroll to position [200, 0]
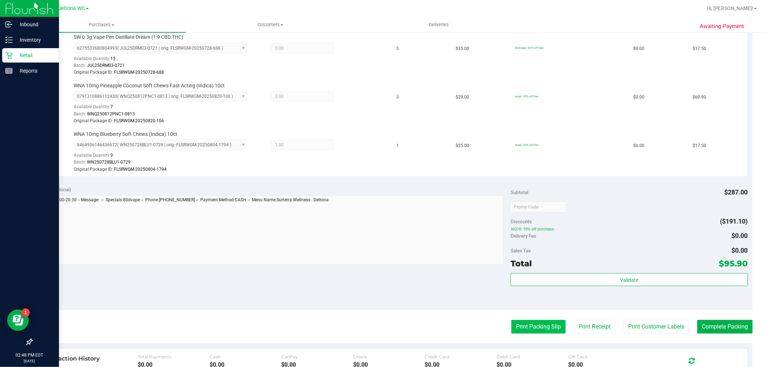
click at [536, 330] on button "Print Packing Slip" at bounding box center [538, 327] width 54 height 14
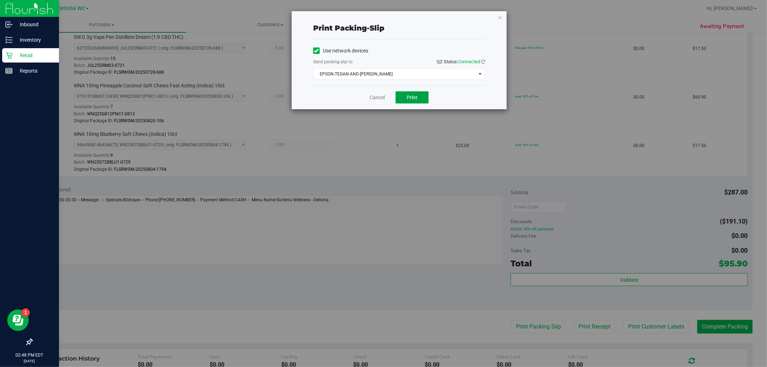
click at [406, 95] on button "Print" at bounding box center [412, 97] width 33 height 12
click at [500, 17] on icon "button" at bounding box center [499, 17] width 5 height 9
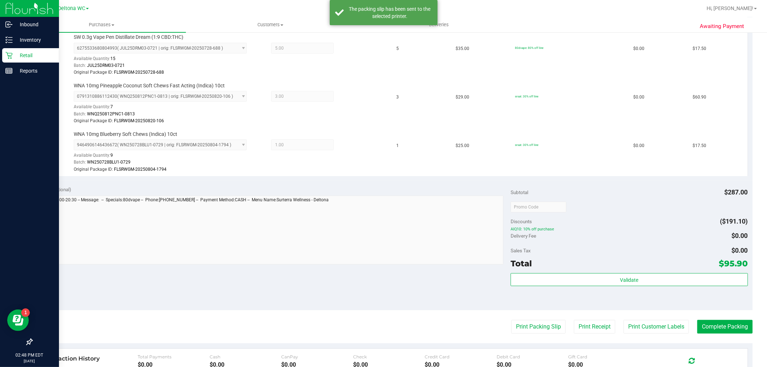
click at [17, 56] on p "Retail" at bounding box center [34, 55] width 43 height 9
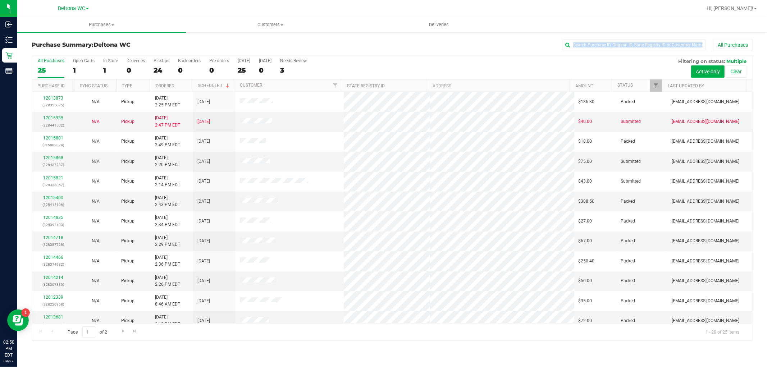
click at [402, 52] on div "Purchase Summary: Deltona WC All Purchases All Purchases 25 Open Carts 1 In Sto…" at bounding box center [392, 190] width 721 height 302
click at [652, 85] on link "Filter" at bounding box center [656, 85] width 12 height 12
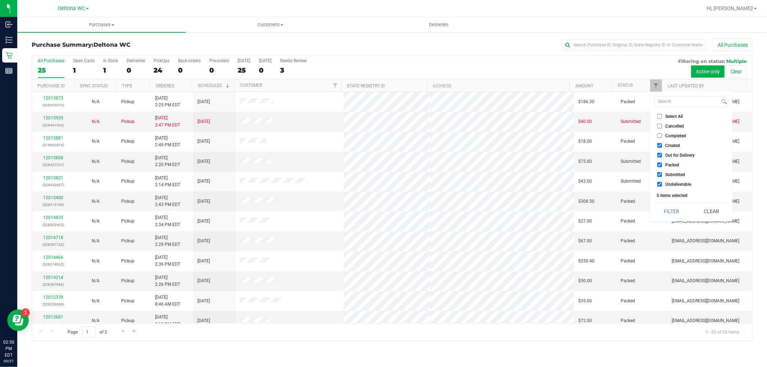
click at [670, 114] on span "Select All" at bounding box center [674, 116] width 18 height 4
click at [662, 114] on input "Select All" at bounding box center [659, 116] width 5 height 5
checkbox input "true"
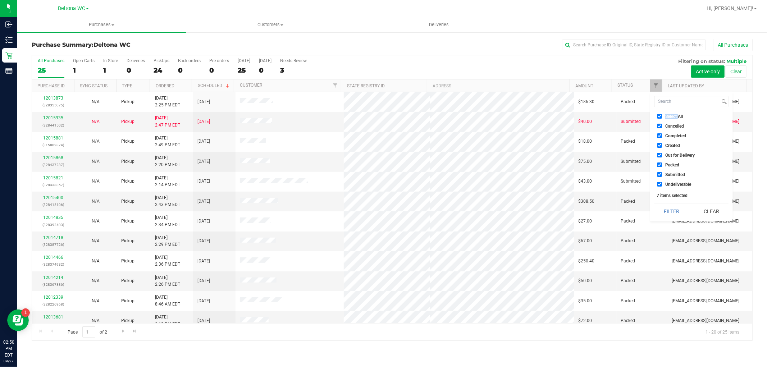
click at [670, 114] on span "Select All" at bounding box center [674, 116] width 18 height 4
click at [662, 114] on input "Select All" at bounding box center [659, 116] width 5 height 5
checkbox input "false"
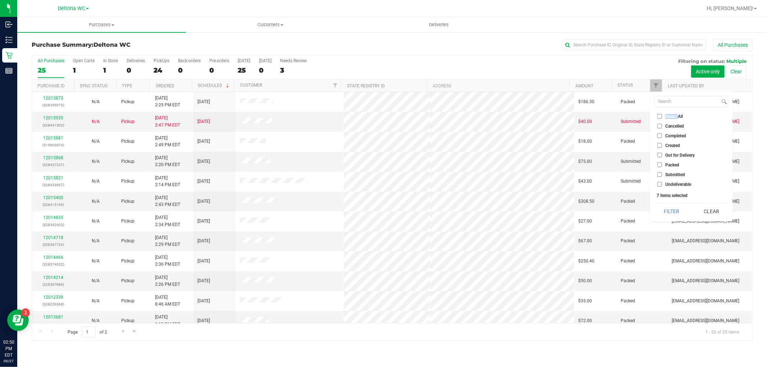
checkbox input "false"
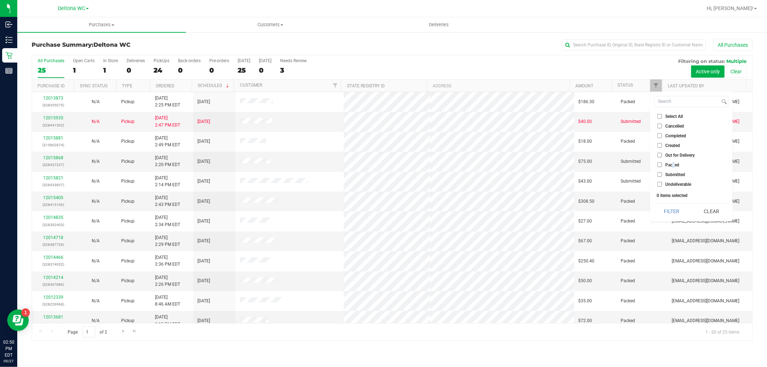
click at [674, 163] on span "Packed" at bounding box center [672, 165] width 14 height 4
click at [674, 164] on span "Packed" at bounding box center [672, 165] width 14 height 4
click at [662, 164] on input "Packed" at bounding box center [659, 165] width 5 height 5
checkbox input "true"
click at [678, 174] on span "Submitted" at bounding box center [675, 175] width 20 height 4
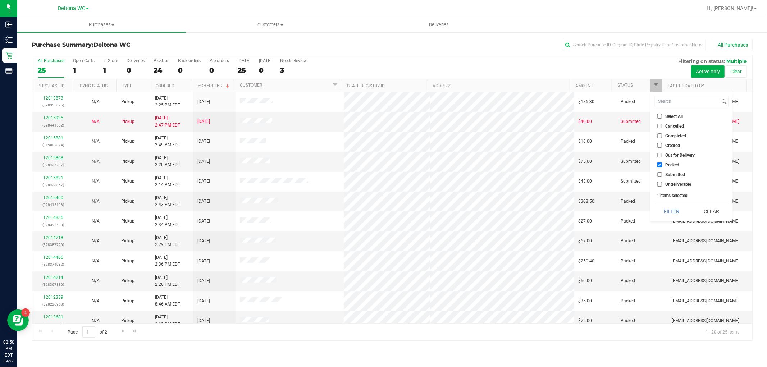
click at [662, 174] on input "Submitted" at bounding box center [659, 174] width 5 height 5
checkbox input "true"
drag, startPoint x: 675, startPoint y: 163, endPoint x: 675, endPoint y: 176, distance: 13.7
click at [675, 163] on span "Packed" at bounding box center [672, 165] width 14 height 4
click at [662, 163] on input "Packed" at bounding box center [659, 165] width 5 height 5
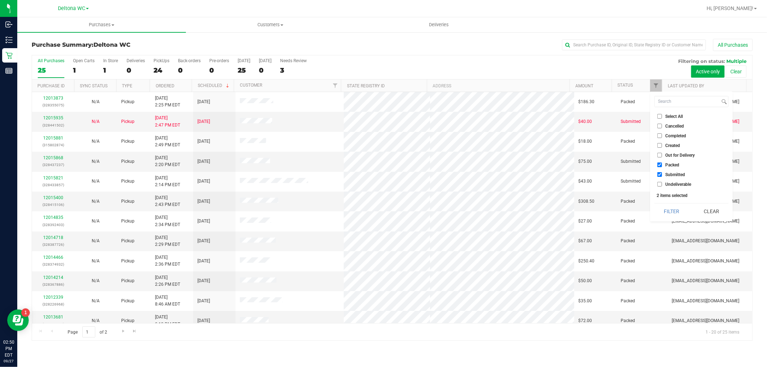
checkbox input "false"
click at [678, 214] on button "Filter" at bounding box center [671, 212] width 35 height 16
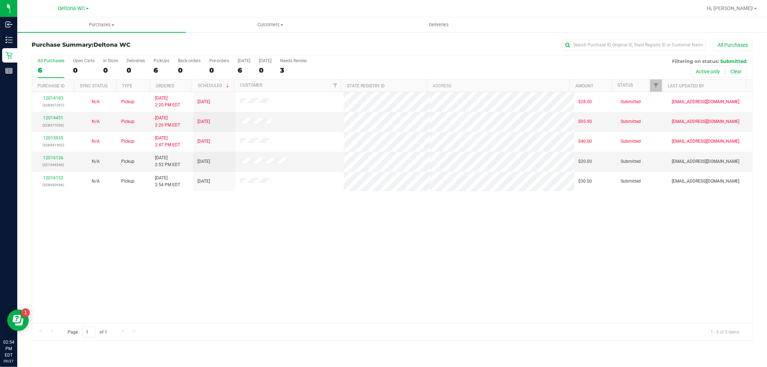
click at [345, 49] on div "All Purchases" at bounding box center [512, 45] width 481 height 12
click at [296, 247] on div "12014183 (328367297) N/A Pickup 9/27/2025 2:20 PM EDT 9/27/2025 $28.00 Submitte…" at bounding box center [392, 207] width 720 height 231
click at [358, 45] on div "All Purchases" at bounding box center [512, 45] width 481 height 12
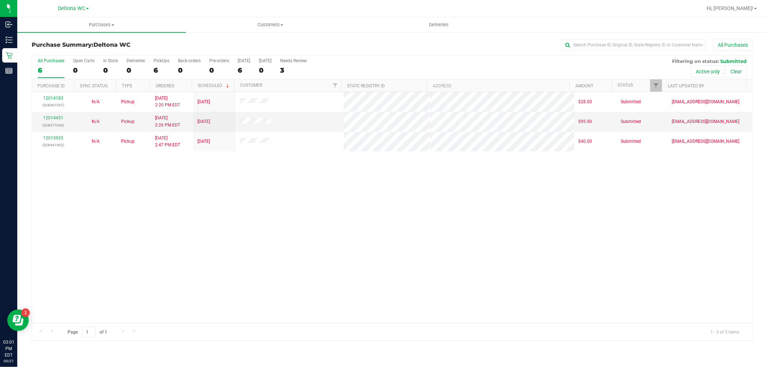
click at [354, 253] on div "12014183 (328367297) N/A Pickup 9/27/2025 2:20 PM EDT 9/27/2025 $28.00 Submitte…" at bounding box center [392, 207] width 720 height 231
click at [55, 118] on link "12014451" at bounding box center [53, 117] width 20 height 5
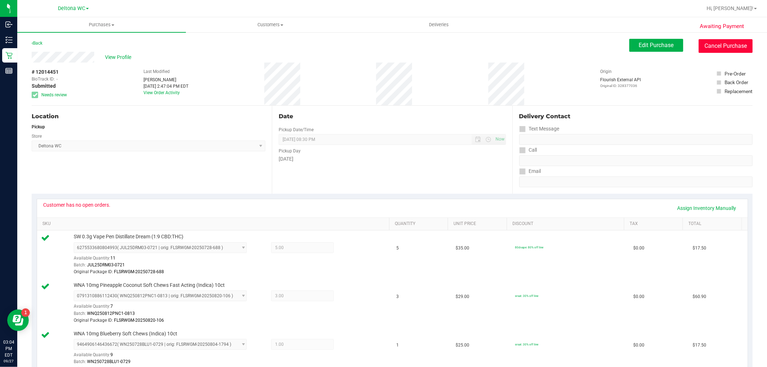
click at [716, 47] on button "Cancel Purchase" at bounding box center [726, 46] width 54 height 14
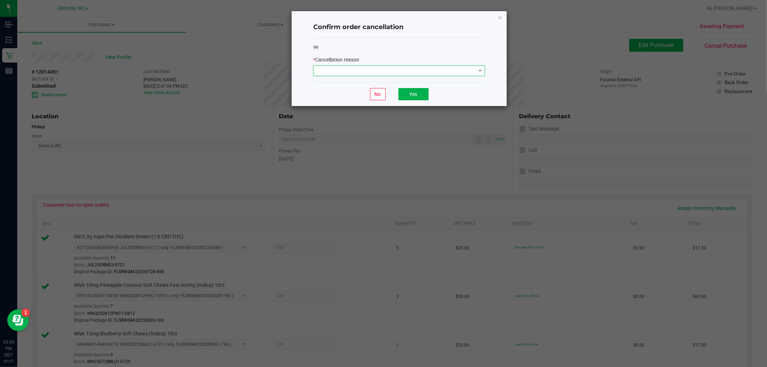
click at [429, 69] on span at bounding box center [395, 71] width 162 height 10
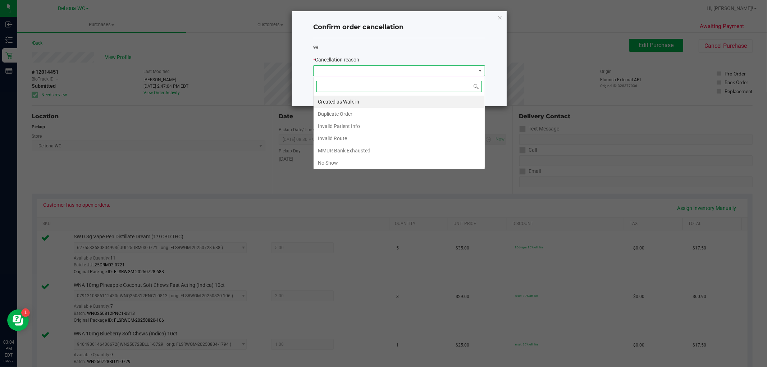
scroll to position [11, 172]
click at [365, 151] on li "MMUR Bank Exhausted" at bounding box center [399, 151] width 171 height 12
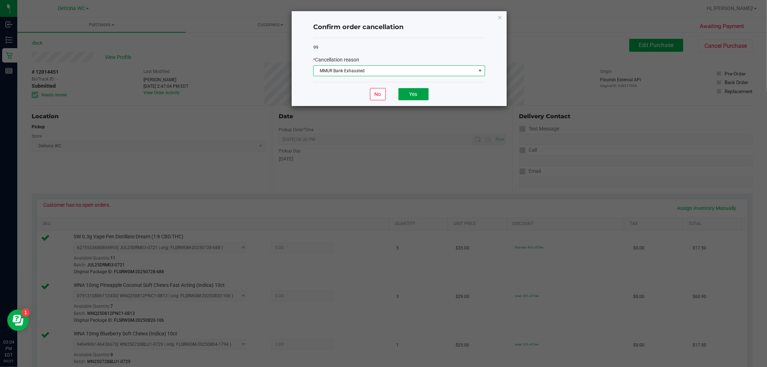
click at [409, 97] on button "Yes" at bounding box center [413, 94] width 30 height 12
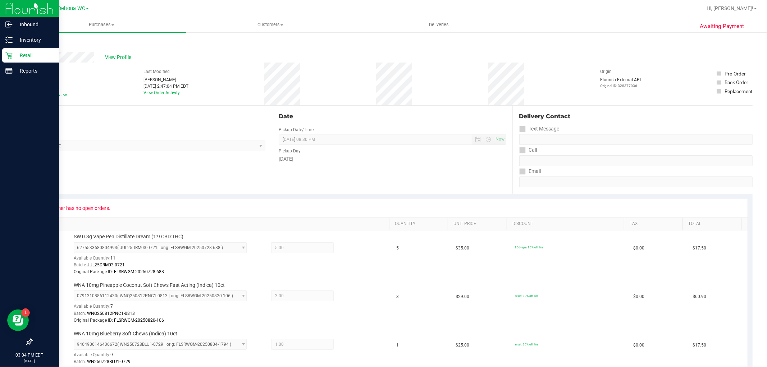
click at [12, 59] on div "Retail" at bounding box center [30, 55] width 57 height 14
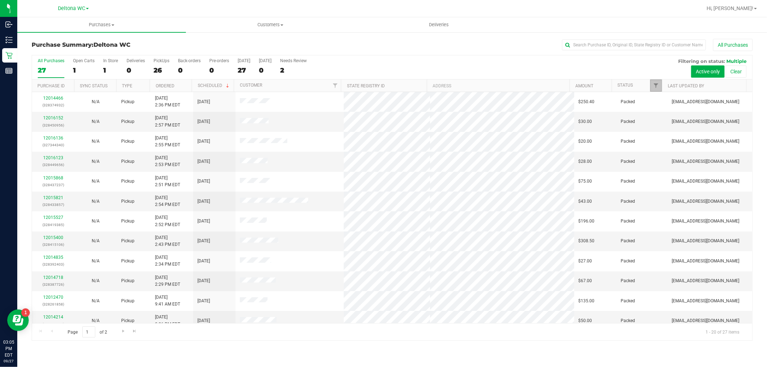
click at [655, 82] on link "Filter" at bounding box center [656, 85] width 12 height 12
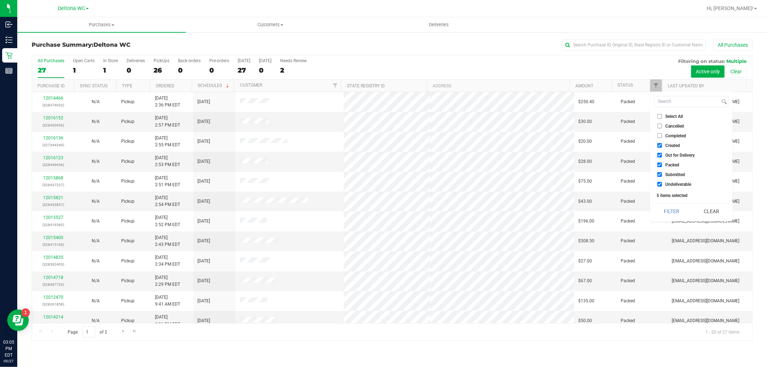
click at [677, 115] on span "Select All" at bounding box center [674, 116] width 18 height 4
click at [662, 115] on input "Select All" at bounding box center [659, 116] width 5 height 5
checkbox input "true"
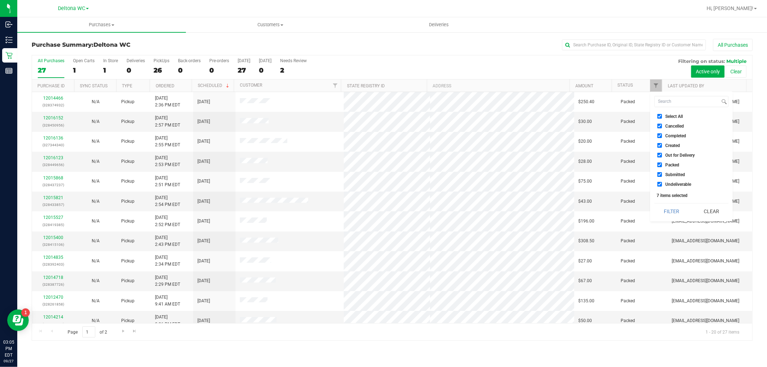
click at [677, 115] on span "Select All" at bounding box center [674, 116] width 18 height 4
click at [662, 115] on input "Select All" at bounding box center [659, 116] width 5 height 5
checkbox input "false"
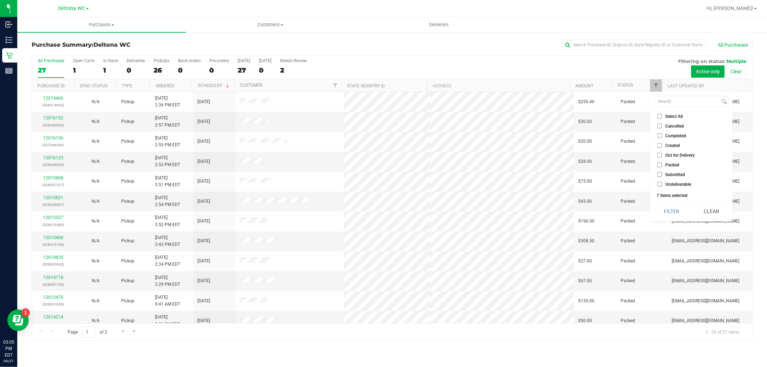
checkbox input "false"
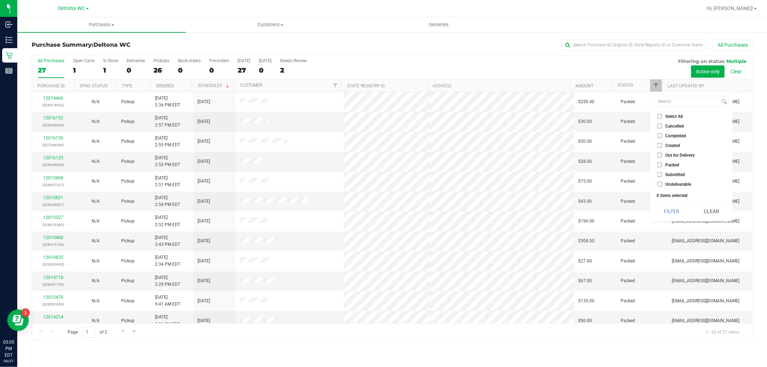
drag, startPoint x: 677, startPoint y: 173, endPoint x: 680, endPoint y: 177, distance: 5.5
click at [677, 173] on span "Submitted" at bounding box center [675, 175] width 20 height 4
click at [662, 173] on input "Submitted" at bounding box center [659, 174] width 5 height 5
checkbox input "true"
click at [680, 218] on button "Filter" at bounding box center [671, 212] width 35 height 16
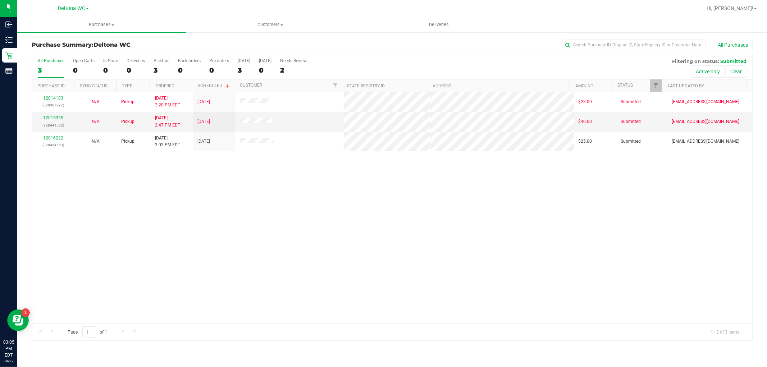
drag, startPoint x: 253, startPoint y: 234, endPoint x: 210, endPoint y: 182, distance: 67.2
click at [253, 233] on div "12014183 (328367297) N/A Pickup 9/27/2025 2:20 PM EDT 9/27/2025 $28.00 Submitte…" at bounding box center [392, 207] width 720 height 231
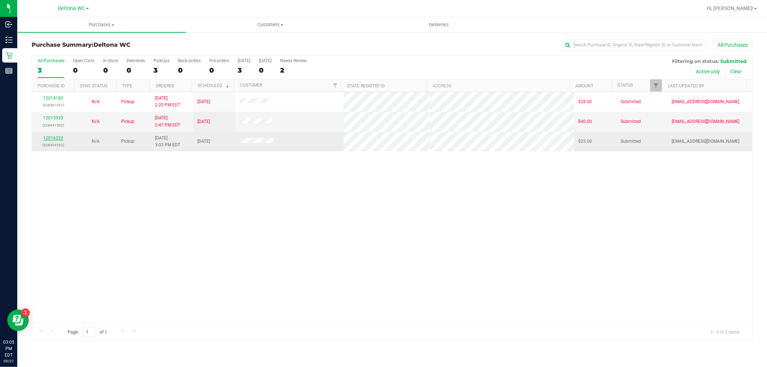
click at [55, 138] on link "12016222" at bounding box center [53, 138] width 20 height 5
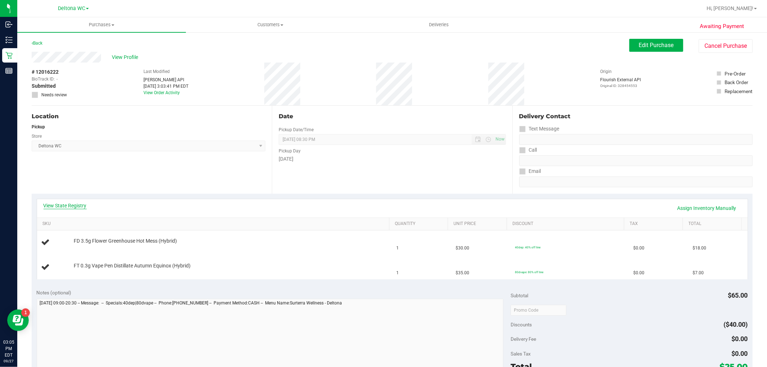
click at [60, 204] on link "View State Registry" at bounding box center [65, 205] width 43 height 7
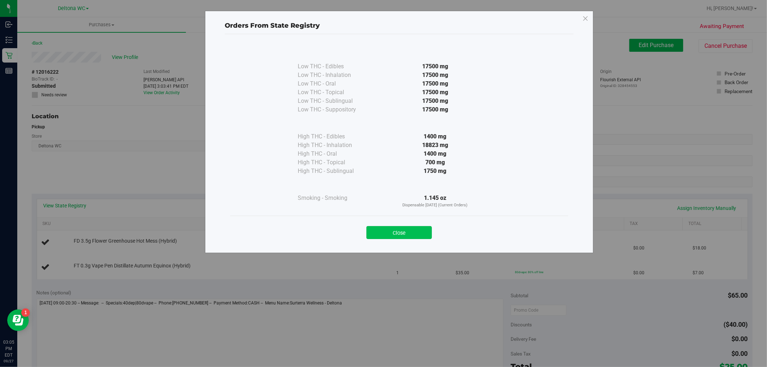
click at [413, 230] on button "Close" at bounding box center [398, 232] width 65 height 13
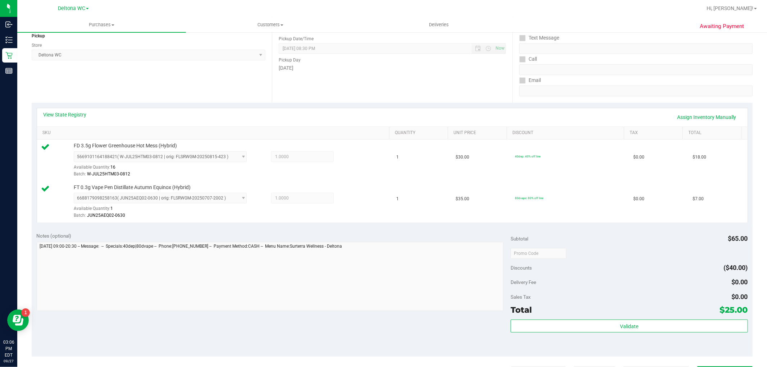
scroll to position [263, 0]
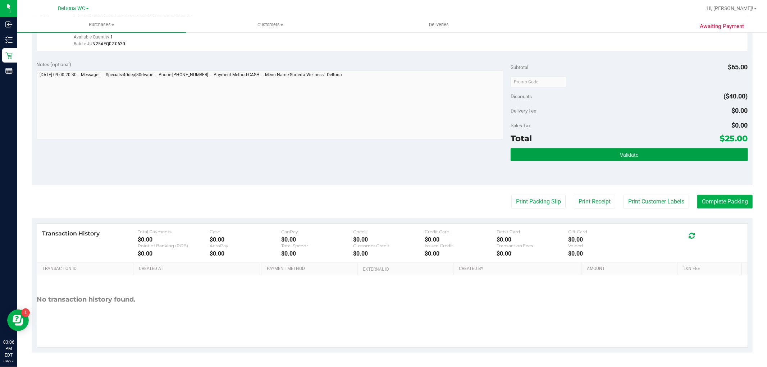
click at [580, 160] on button "Validate" at bounding box center [629, 154] width 237 height 13
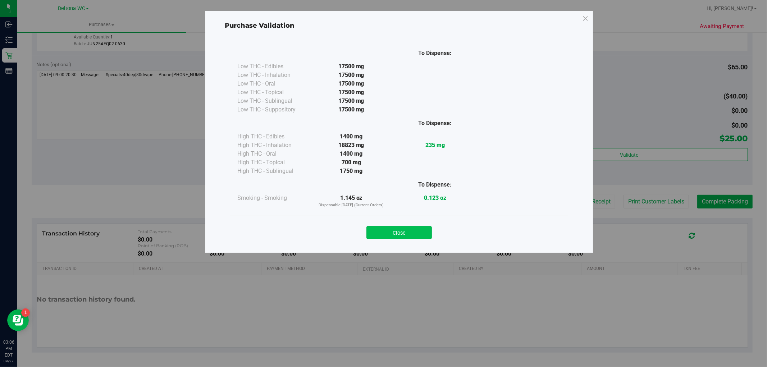
click at [421, 237] on button "Close" at bounding box center [398, 232] width 65 height 13
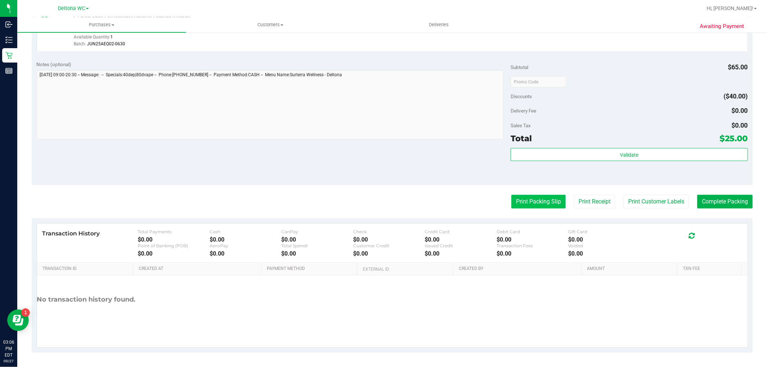
click at [551, 199] on button "Print Packing Slip" at bounding box center [538, 202] width 54 height 14
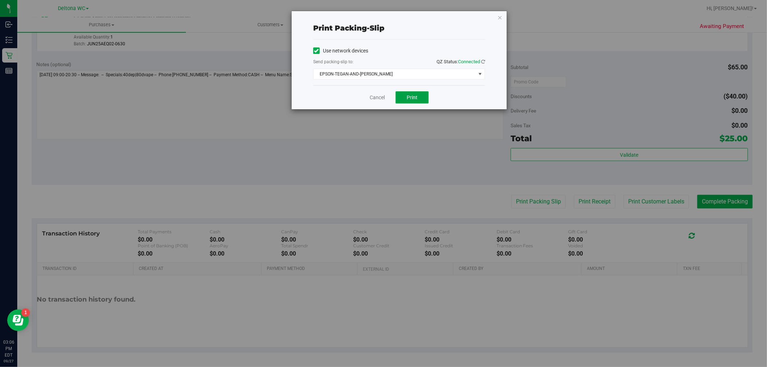
click at [409, 97] on span "Print" at bounding box center [412, 98] width 11 height 6
click at [376, 99] on link "Cancel" at bounding box center [377, 98] width 15 height 8
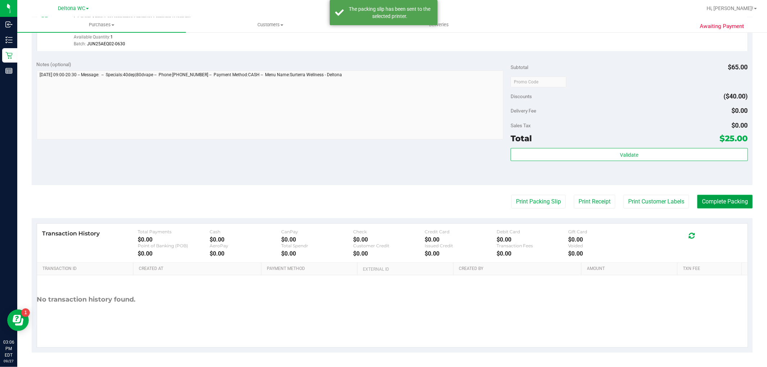
click at [740, 196] on button "Complete Packing" at bounding box center [724, 202] width 55 height 14
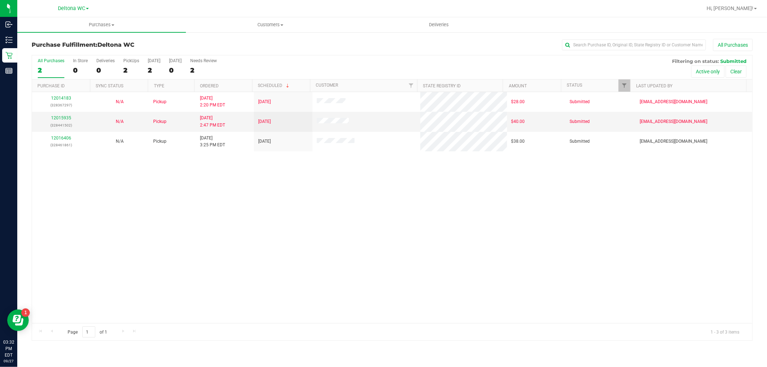
click at [324, 201] on div "12014183 (328367297) N/A Pickup 9/27/2025 2:20 PM EDT 9/27/2025 $28.00 Submitte…" at bounding box center [392, 207] width 720 height 231
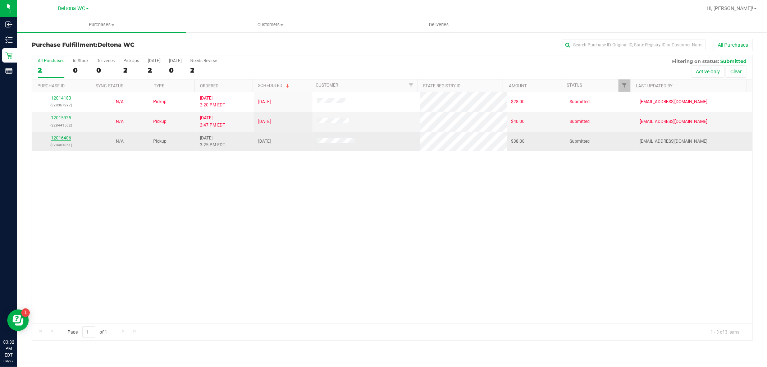
click at [61, 139] on link "12016406" at bounding box center [61, 138] width 20 height 5
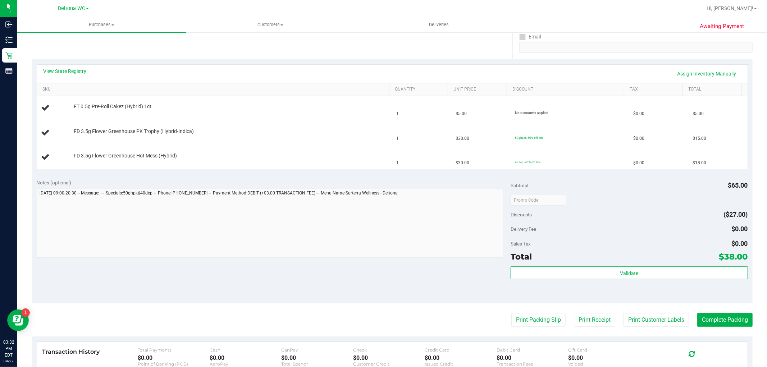
scroll to position [134, 0]
click at [327, 174] on div "View State Registry Assign Inventory Manually SKU Quantity Unit Price Discount …" at bounding box center [392, 117] width 721 height 115
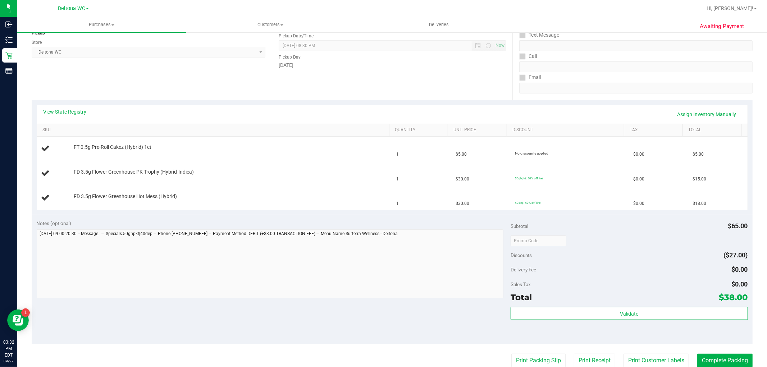
click at [575, 217] on div "Notes (optional) Subtotal $65.00 Discounts ($27.00) Delivery Fee $0.00 Sales Ta…" at bounding box center [392, 279] width 721 height 129
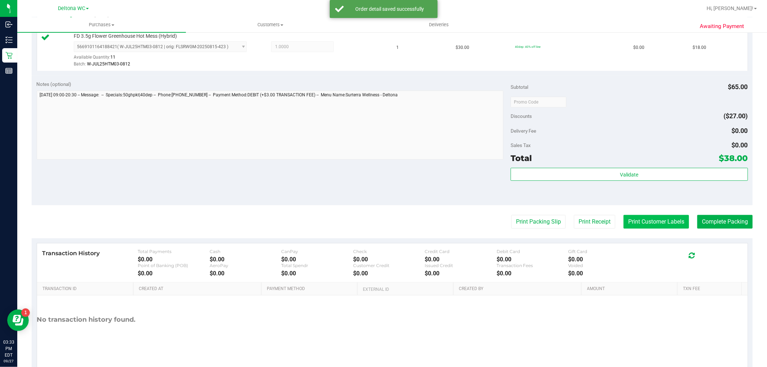
scroll to position [305, 0]
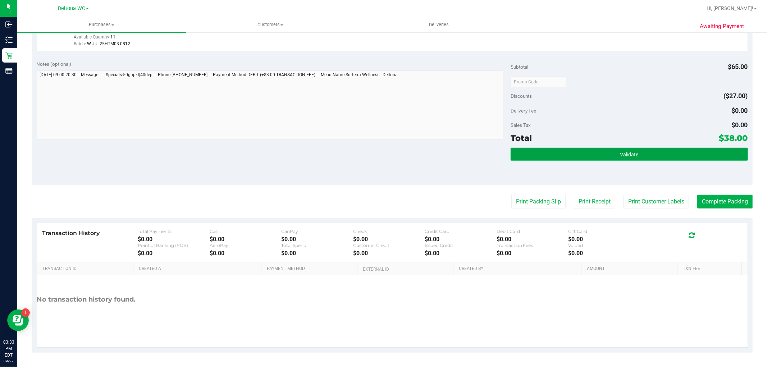
click at [620, 153] on span "Validate" at bounding box center [629, 155] width 18 height 6
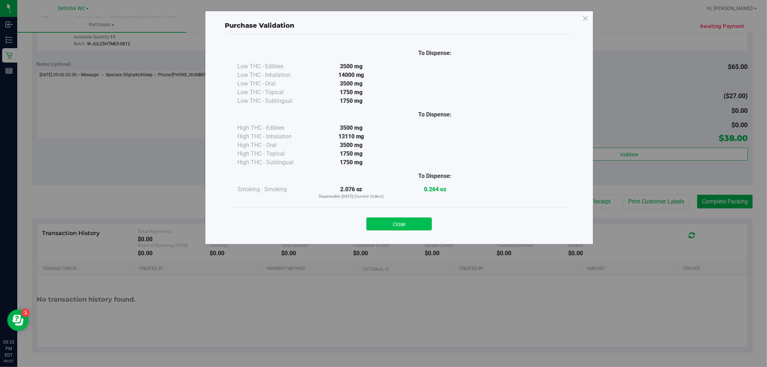
click at [394, 224] on button "Close" at bounding box center [398, 224] width 65 height 13
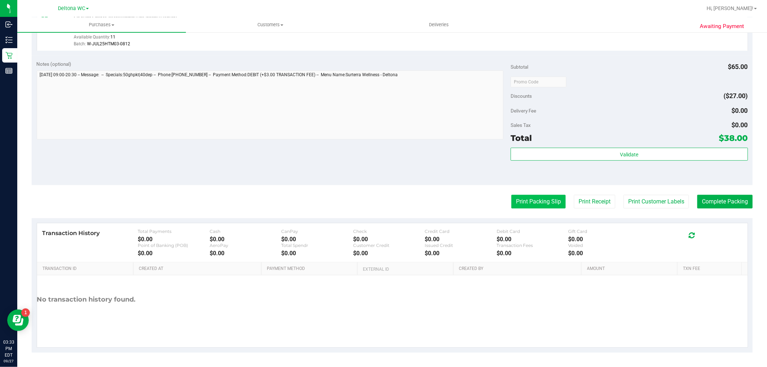
click at [524, 201] on button "Print Packing Slip" at bounding box center [538, 202] width 54 height 14
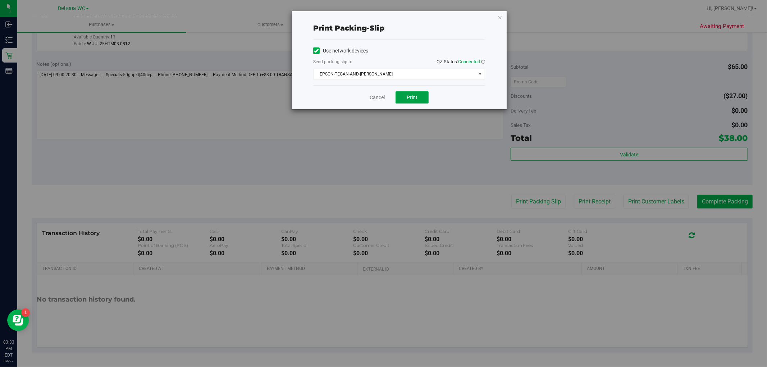
click at [405, 97] on button "Print" at bounding box center [412, 97] width 33 height 12
drag, startPoint x: 341, startPoint y: 92, endPoint x: 347, endPoint y: 92, distance: 6.5
click at [342, 92] on div "Cancel Print" at bounding box center [399, 97] width 172 height 24
click at [373, 99] on link "Cancel" at bounding box center [377, 98] width 15 height 8
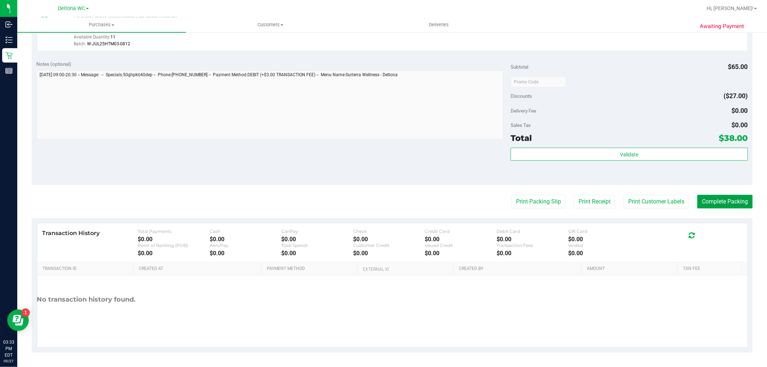
click at [736, 199] on button "Complete Packing" at bounding box center [724, 202] width 55 height 14
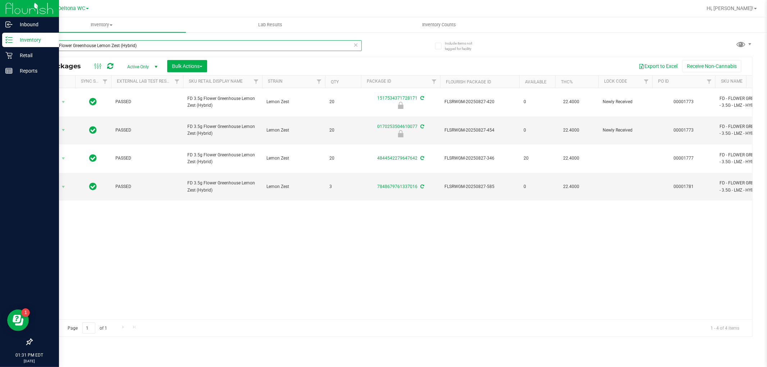
drag, startPoint x: 162, startPoint y: 44, endPoint x: 21, endPoint y: 41, distance: 141.4
click at [16, 40] on div "Inbound Inventory Retail Reports 01:31 PM EDT [DATE] 09/27 Deltona WC Hi, Allie…" at bounding box center [383, 183] width 767 height 367
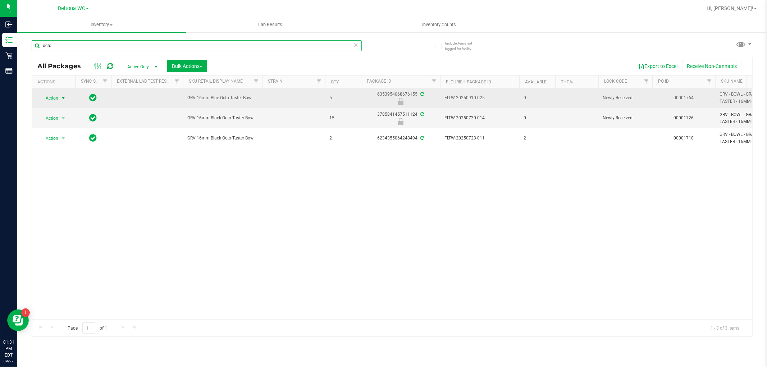
type input "octo"
click at [49, 96] on span "Action" at bounding box center [48, 98] width 19 height 10
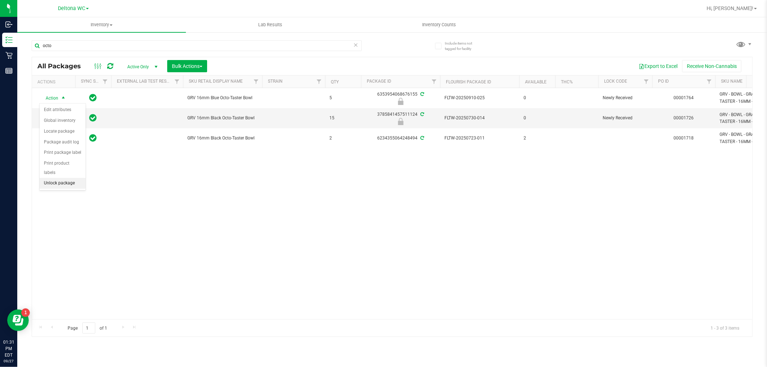
click at [68, 183] on li "Unlock package" at bounding box center [63, 183] width 46 height 11
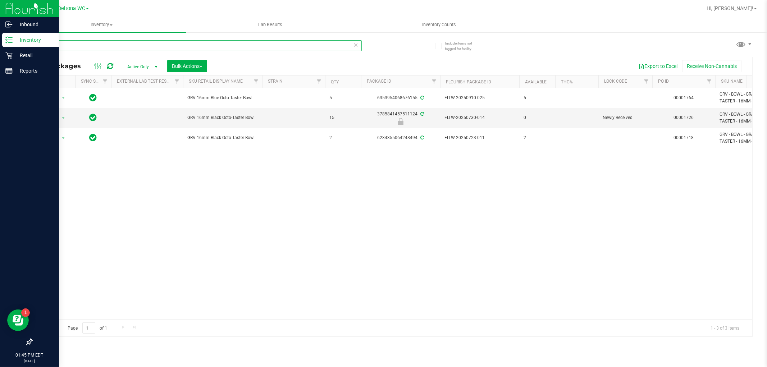
drag, startPoint x: 25, startPoint y: 47, endPoint x: 9, endPoint y: 47, distance: 16.5
click at [9, 47] on div "Inbound Inventory Retail Reports 01:45 PM EDT [DATE] 09/27 Deltona WC Hi, Allie…" at bounding box center [383, 183] width 767 height 367
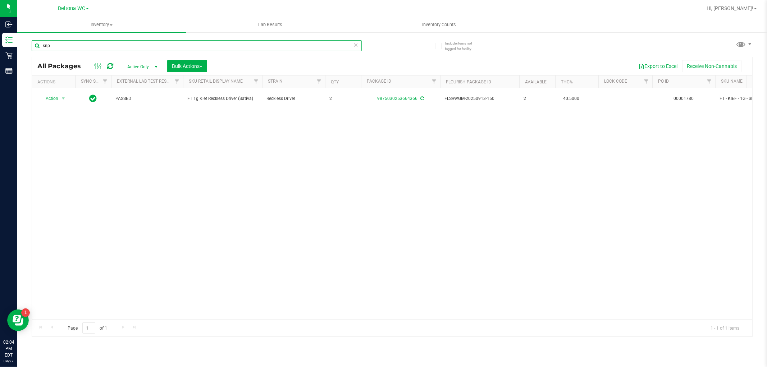
drag, startPoint x: 97, startPoint y: 42, endPoint x: 31, endPoint y: 50, distance: 67.0
click at [31, 50] on div "Include items not tagged for facility snp All Packages Active Only Active Only …" at bounding box center [392, 141] width 750 height 219
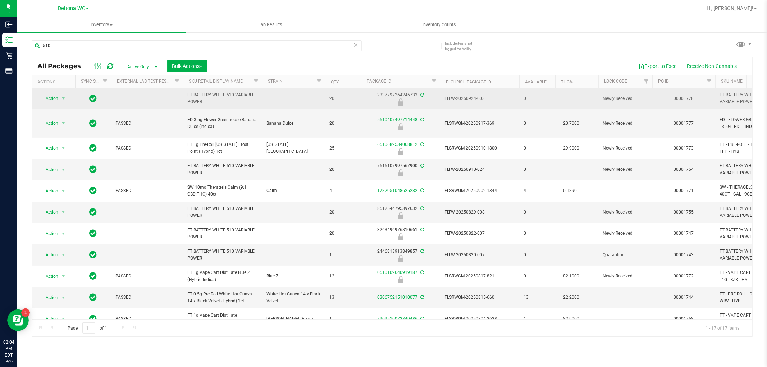
click at [211, 92] on td "FT BATTERY WHITE 510 VARIABLE POWER" at bounding box center [222, 98] width 79 height 21
click at [211, 92] on span "FT BATTERY WHITE 510 VARIABLE POWER" at bounding box center [222, 99] width 70 height 14
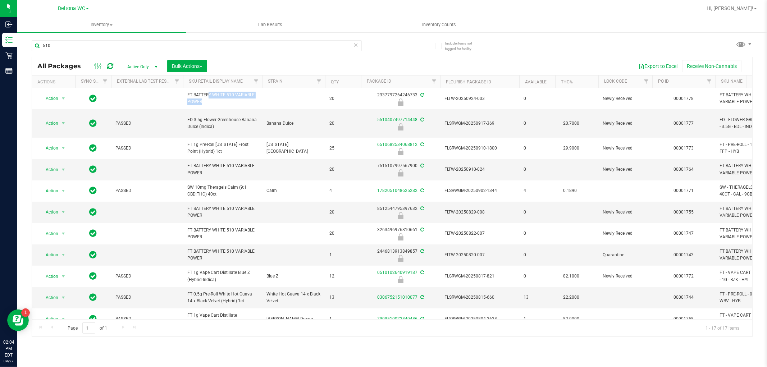
copy td "FT BATTERY WHITE 510 VARIABLE POWER"
click at [128, 47] on input "510" at bounding box center [197, 45] width 330 height 11
paste input "FT BATTERY WHITE 510 VARIABLE POWER"
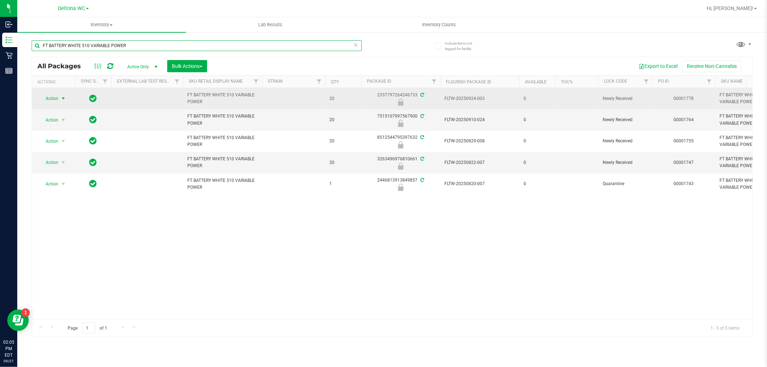
type input "FT BATTERY WHITE 510 VARIABLE POWER"
click at [60, 100] on span "select" at bounding box center [63, 98] width 9 height 10
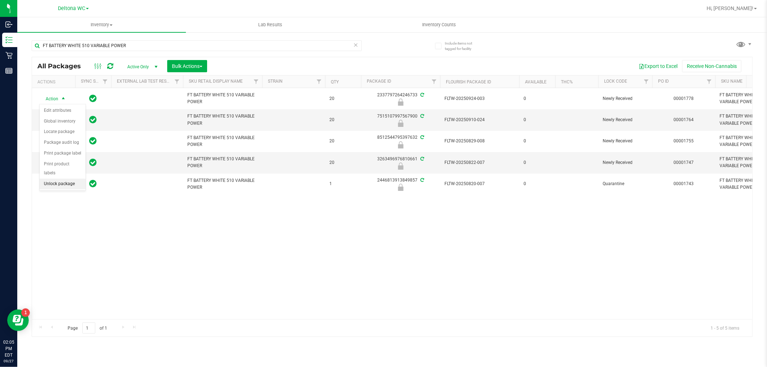
click at [62, 182] on li "Unlock package" at bounding box center [63, 184] width 46 height 11
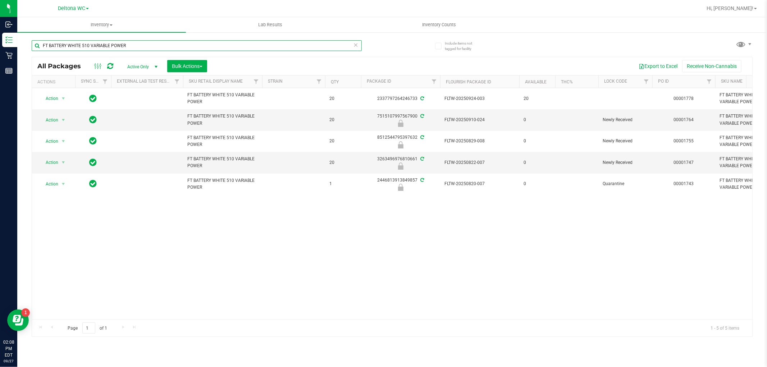
click at [116, 45] on input "FT BATTERY WHITE 510 VARIABLE POWER" at bounding box center [197, 45] width 330 height 11
click at [116, 46] on input "FT BATTERY WHITE 510 VARIABLE POWER" at bounding box center [197, 45] width 330 height 11
paste input "SW 0.3g Vape Pen Distillate Revive (1:1 CBD:THC)"
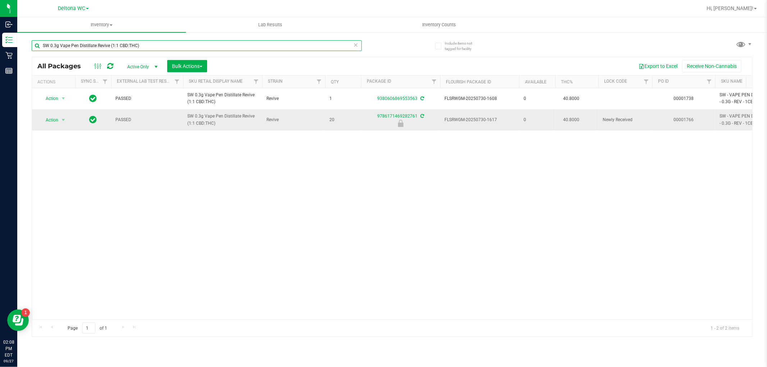
type input "SW 0.3g Vape Pen Distillate Revive (1:1 CBD:THC)"
click at [54, 121] on span "Action" at bounding box center [48, 120] width 19 height 10
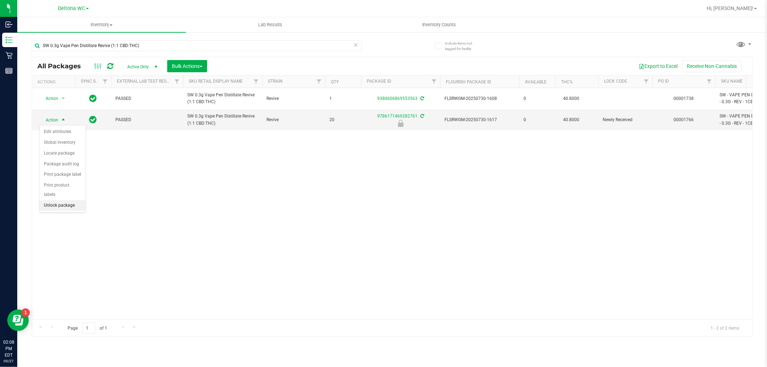
click at [59, 207] on li "Unlock package" at bounding box center [63, 205] width 46 height 11
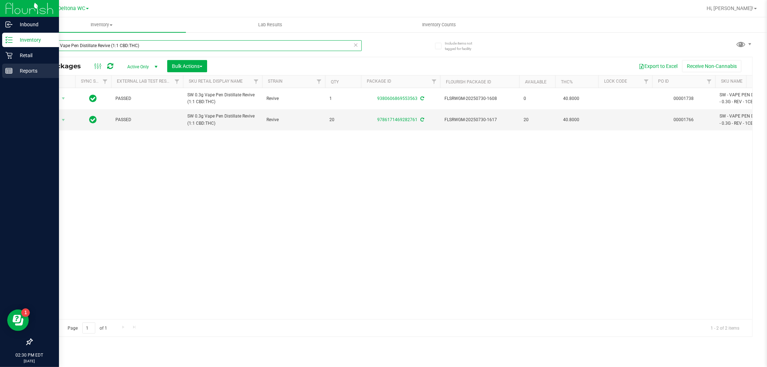
drag, startPoint x: 156, startPoint y: 47, endPoint x: 0, endPoint y: 65, distance: 157.5
click at [0, 65] on div "Inbound Inventory Retail Reports 02:30 PM EDT 09/27/2025 09/27 Deltona WC Hi, A…" at bounding box center [383, 183] width 767 height 367
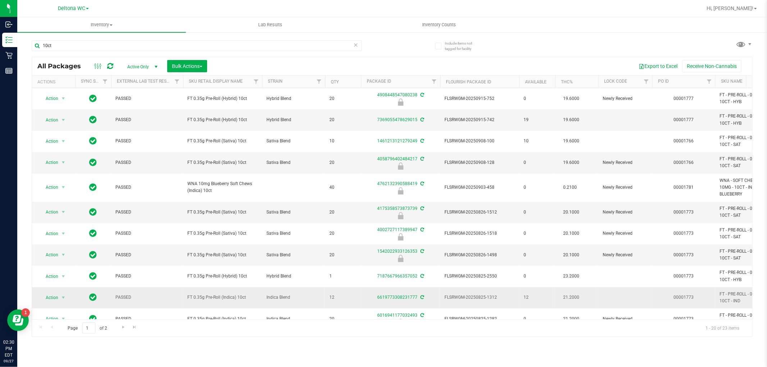
click at [220, 298] on span "FT 0.35g Pre-Roll (Indica) 10ct" at bounding box center [222, 297] width 70 height 7
click at [89, 48] on input "10ct" at bounding box center [197, 45] width 330 height 11
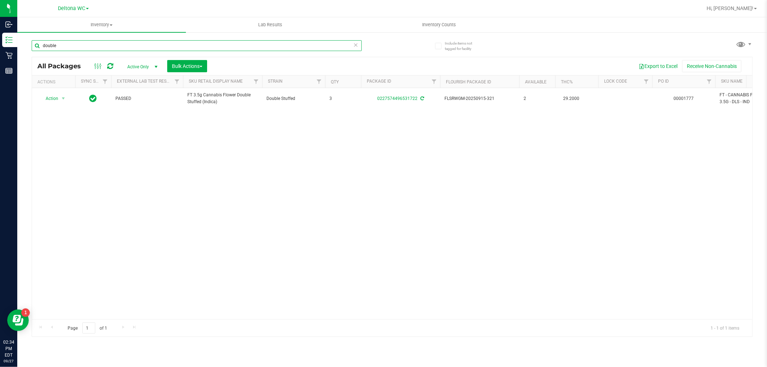
type input "double"
click at [231, 123] on div "Action Action Create package Edit attributes Global inventory Locate package Lo…" at bounding box center [392, 203] width 720 height 231
drag, startPoint x: 71, startPoint y: 44, endPoint x: 33, endPoint y: 51, distance: 38.4
click at [33, 49] on input "double" at bounding box center [197, 45] width 330 height 11
type input "reckless"
